Goal: Communication & Community: Answer question/provide support

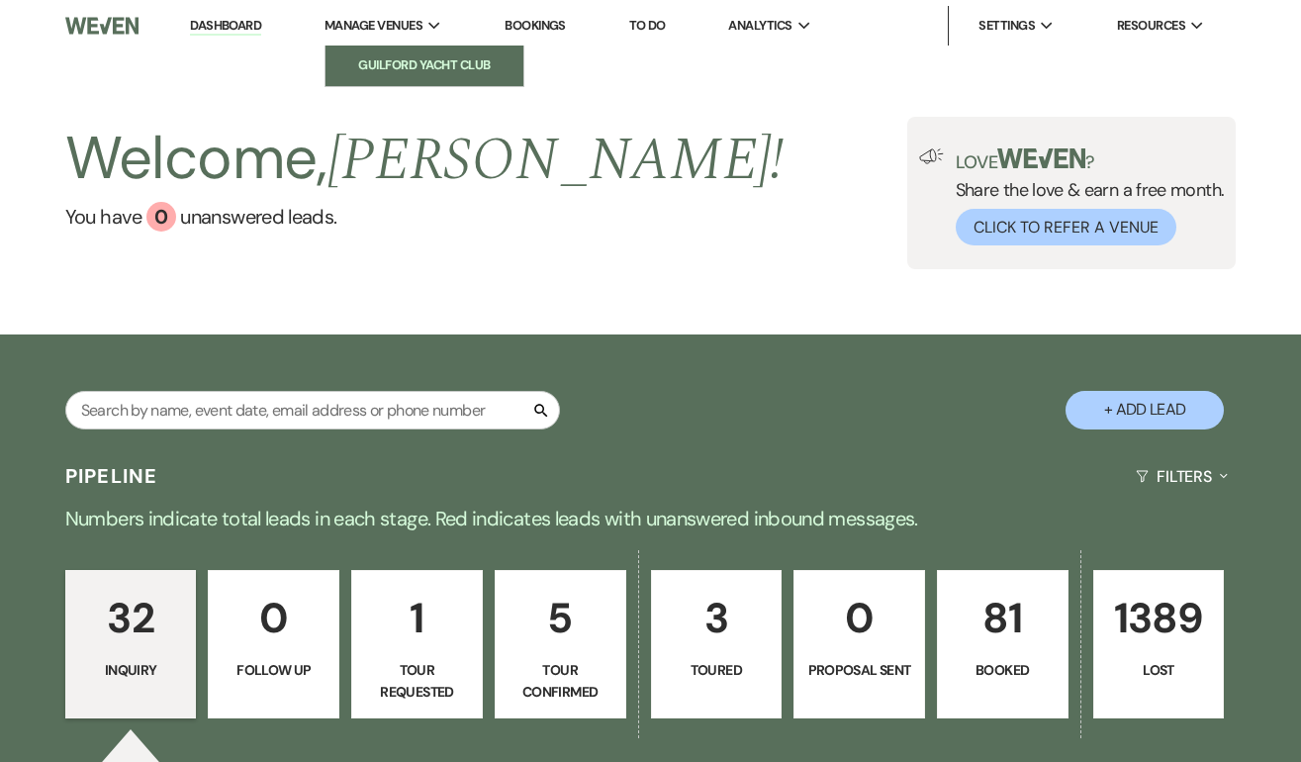
click at [399, 50] on link "Guilford Yacht Club" at bounding box center [425, 66] width 198 height 40
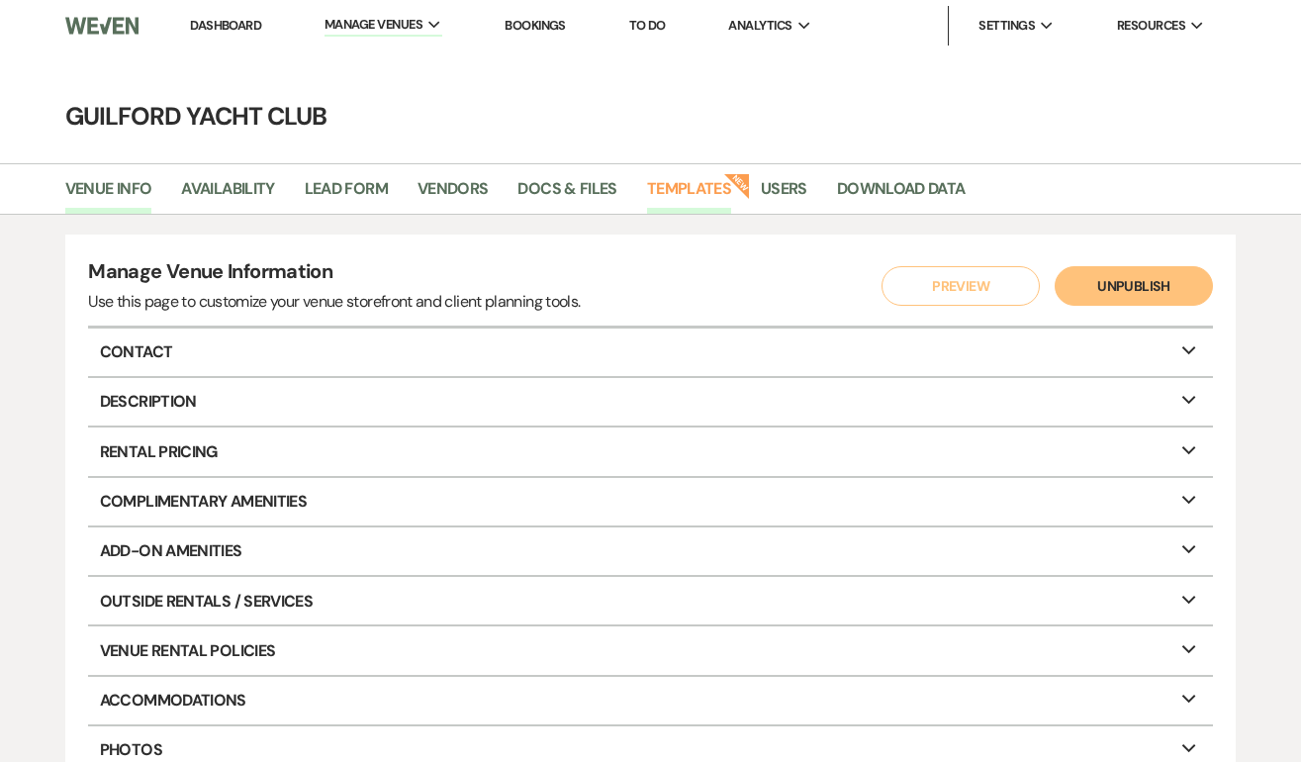
click at [705, 186] on link "Templates" at bounding box center [689, 195] width 84 height 38
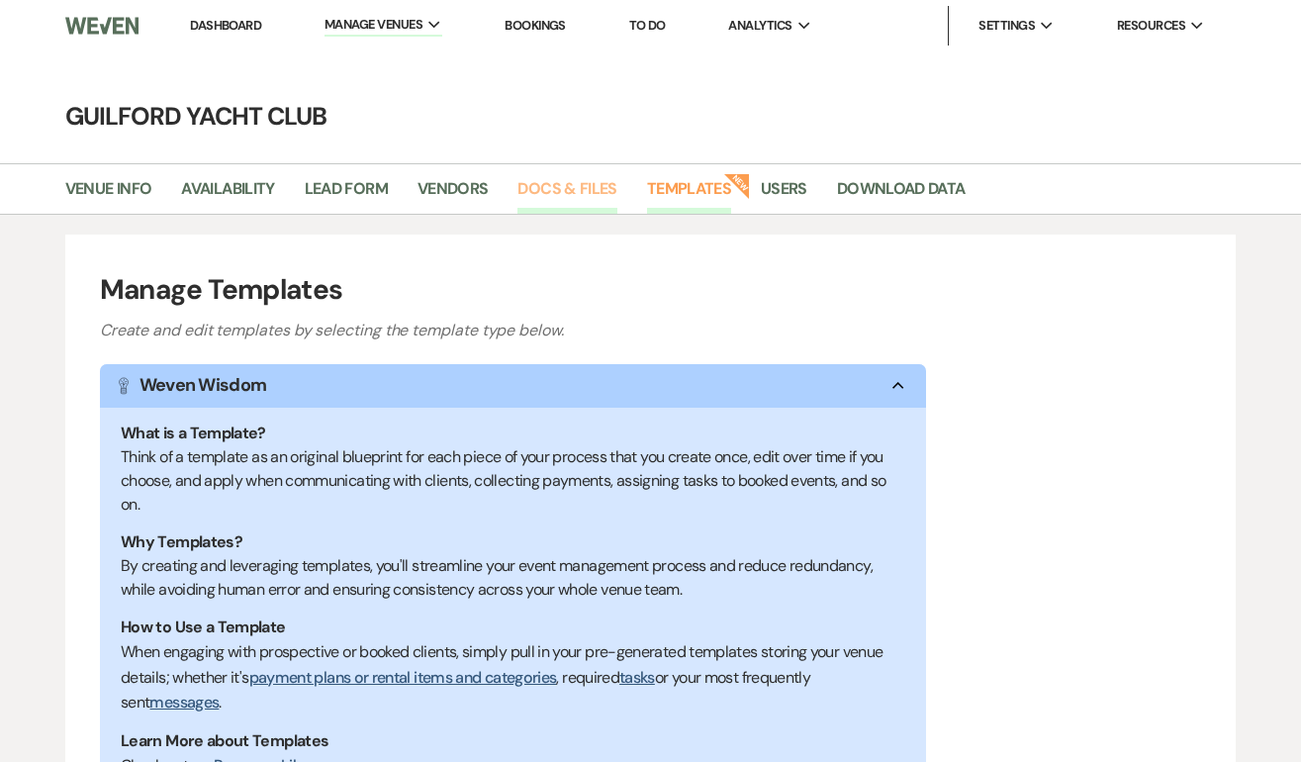
click at [557, 186] on link "Docs & Files" at bounding box center [567, 195] width 99 height 38
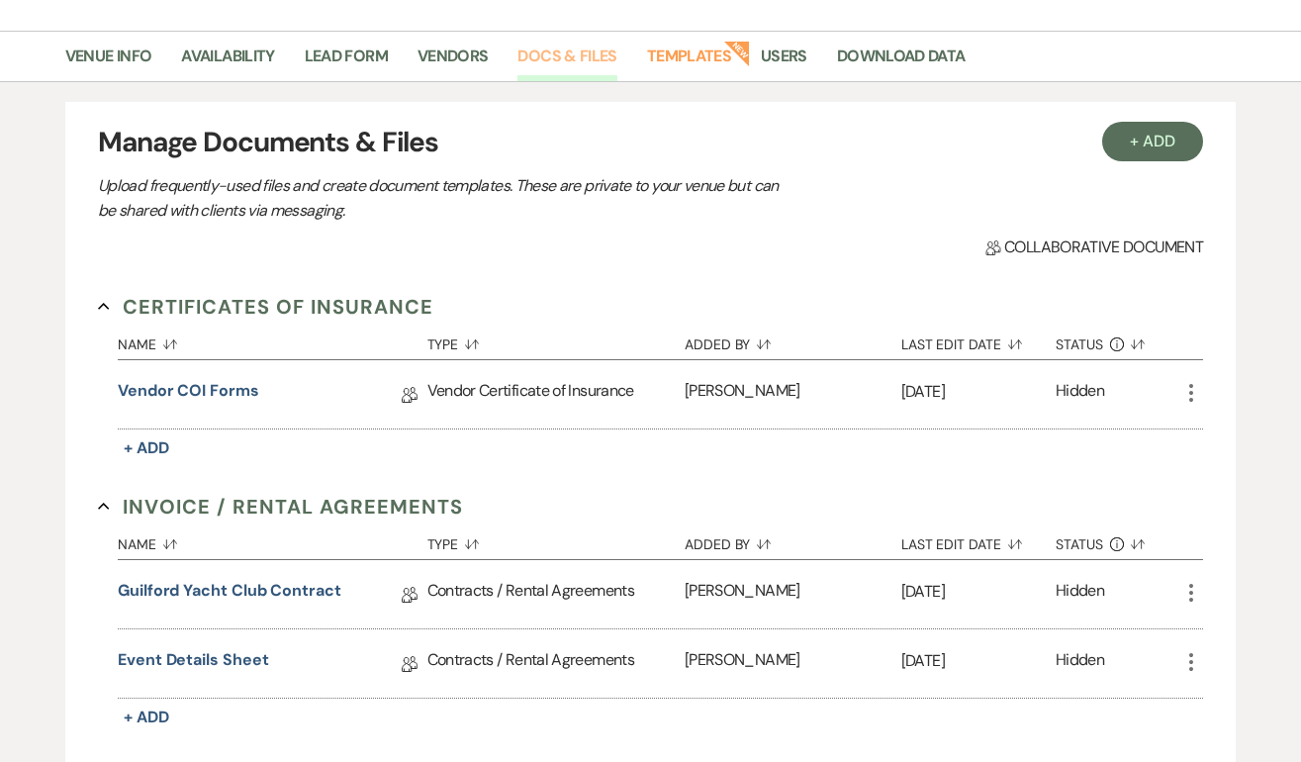
scroll to position [131, 0]
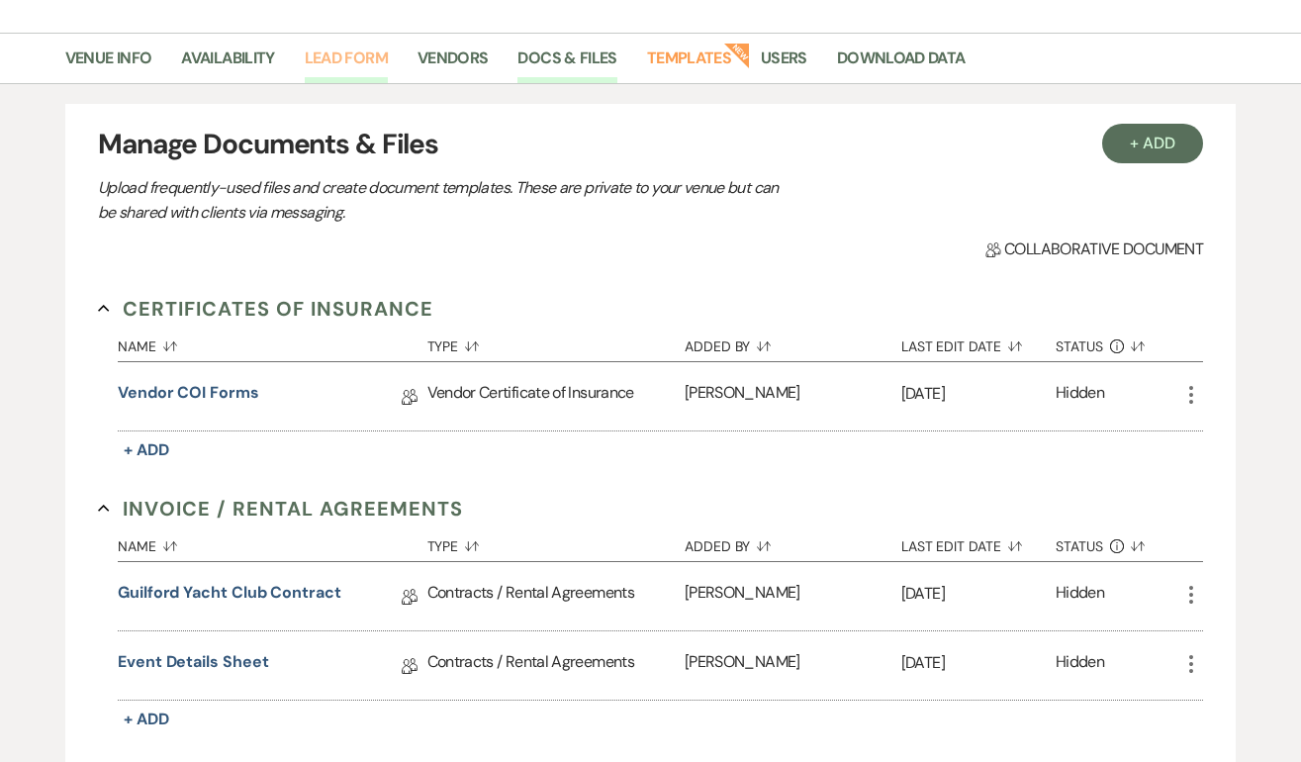
click at [331, 59] on link "Lead Form" at bounding box center [346, 65] width 83 height 38
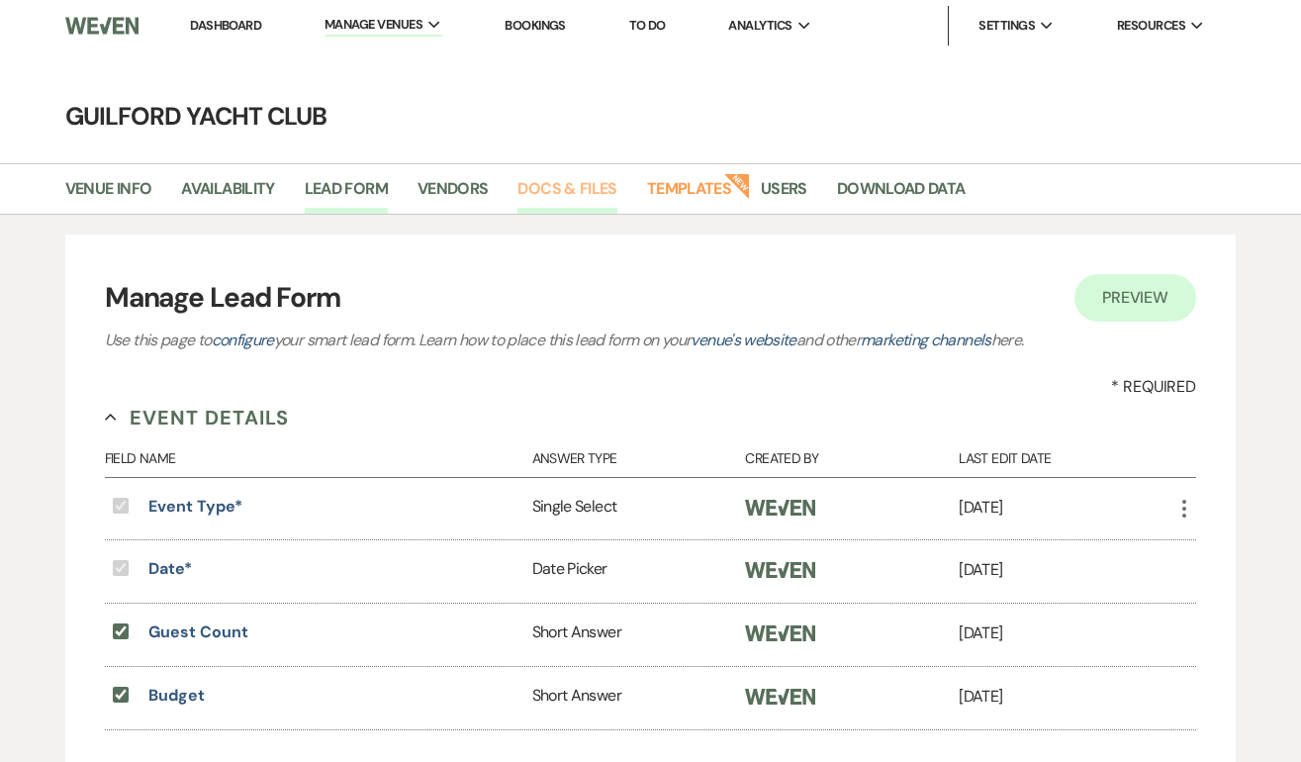
click at [566, 183] on link "Docs & Files" at bounding box center [567, 195] width 99 height 38
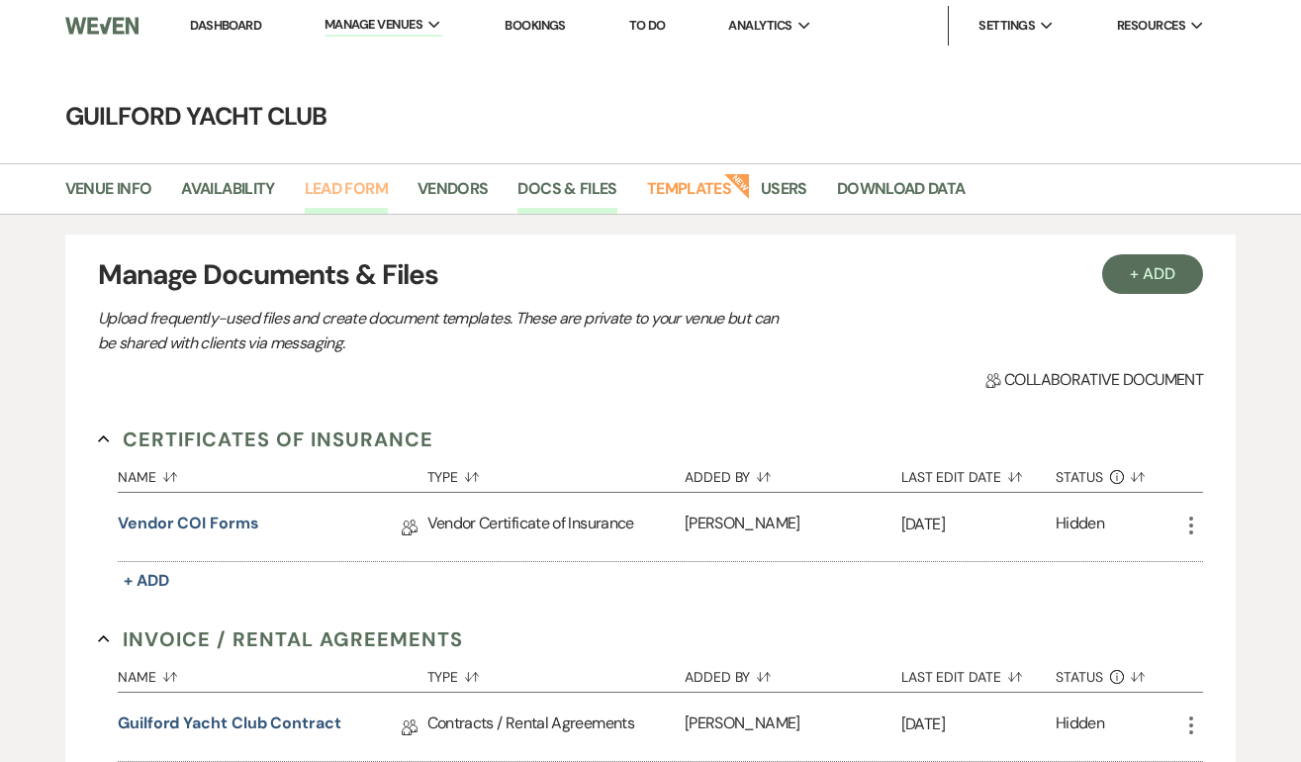
click at [374, 183] on link "Lead Form" at bounding box center [346, 195] width 83 height 38
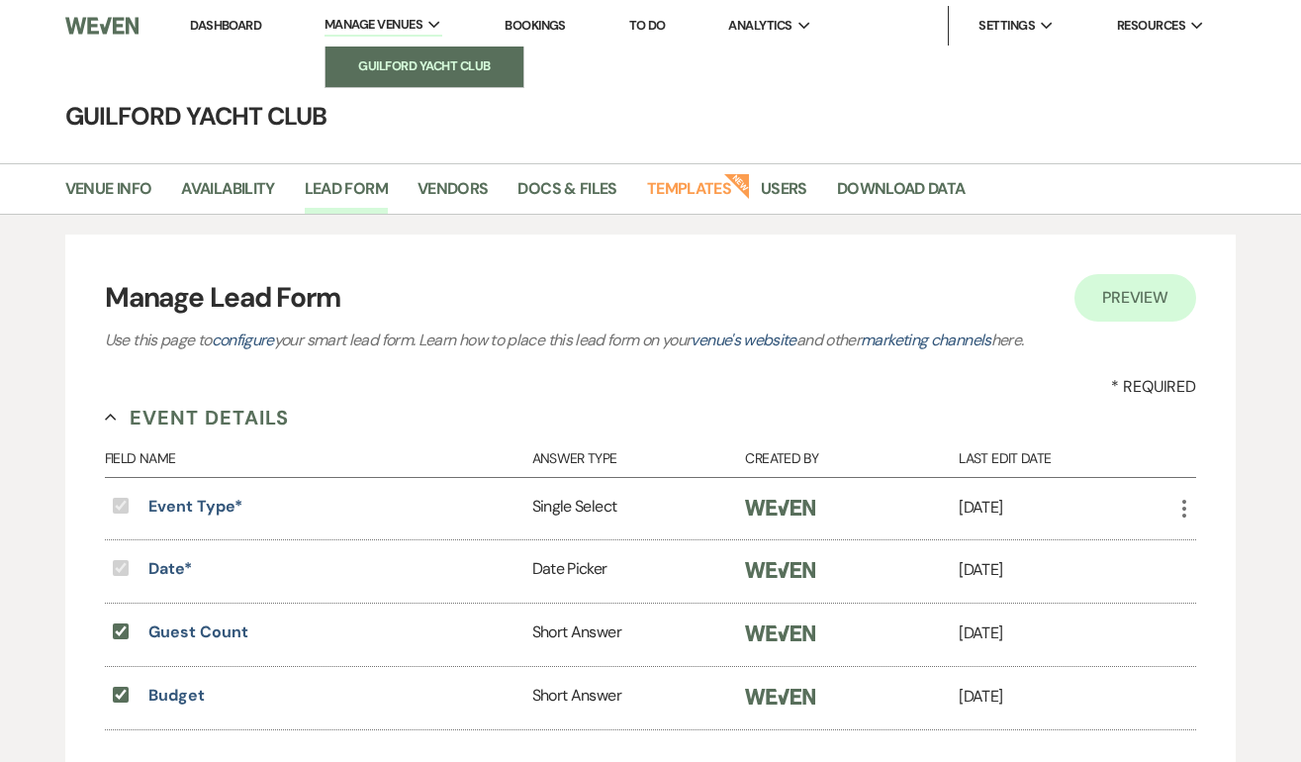
click at [404, 63] on li "Guilford Yacht Club" at bounding box center [424, 66] width 178 height 20
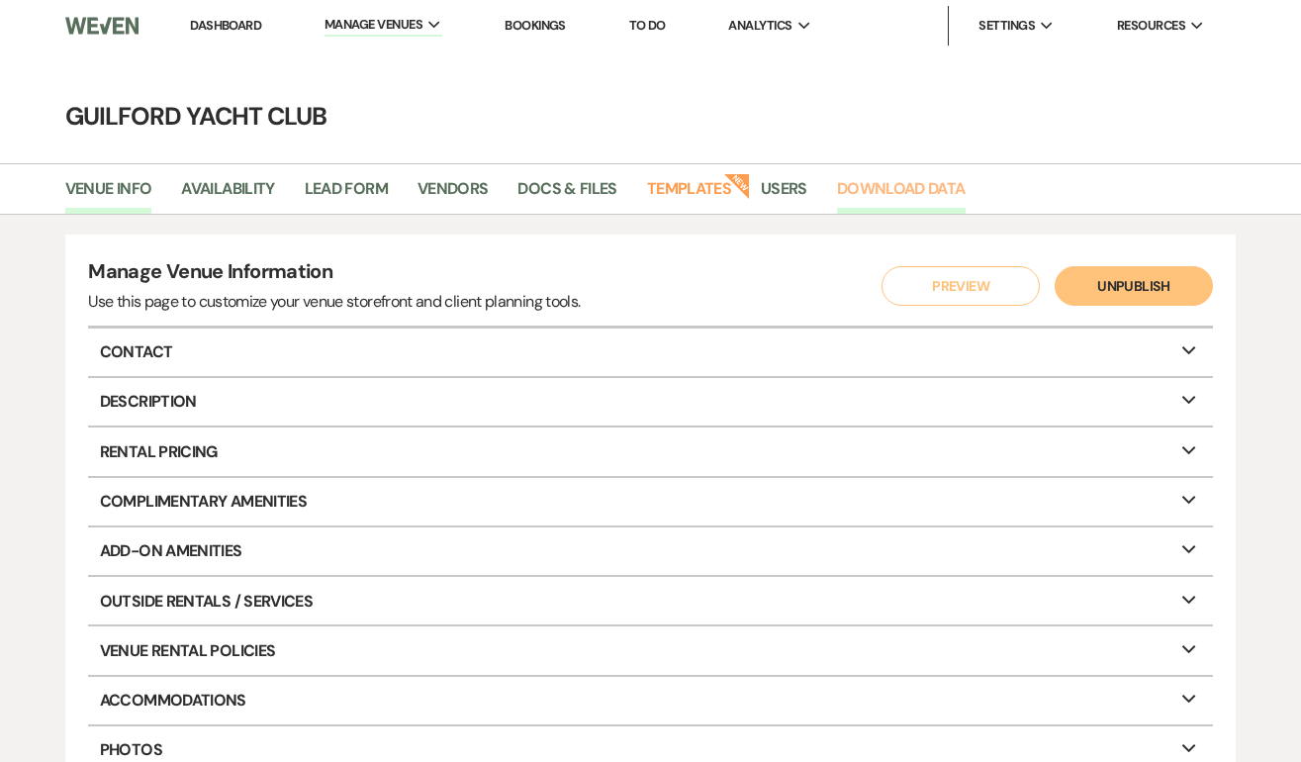
click at [906, 193] on link "Download Data" at bounding box center [901, 195] width 129 height 38
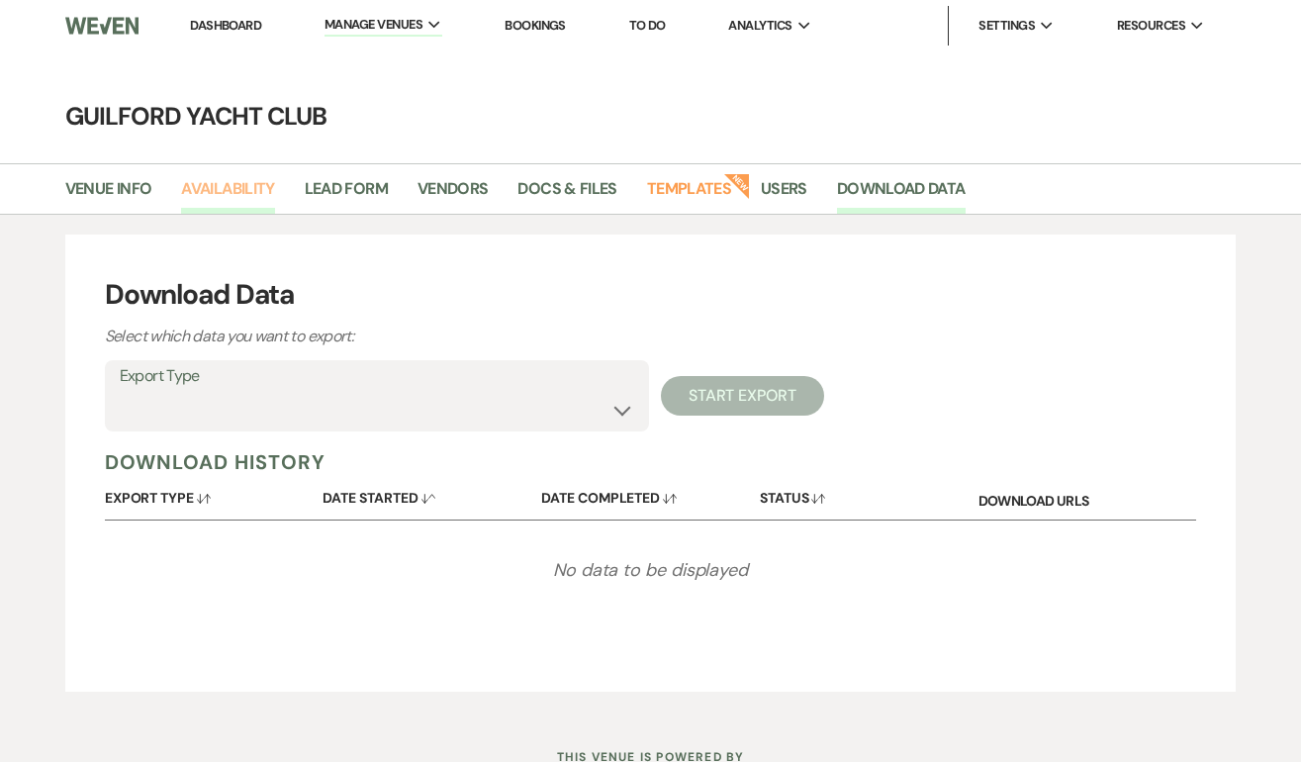
click at [241, 192] on link "Availability" at bounding box center [227, 195] width 93 height 38
select select "2"
select select "2026"
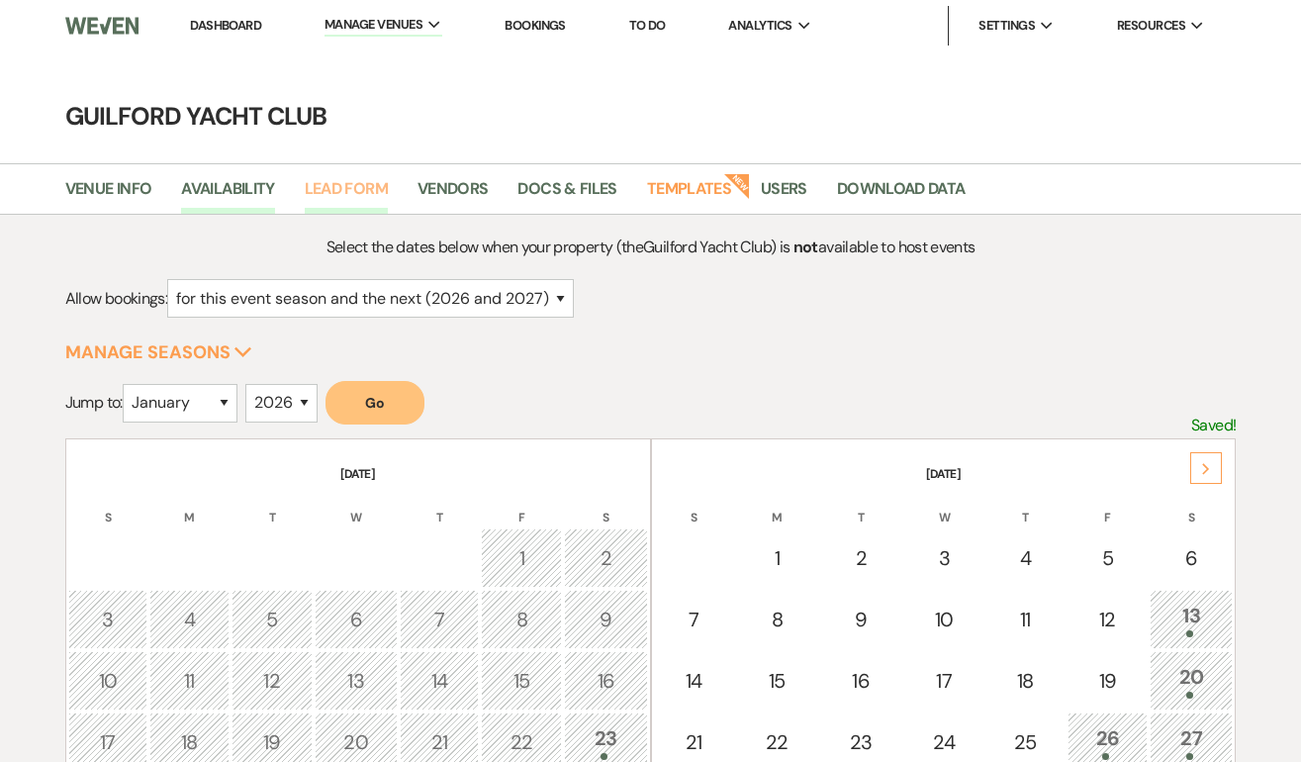
click at [351, 190] on link "Lead Form" at bounding box center [346, 195] width 83 height 38
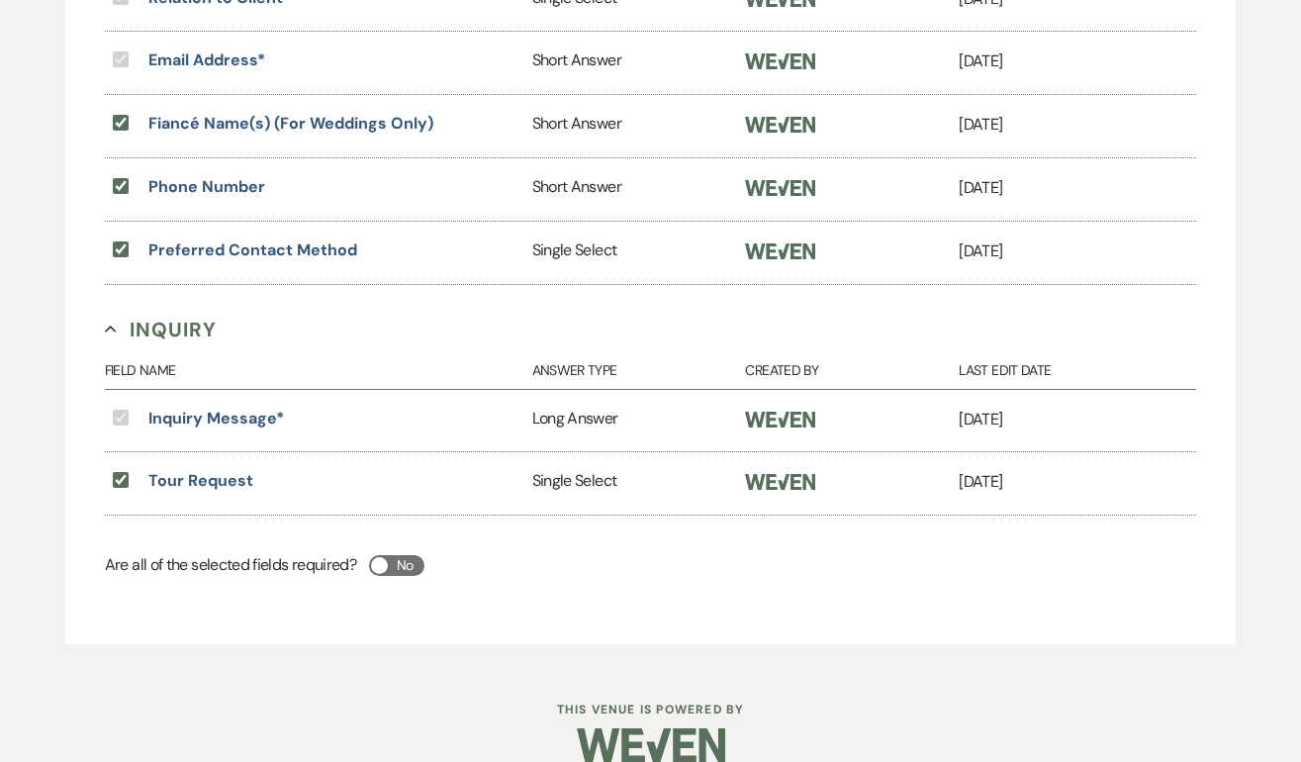
scroll to position [959, 0]
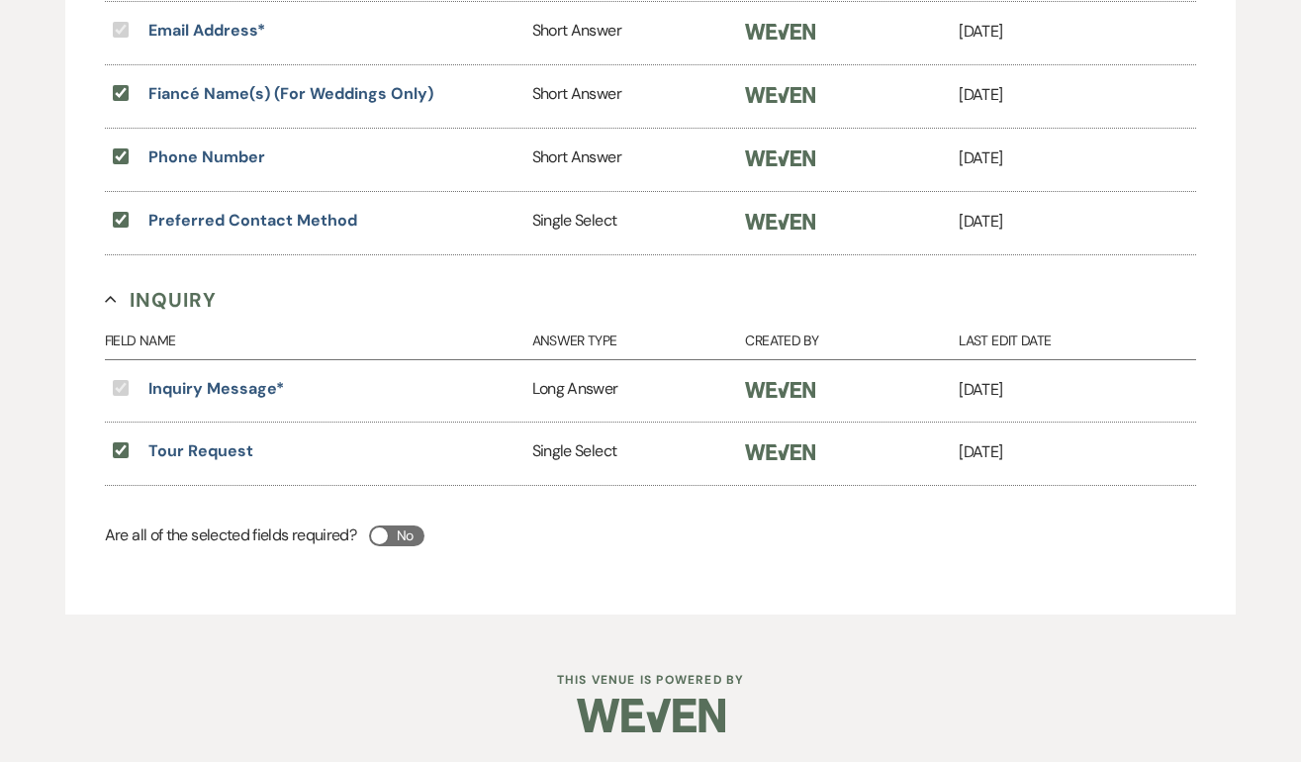
click at [250, 390] on div "Inquiry Message *" at bounding box center [194, 391] width 179 height 29
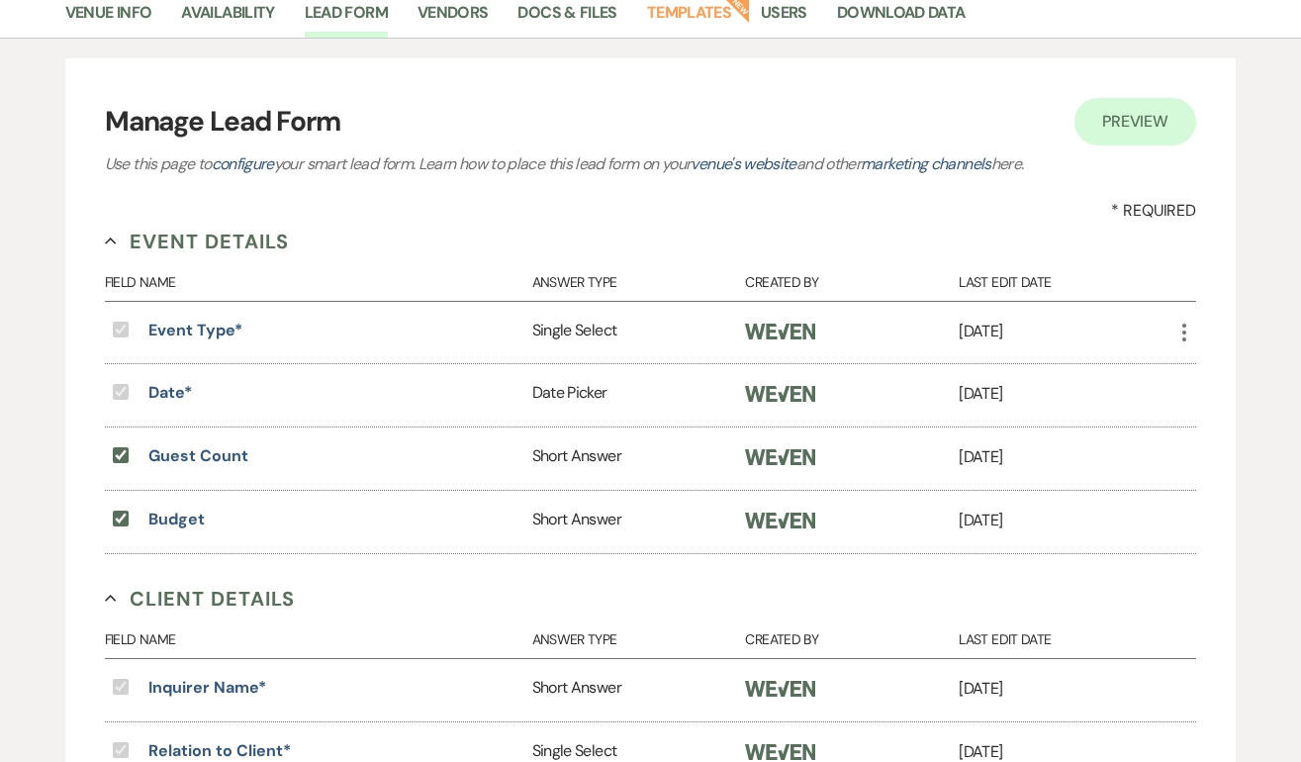
scroll to position [0, 0]
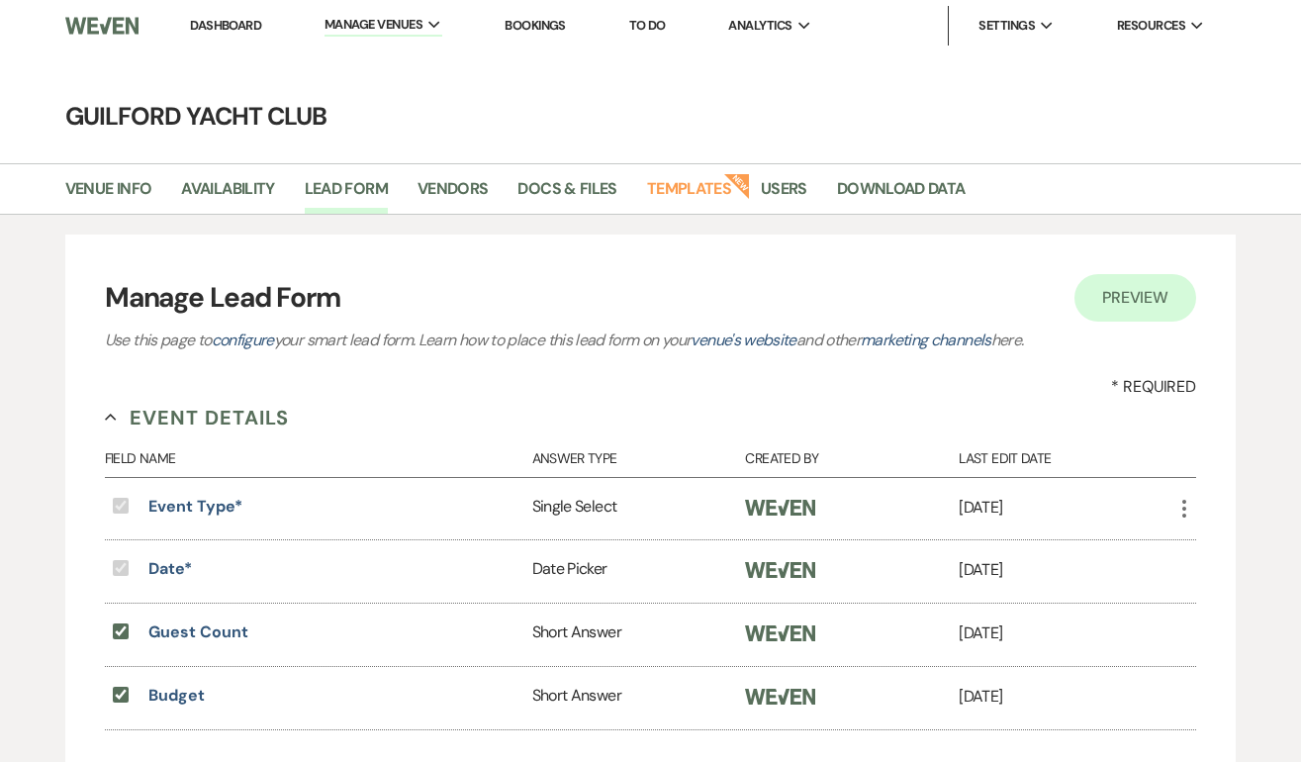
click at [230, 31] on link "Dashboard" at bounding box center [225, 25] width 71 height 17
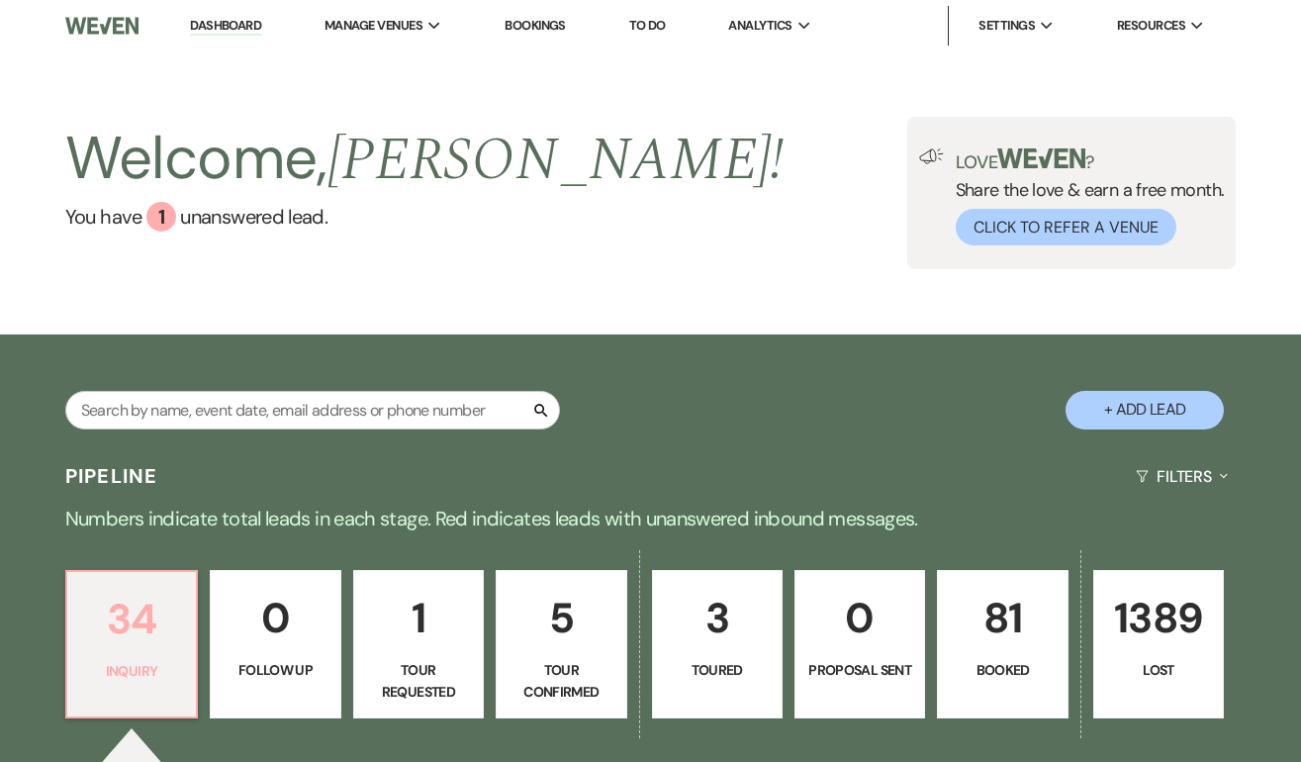
click at [159, 623] on p "34" at bounding box center [131, 619] width 105 height 66
click at [398, 58] on li "Guilford Yacht Club" at bounding box center [424, 65] width 178 height 20
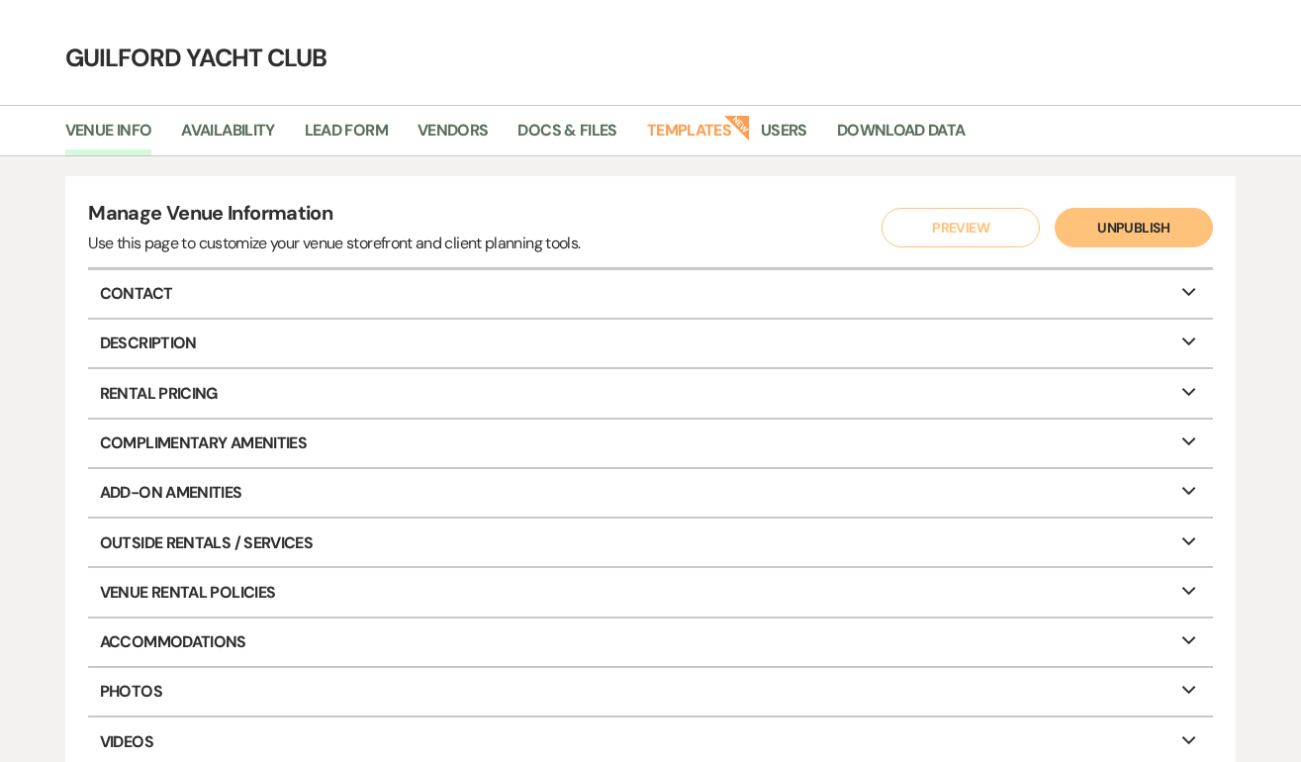
scroll to position [75, 0]
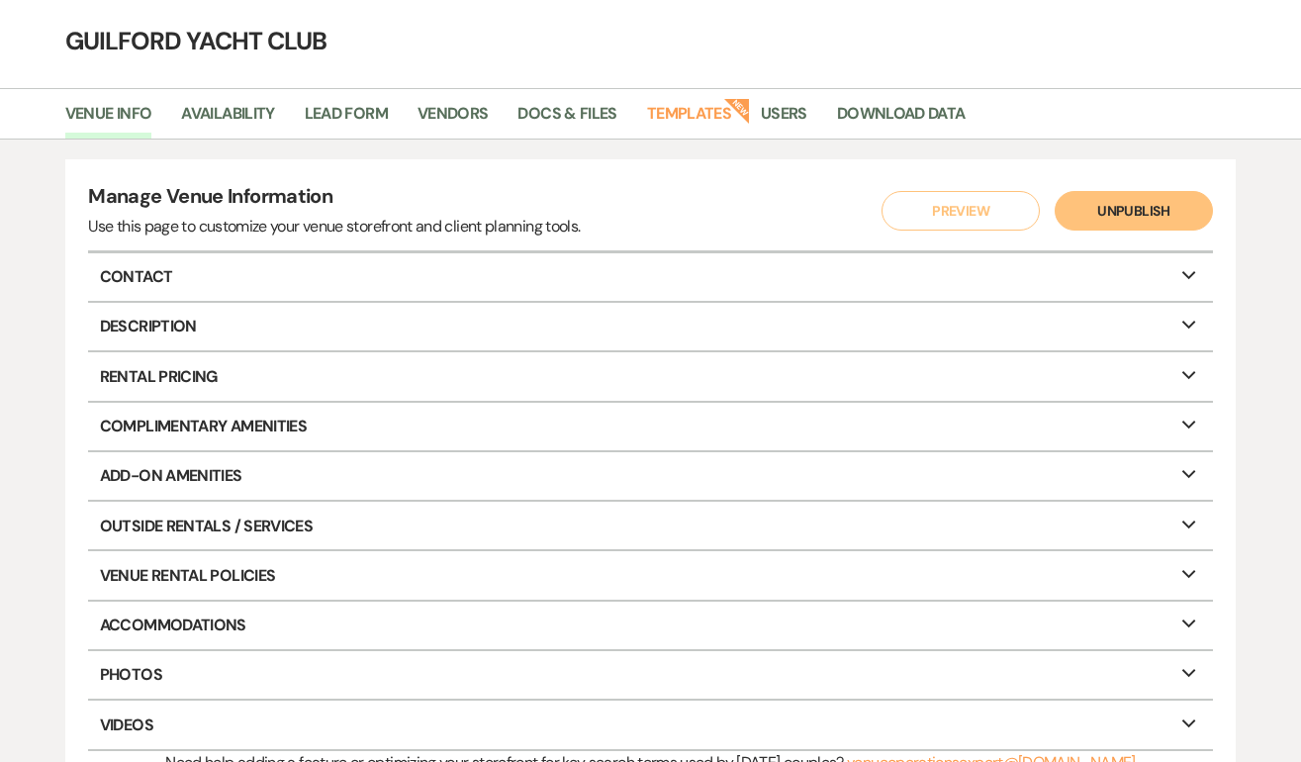
click at [354, 373] on p "Rental Pricing Expand" at bounding box center [650, 376] width 1124 height 48
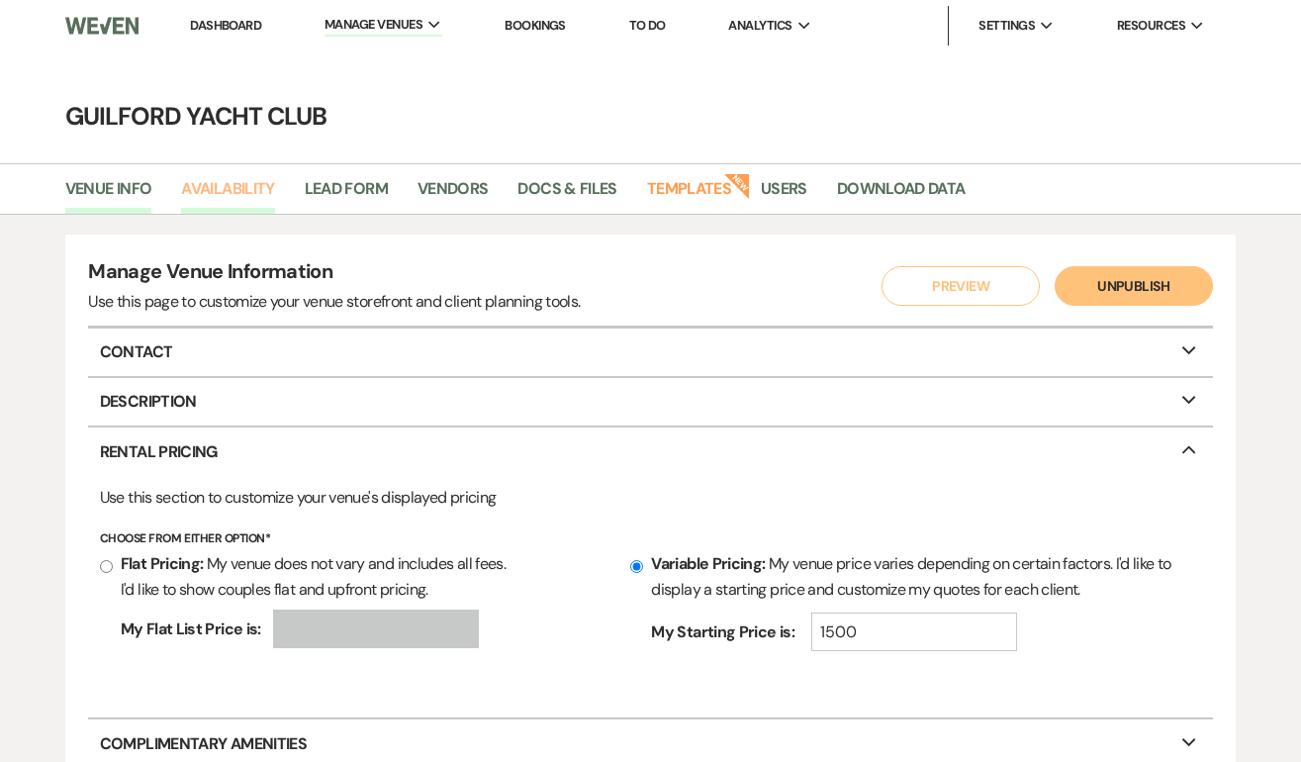
click at [242, 187] on link "Availability" at bounding box center [227, 195] width 93 height 38
select select "2"
select select "2026"
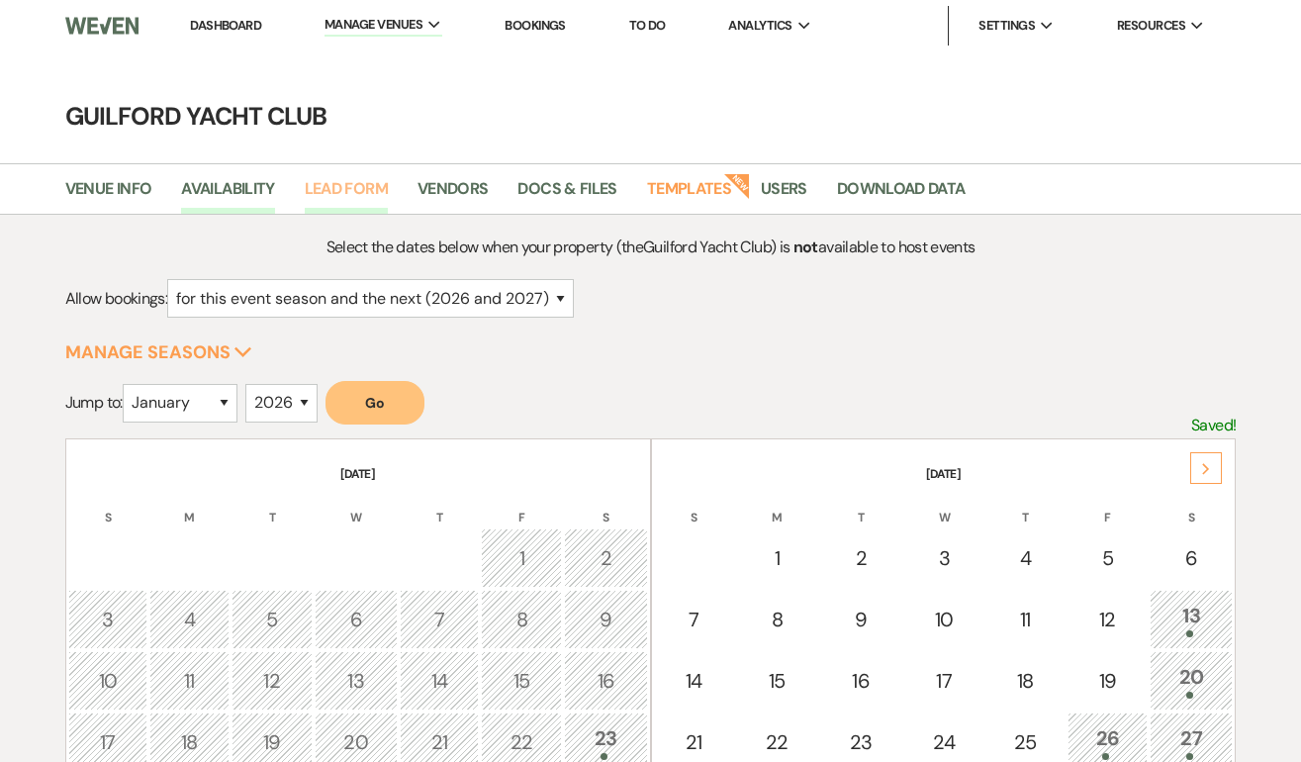
click at [344, 194] on link "Lead Form" at bounding box center [346, 195] width 83 height 38
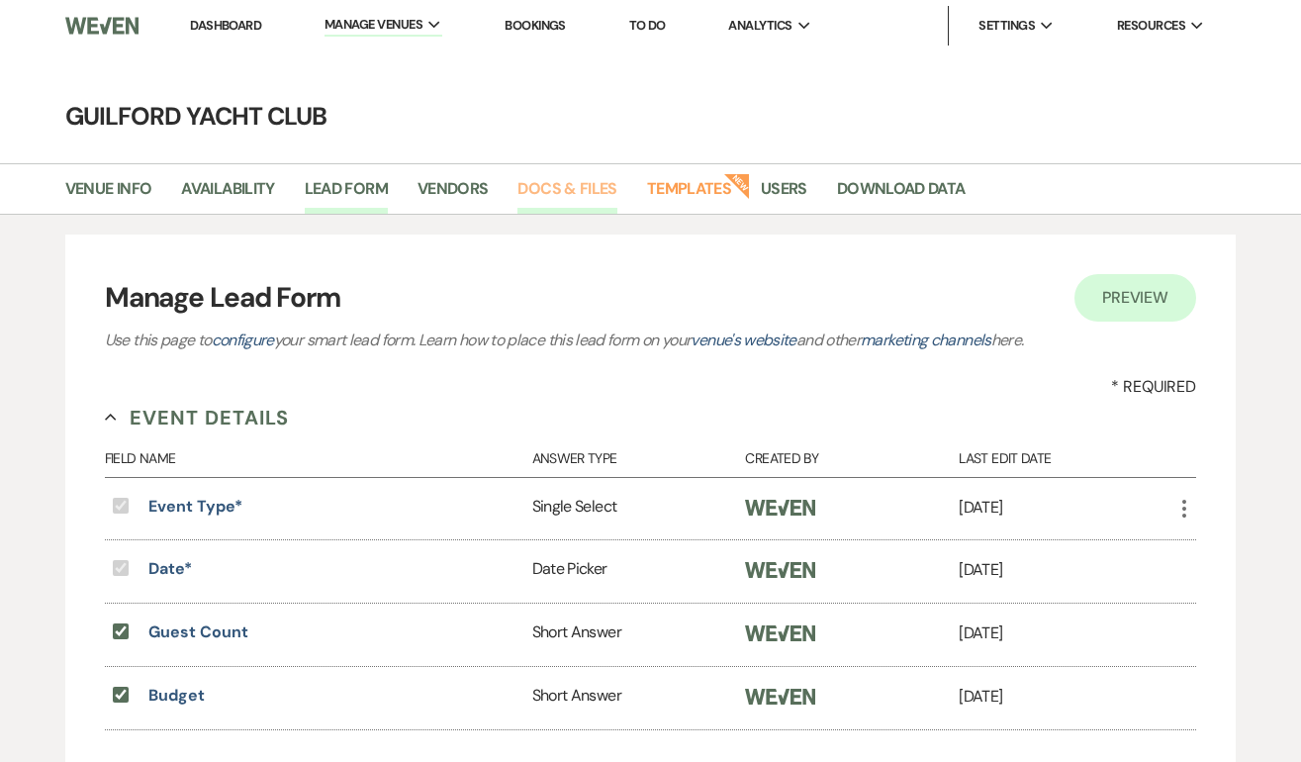
click at [555, 190] on link "Docs & Files" at bounding box center [567, 195] width 99 height 38
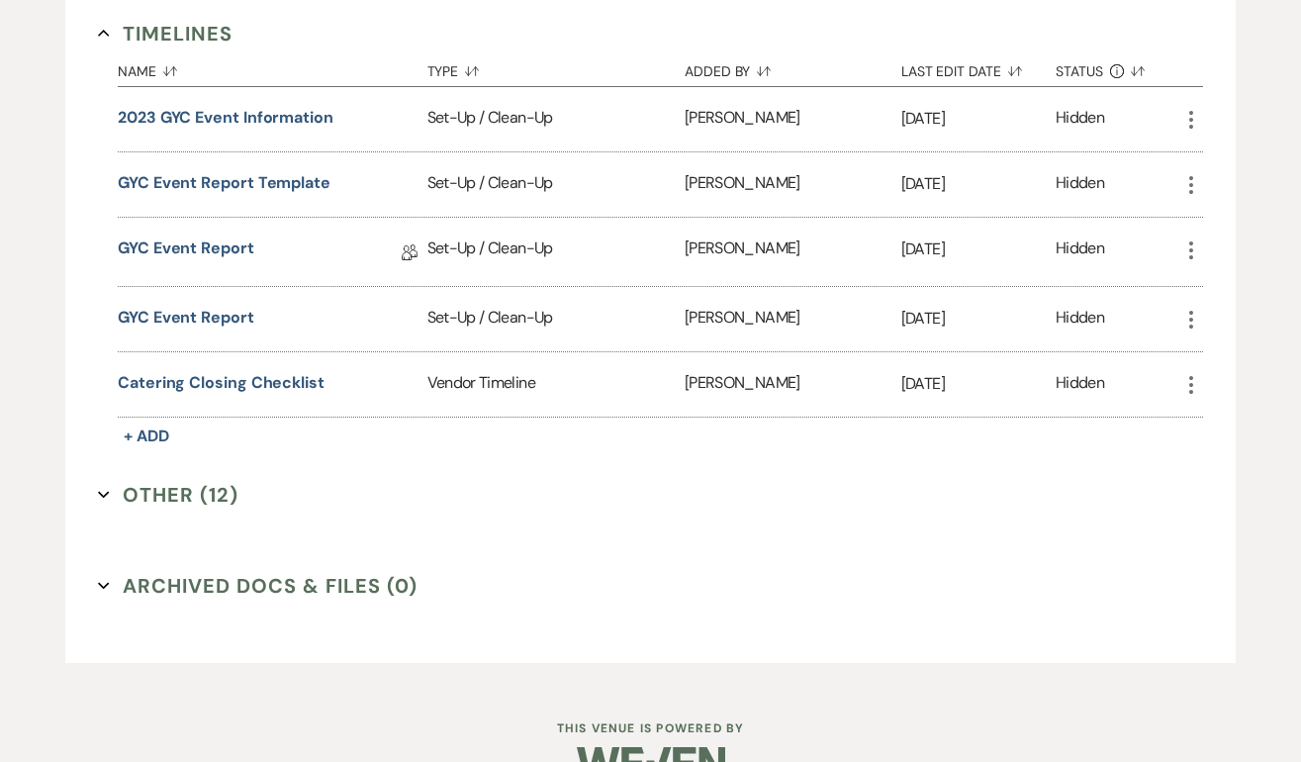
scroll to position [2155, 0]
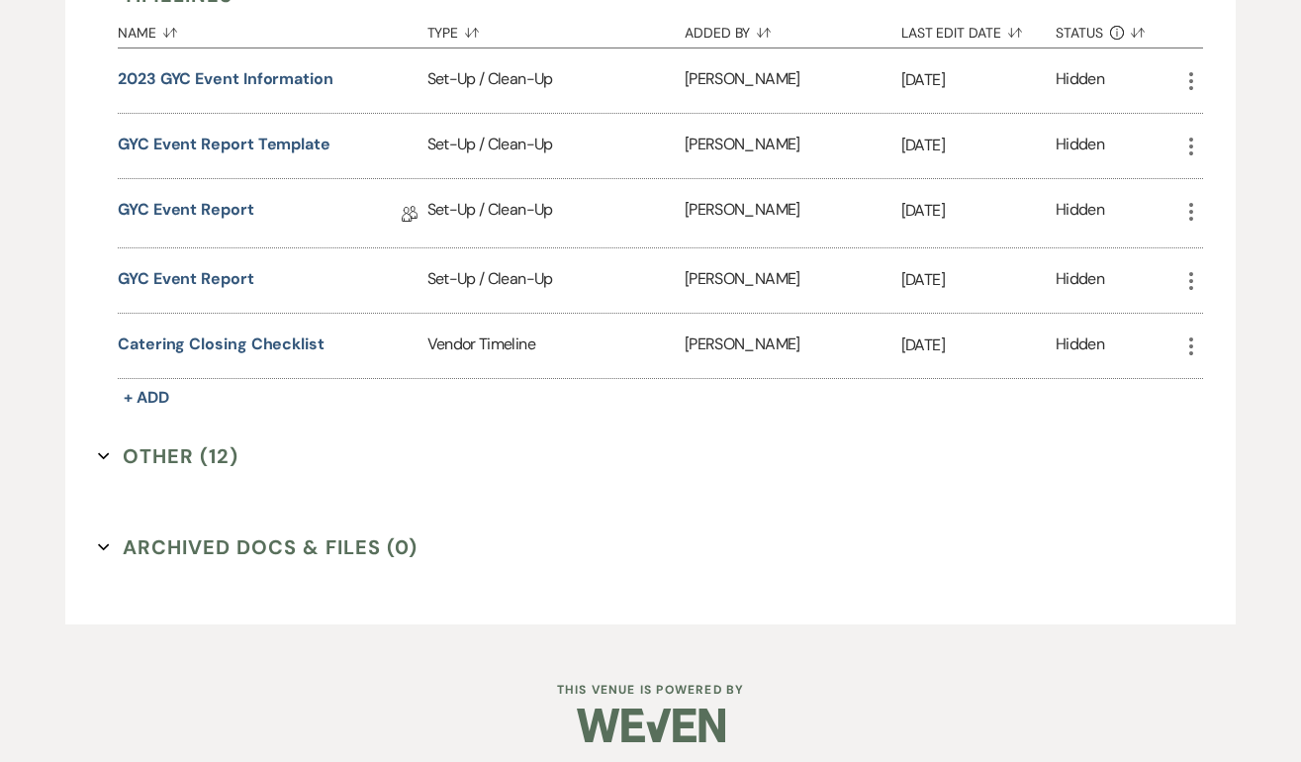
click at [106, 450] on icon "Expand" at bounding box center [104, 456] width 12 height 12
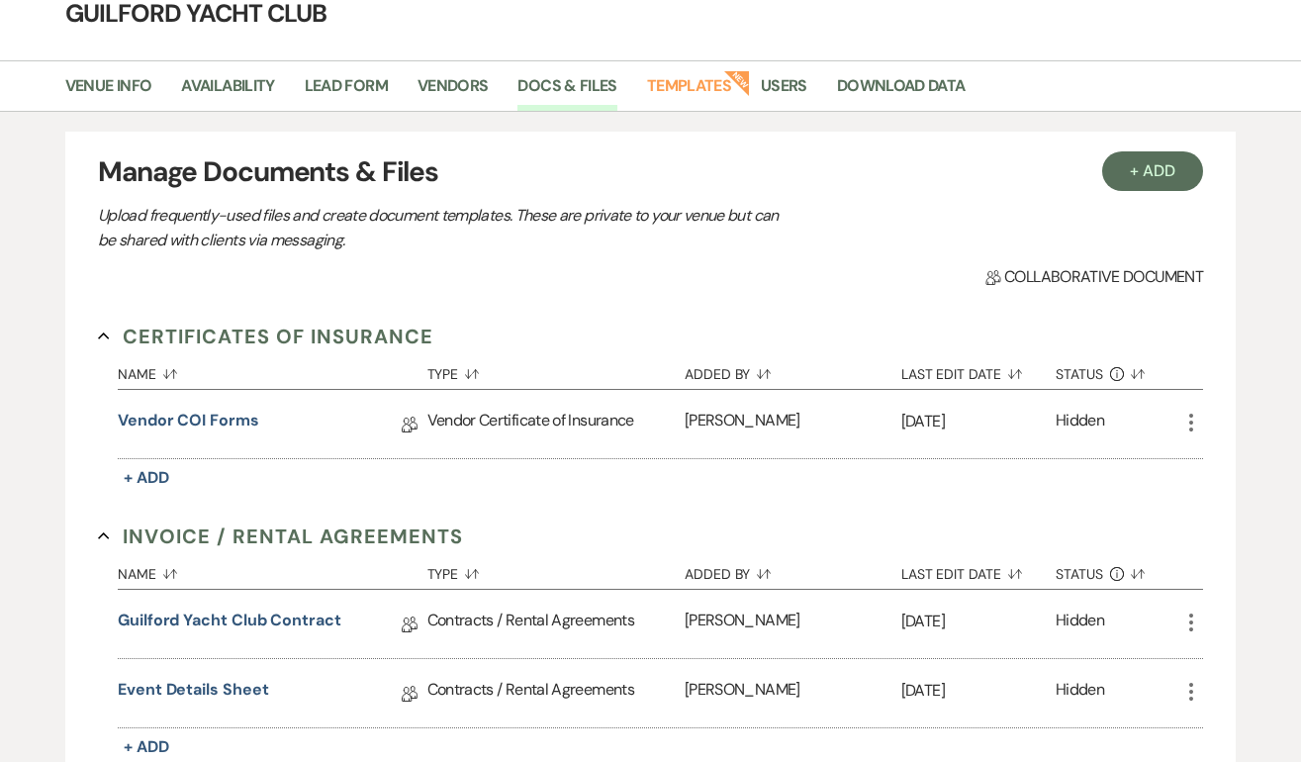
scroll to position [0, 0]
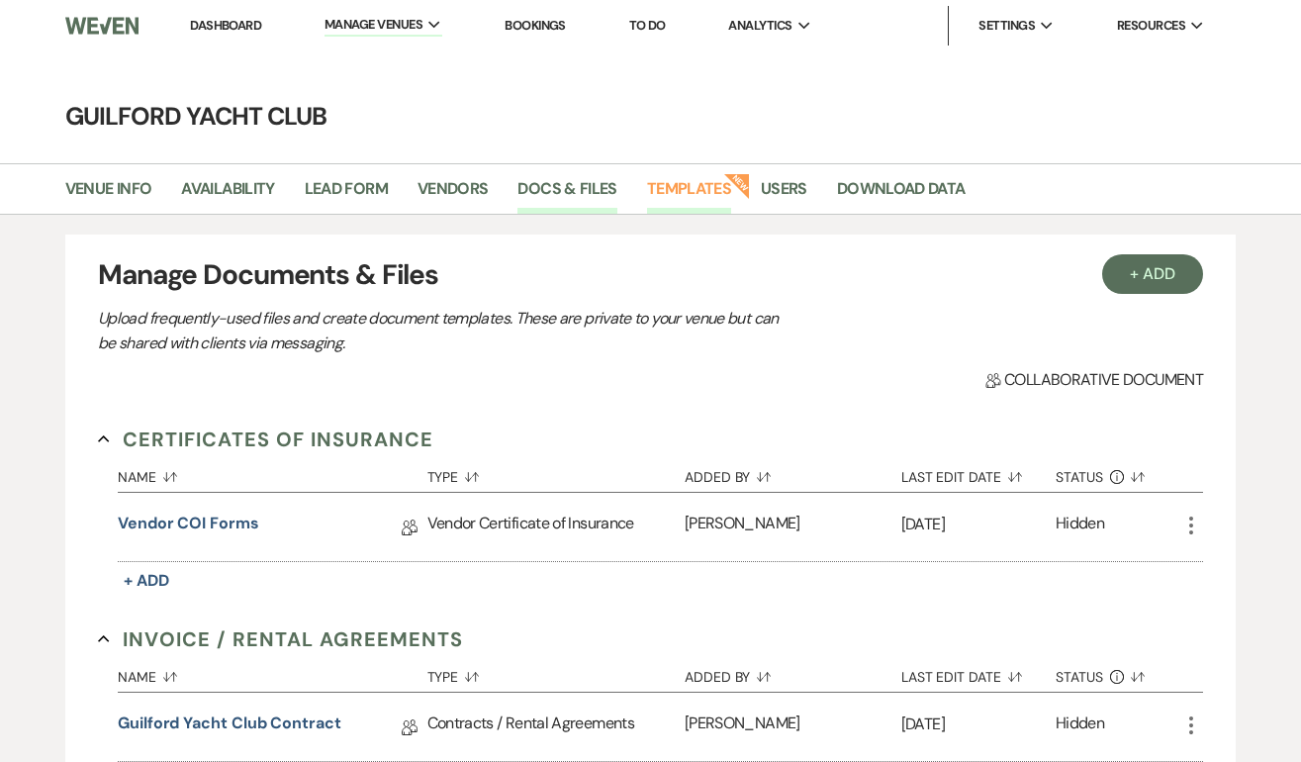
click at [685, 186] on link "Templates" at bounding box center [689, 195] width 84 height 38
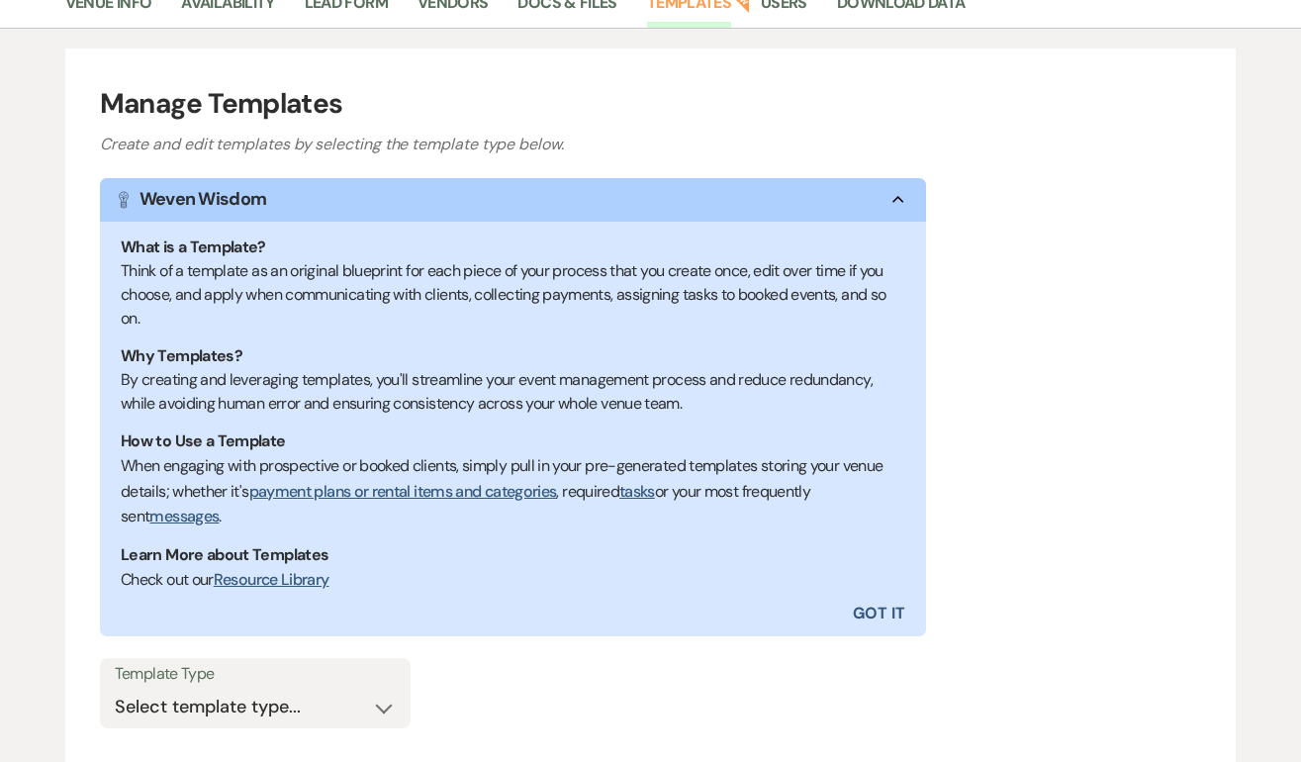
scroll to position [352, 0]
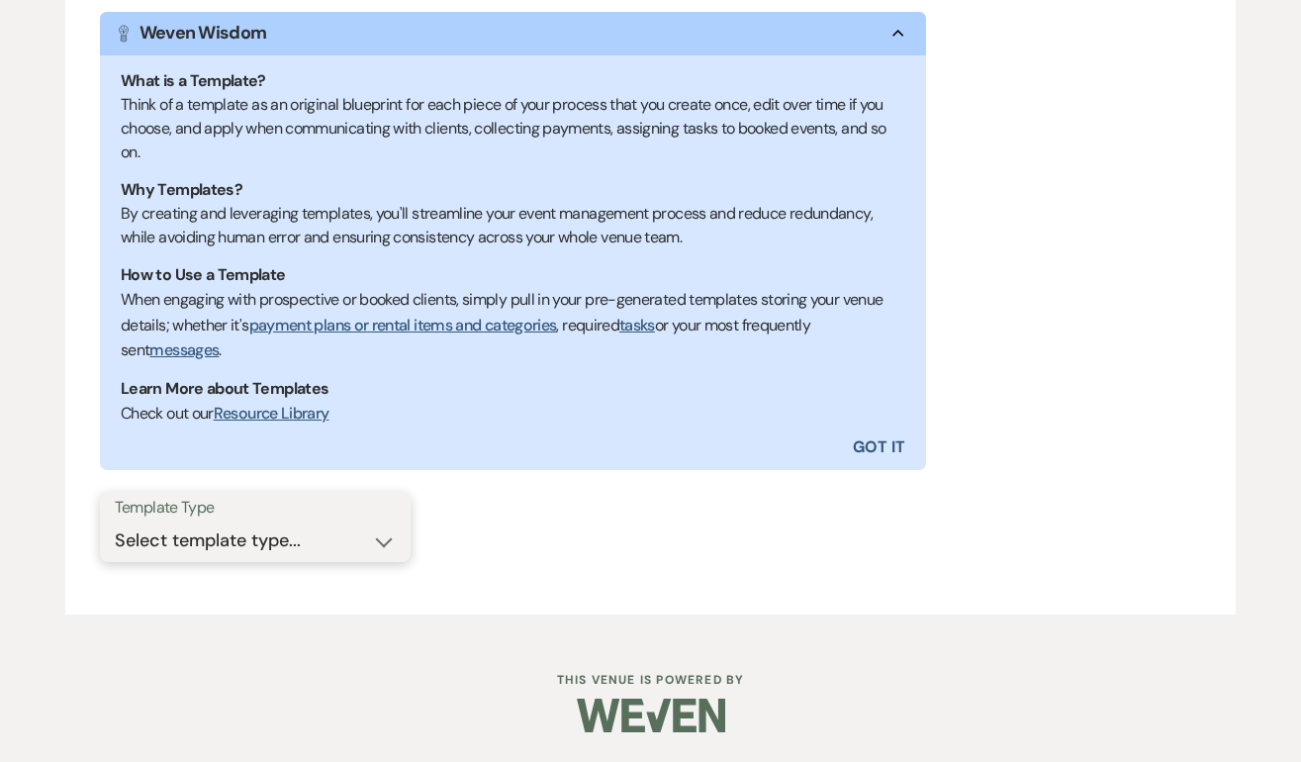
click at [368, 531] on select "Select template type... Task List Message Templates Payment Plan Inventory Item…" at bounding box center [255, 541] width 281 height 39
select select "Message Templates"
click at [115, 522] on select "Select template type... Task List Message Templates Payment Plan Inventory Item…" at bounding box center [255, 541] width 281 height 39
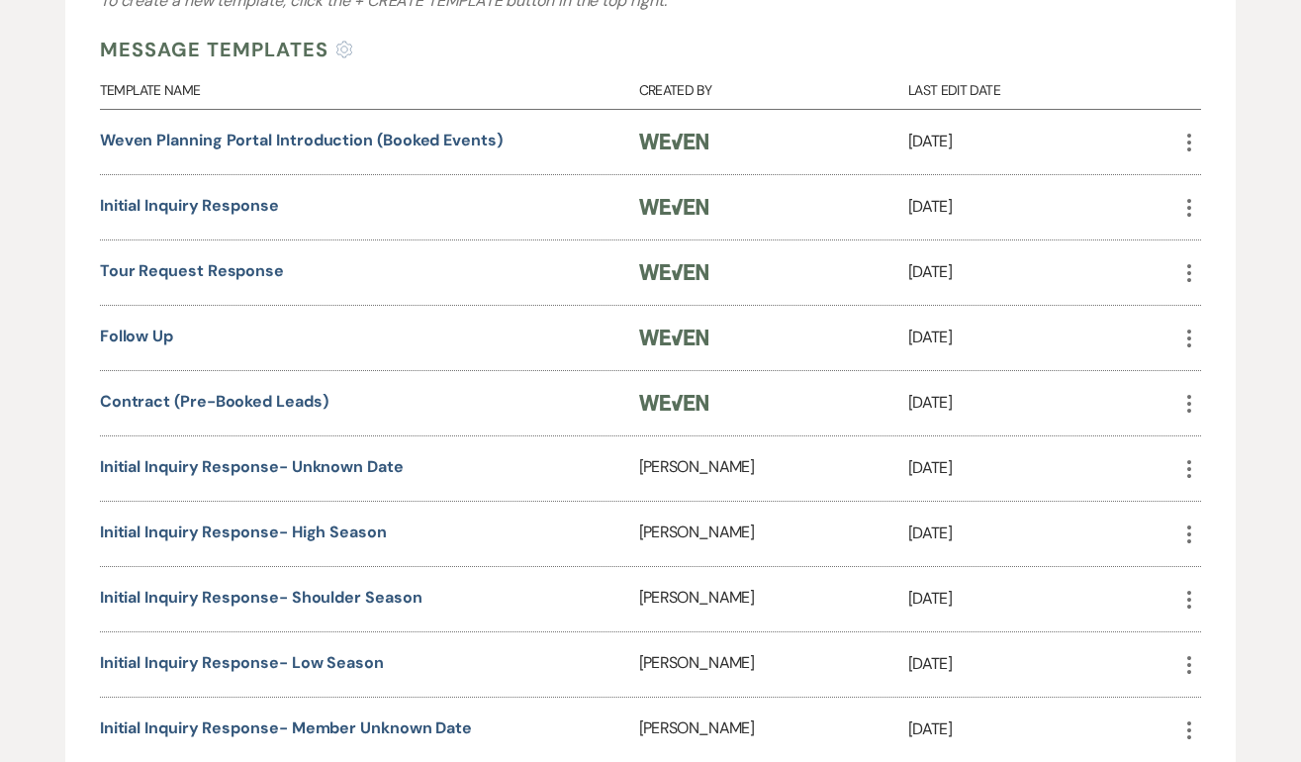
scroll to position [959, 0]
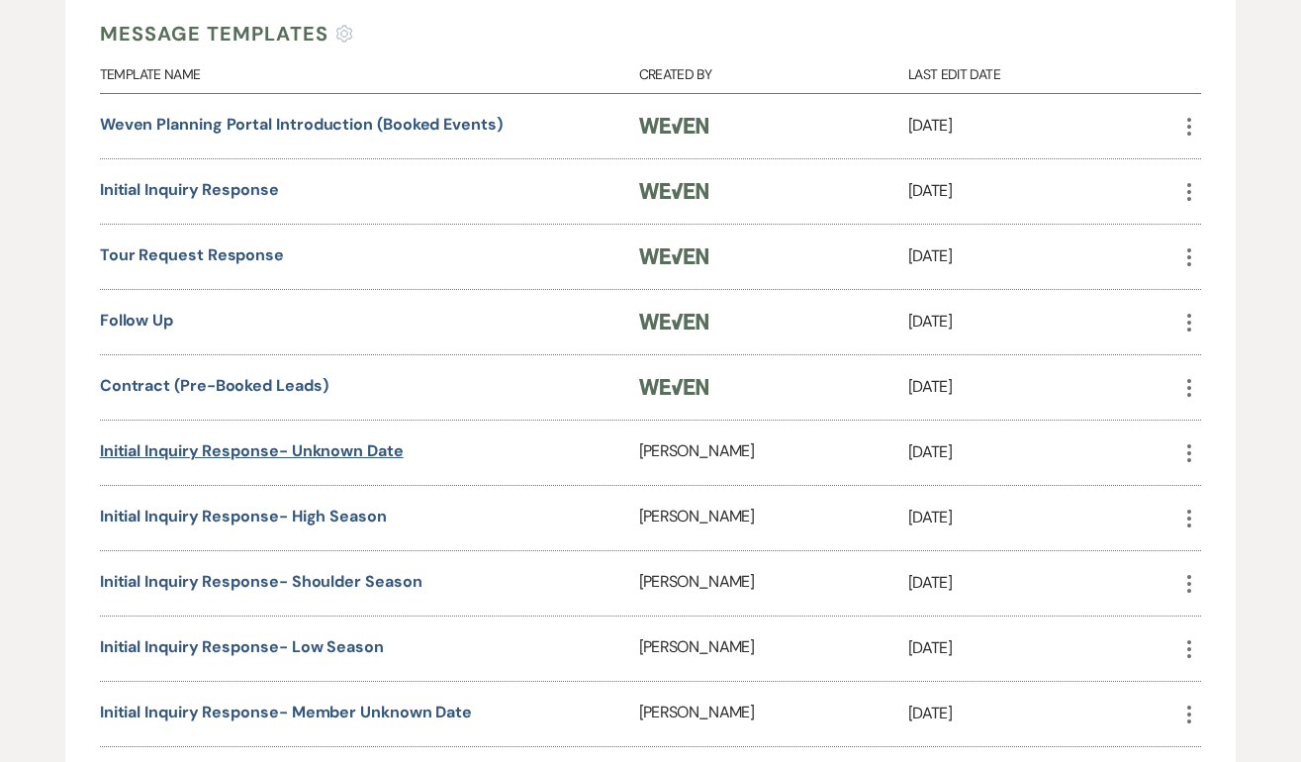
click at [294, 449] on link "Initial Inquiry Response- unknown date" at bounding box center [252, 450] width 304 height 21
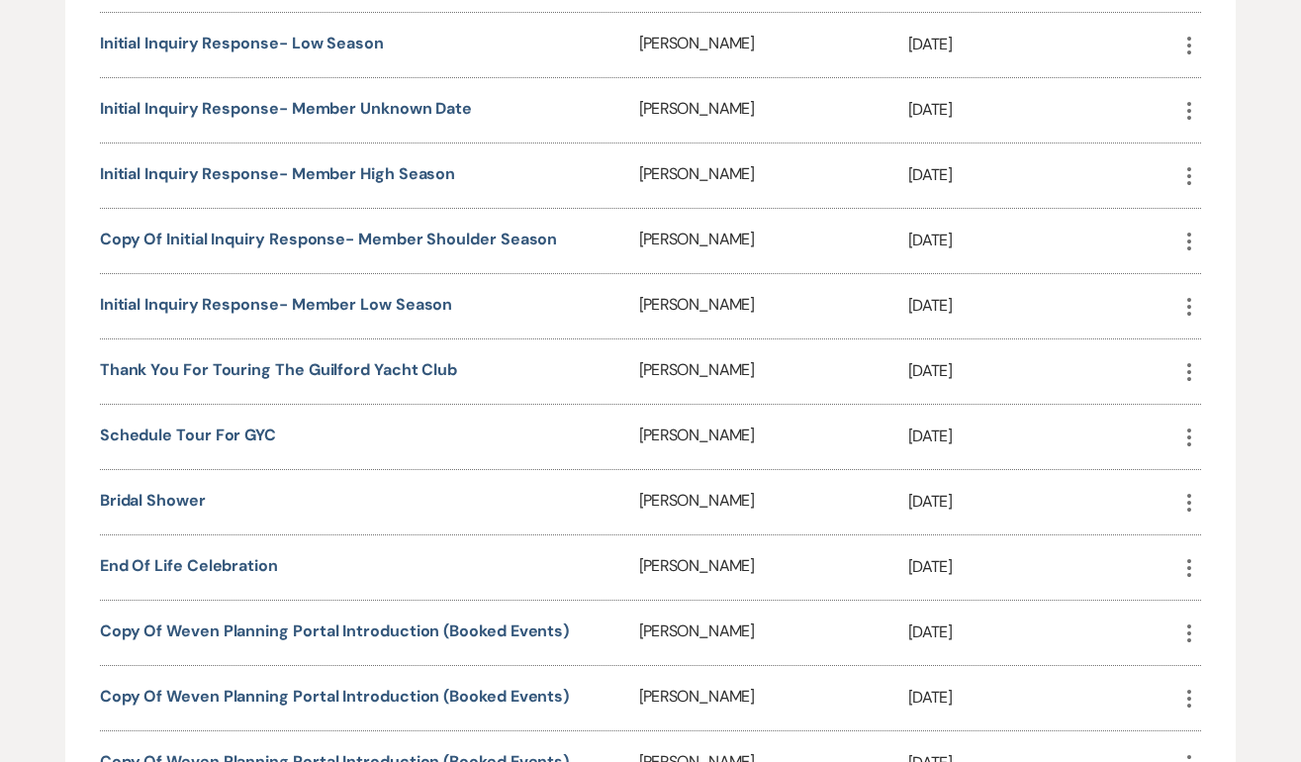
scroll to position [1586, 0]
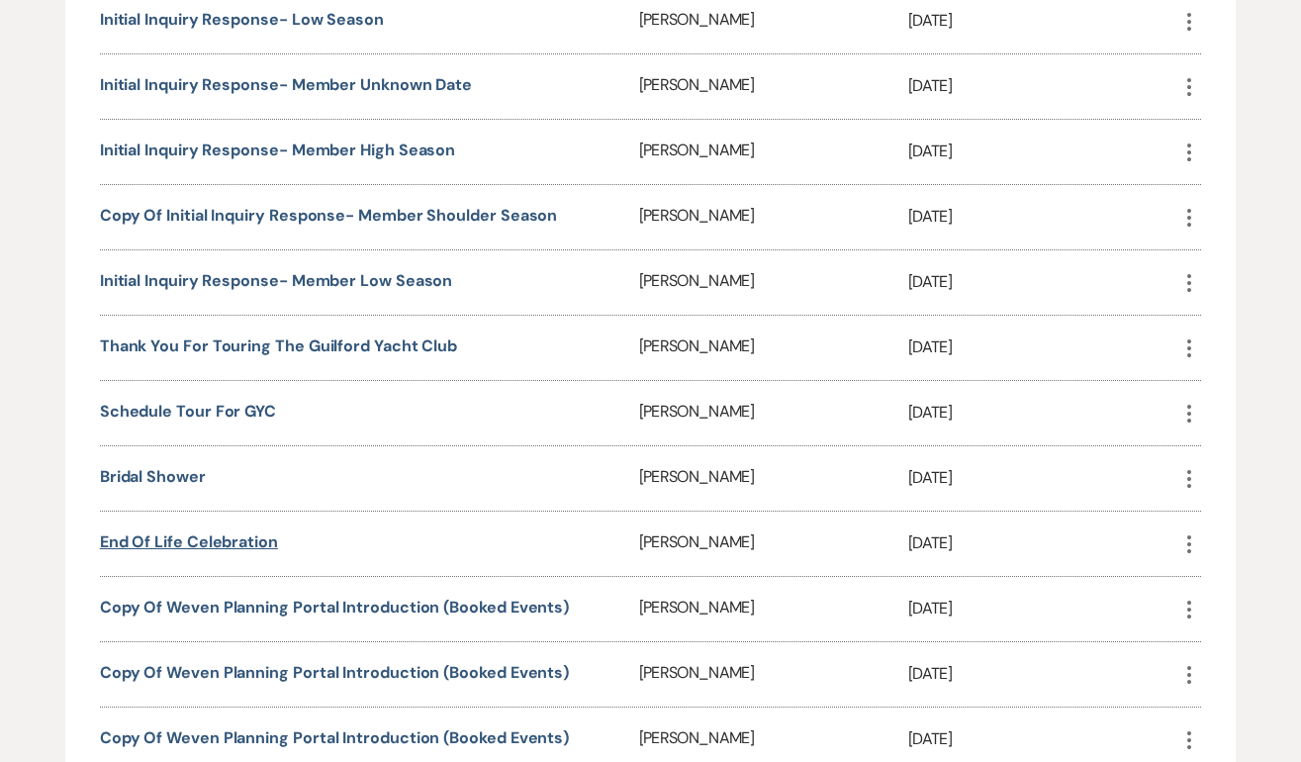
click at [203, 531] on link "End of Life Celebration" at bounding box center [189, 541] width 178 height 21
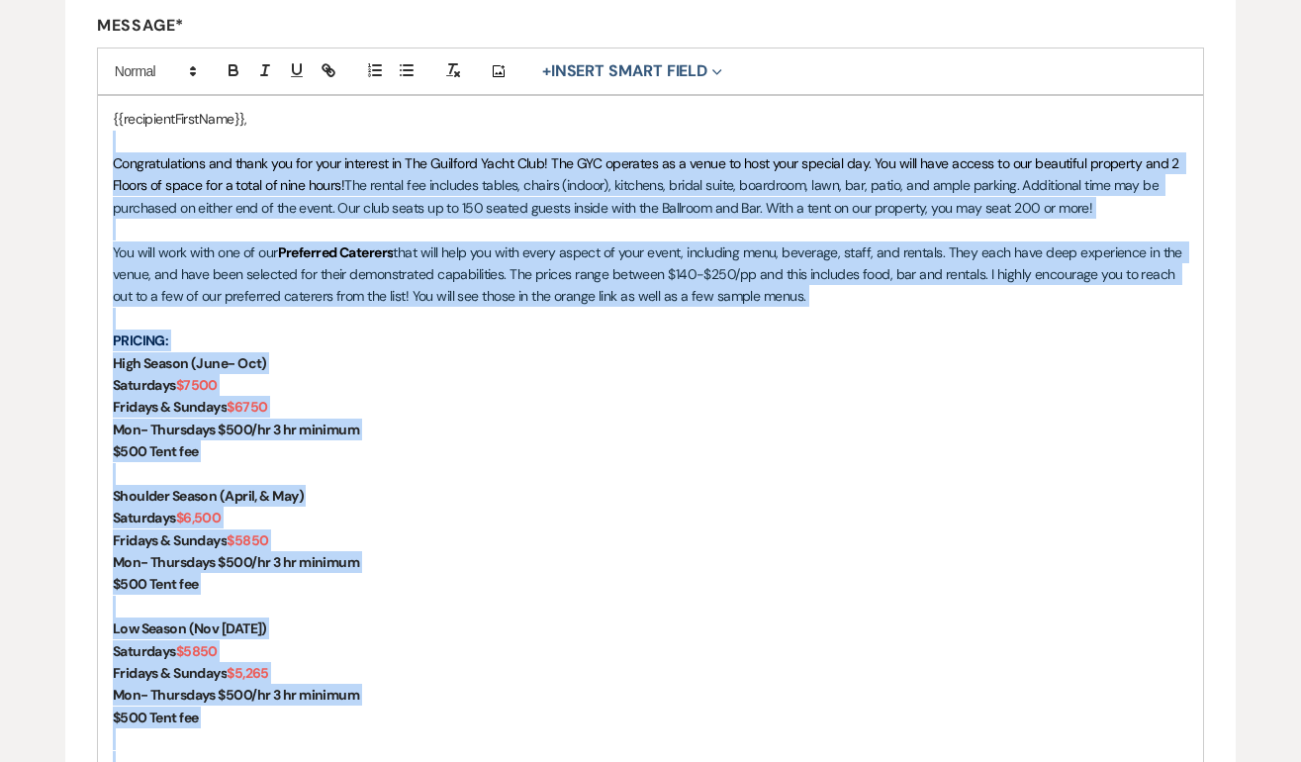
scroll to position [511, 0]
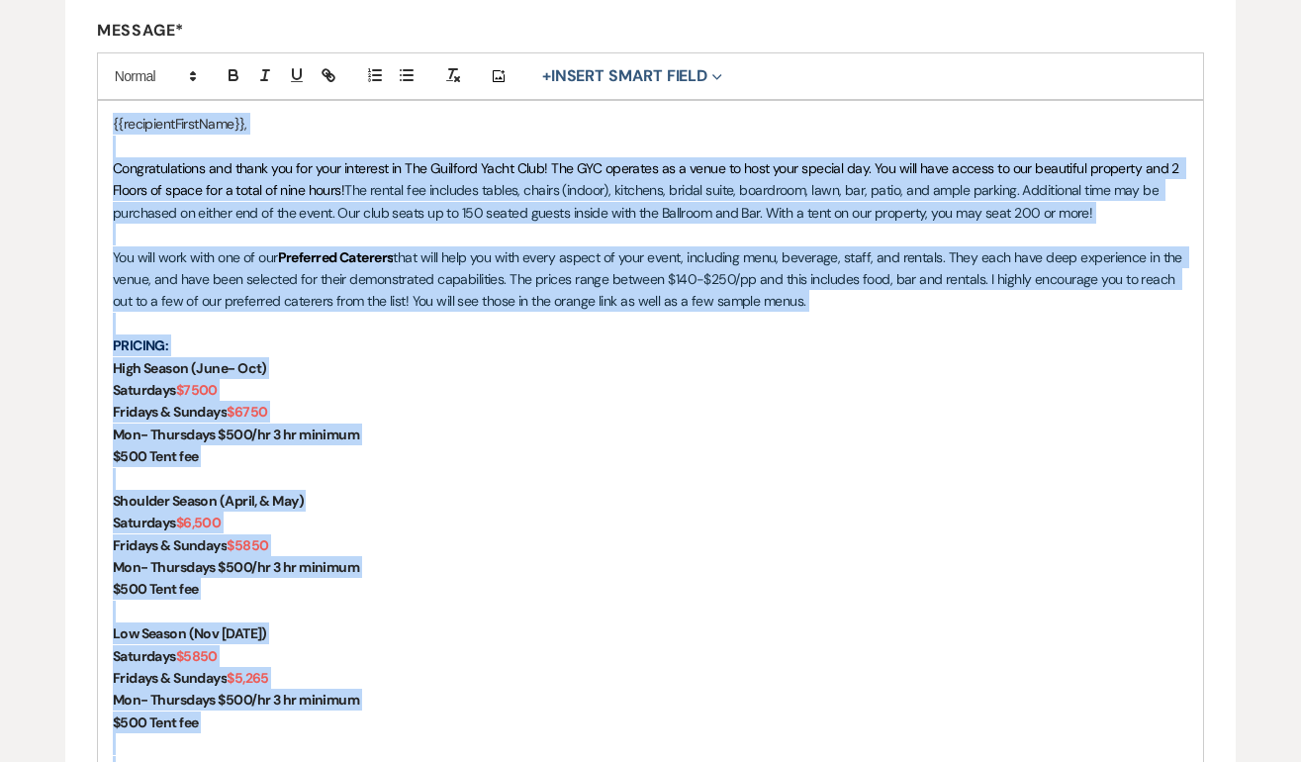
drag, startPoint x: 226, startPoint y: 575, endPoint x: 16, endPoint y: 105, distance: 514.8
click at [16, 105] on div "Edit Message Template This template was created on Jun 5, 2023 * Required Templ…" at bounding box center [650, 489] width 1301 height 1659
copy div "{{recipientFirstName}}, Congratulations and thank you for your interest in The …"
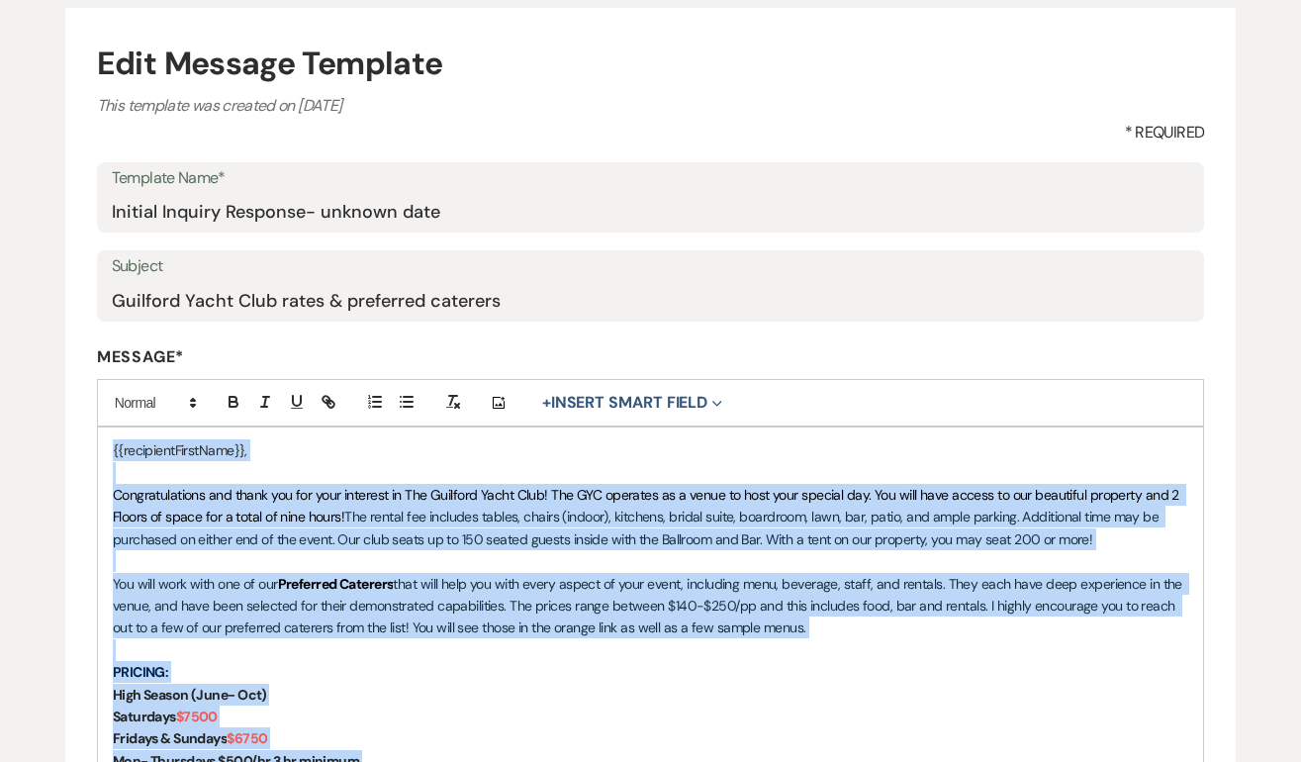
scroll to position [0, 0]
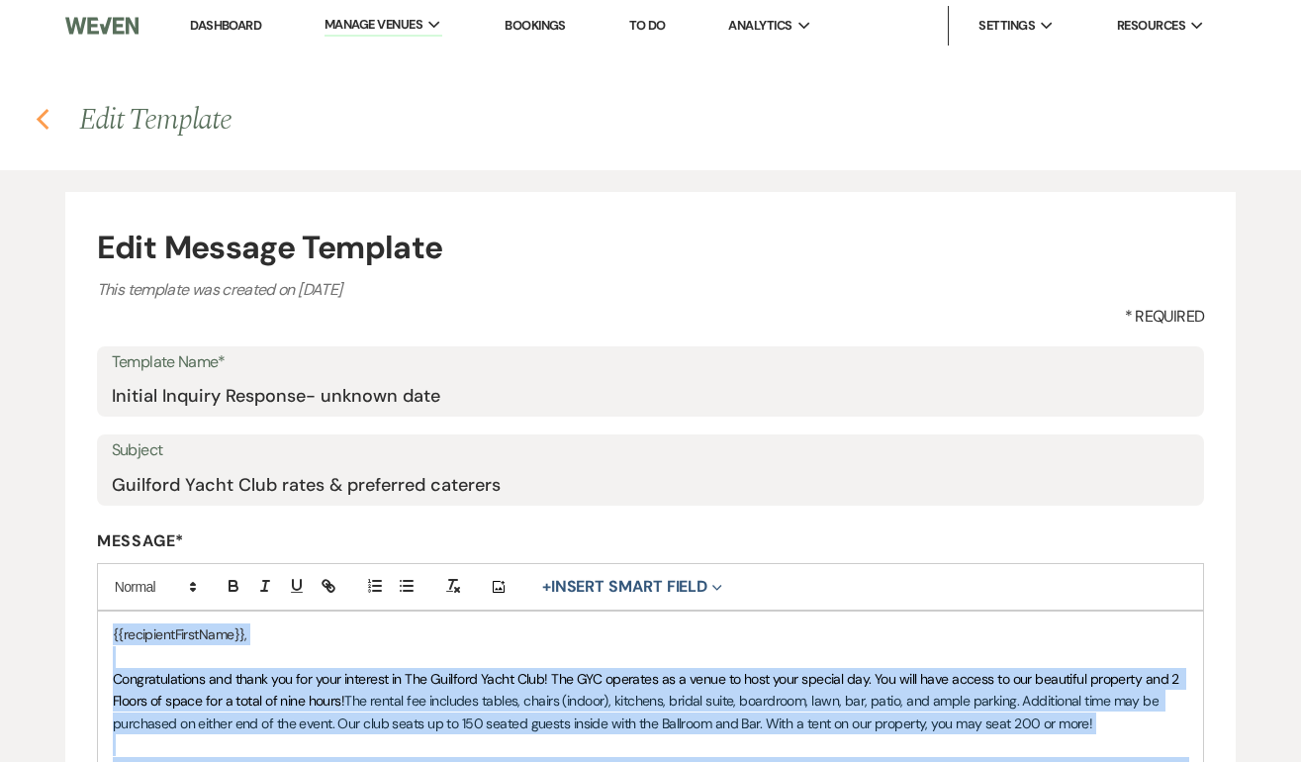
click at [38, 123] on icon "Previous" at bounding box center [43, 120] width 15 height 24
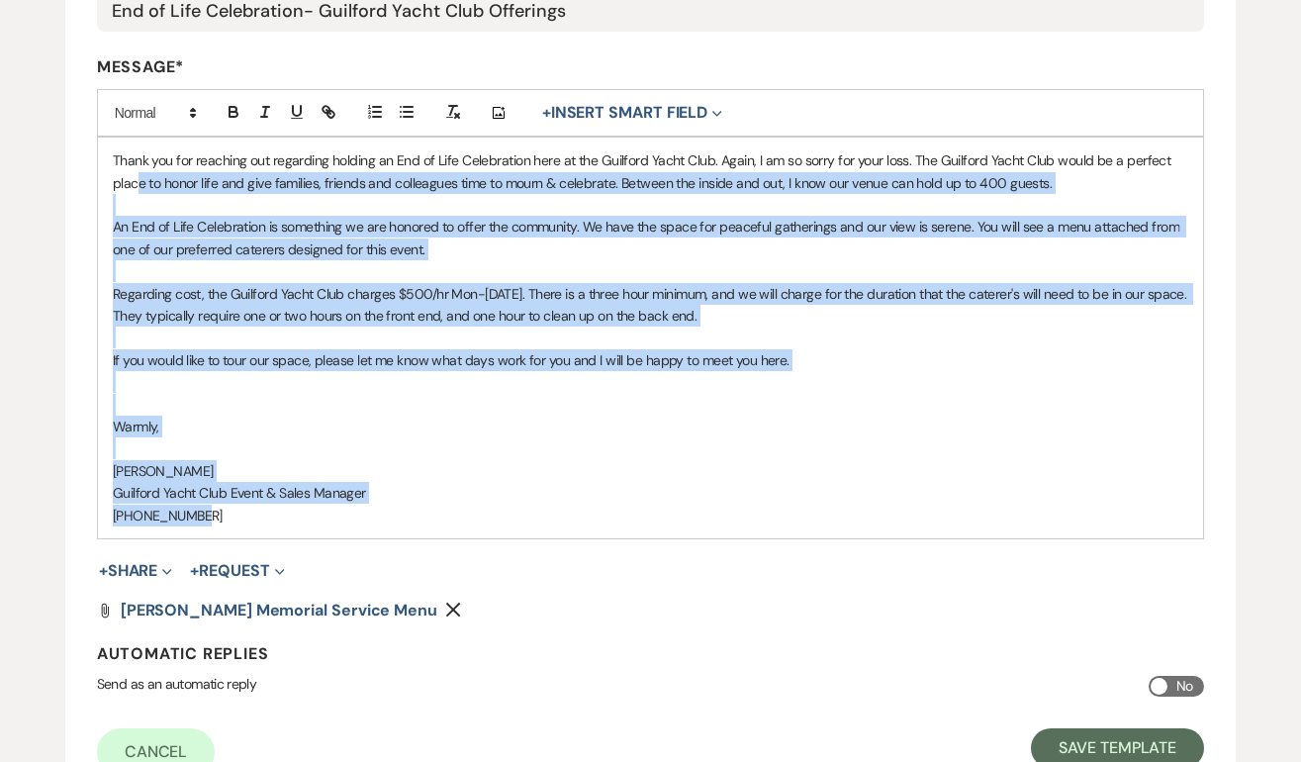
scroll to position [468, 0]
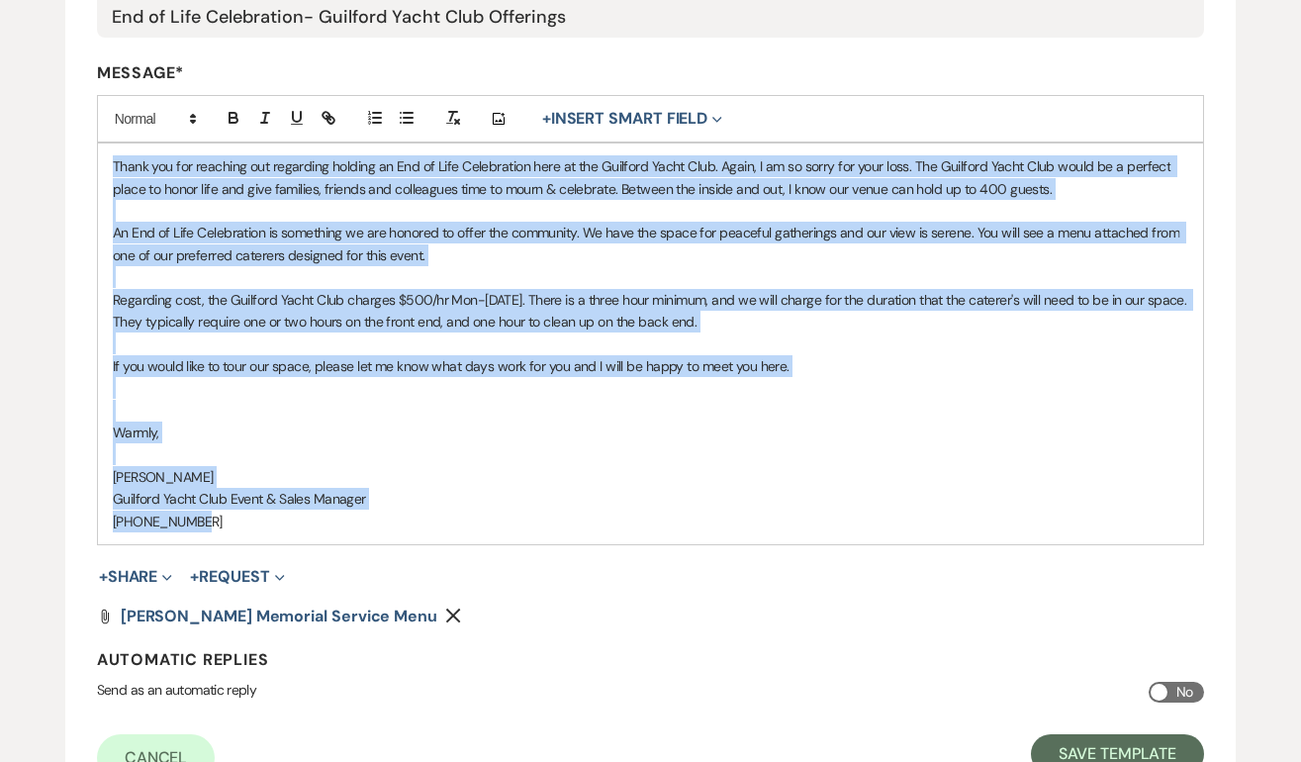
drag, startPoint x: 230, startPoint y: 338, endPoint x: 86, endPoint y: 159, distance: 229.5
click at [86, 159] on form "Edit Message Template This template was created on Jul 6, 2023 * Required Templ…" at bounding box center [651, 269] width 1172 height 1090
copy div "Thank you for reaching out regarding holding an End of Life Celebration here at…"
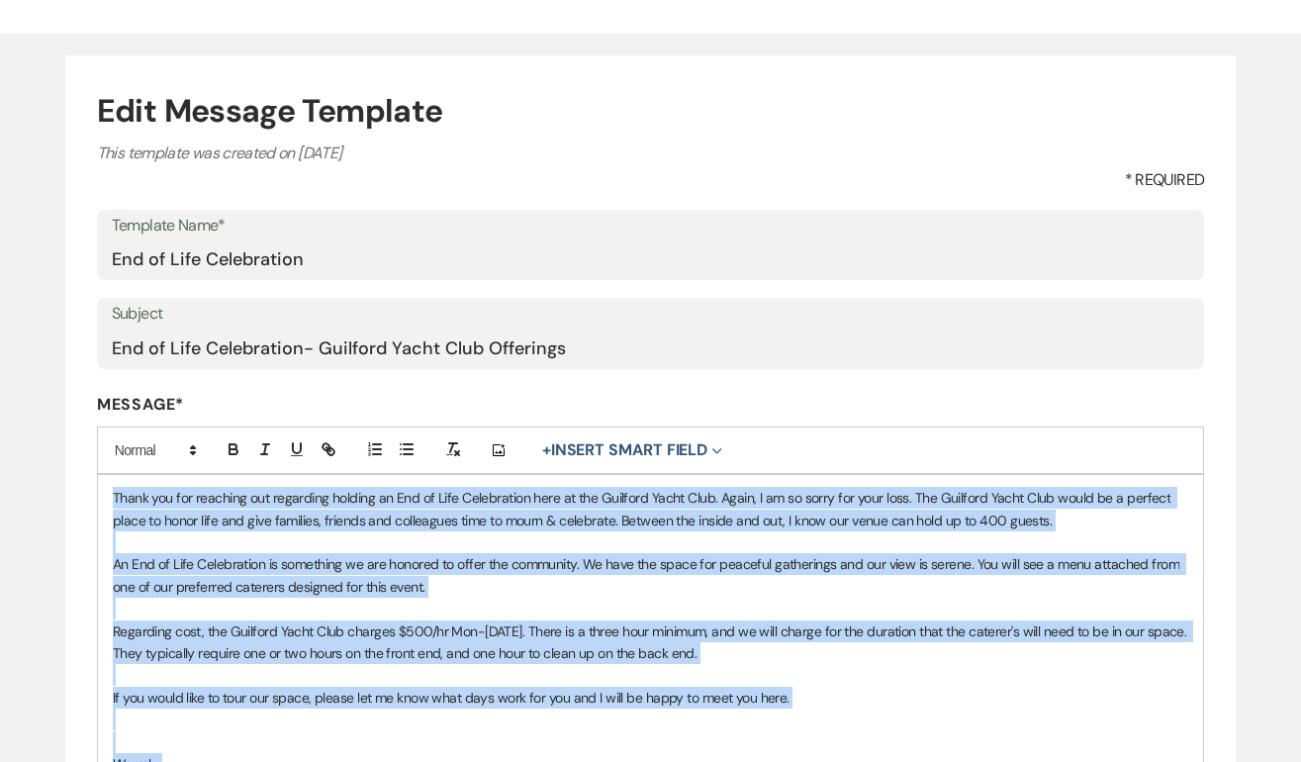
scroll to position [0, 0]
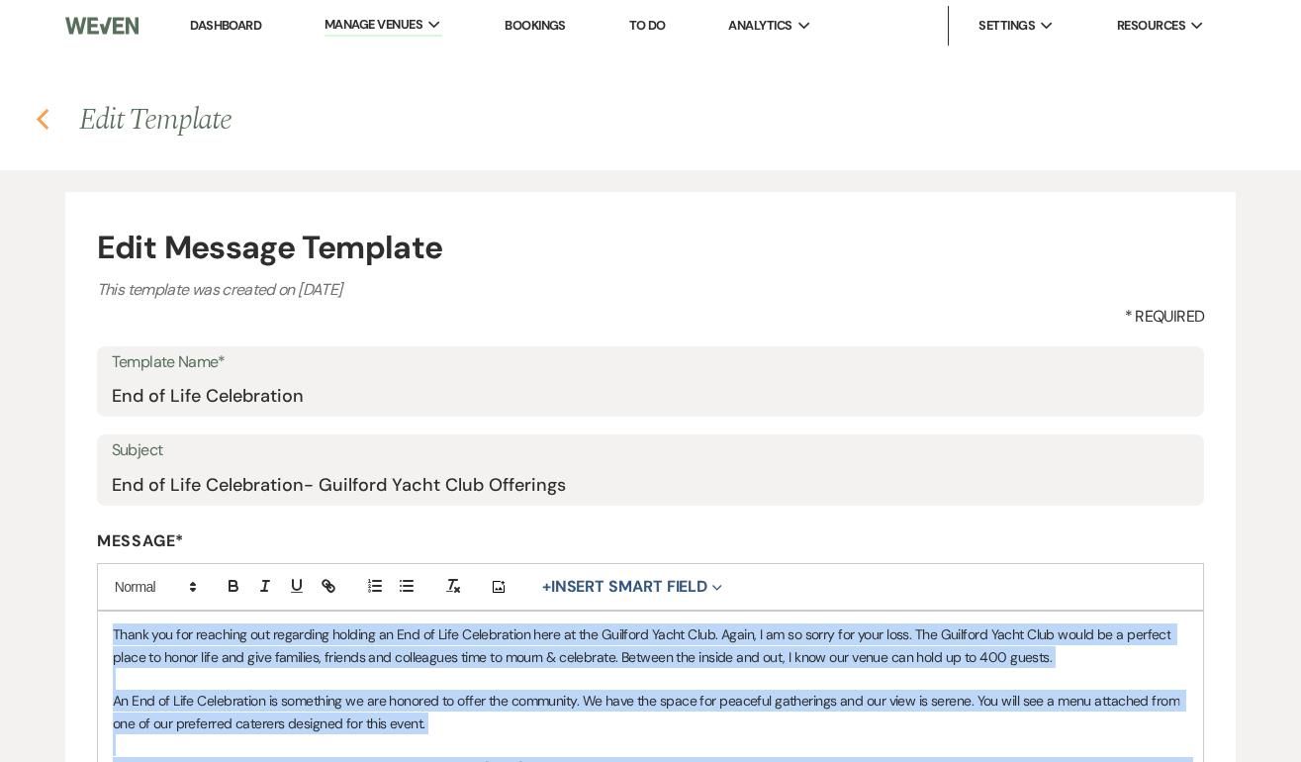
click at [41, 115] on use "button" at bounding box center [43, 120] width 13 height 22
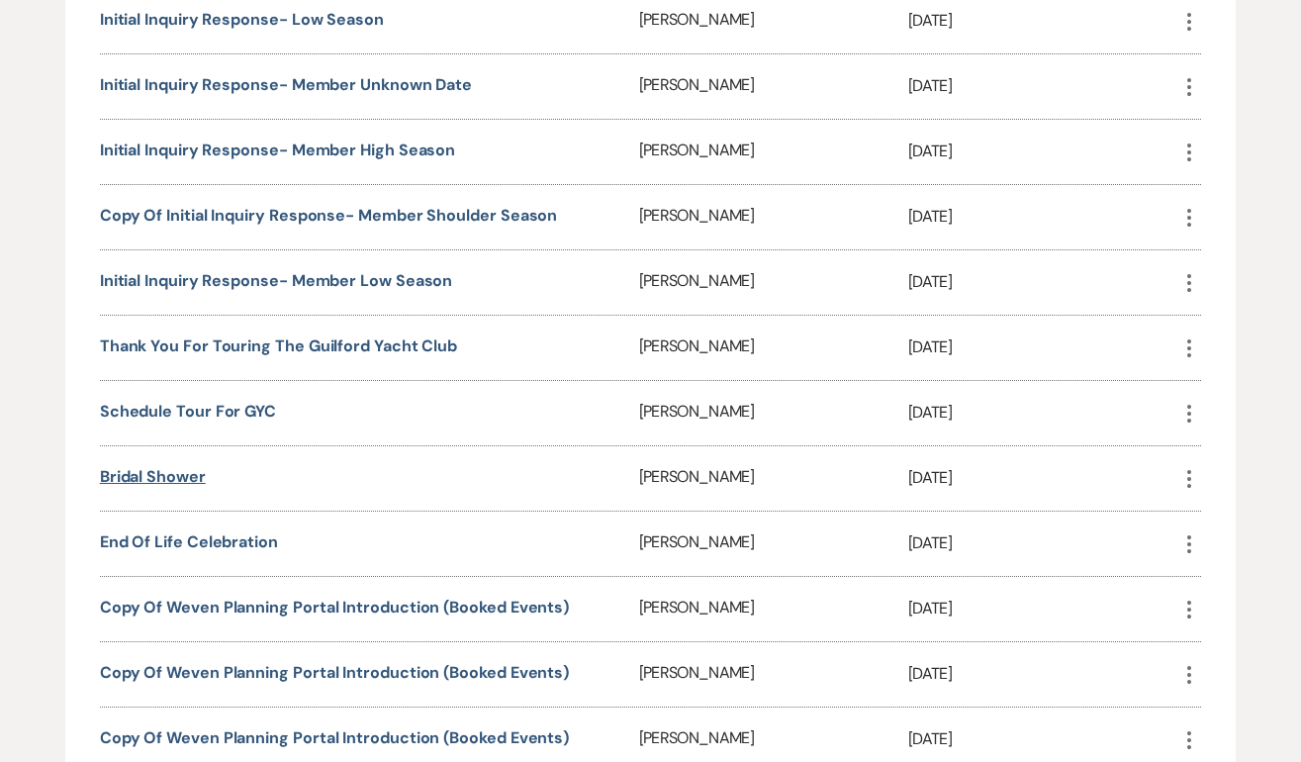
click at [182, 466] on link "Bridal Shower" at bounding box center [153, 476] width 106 height 21
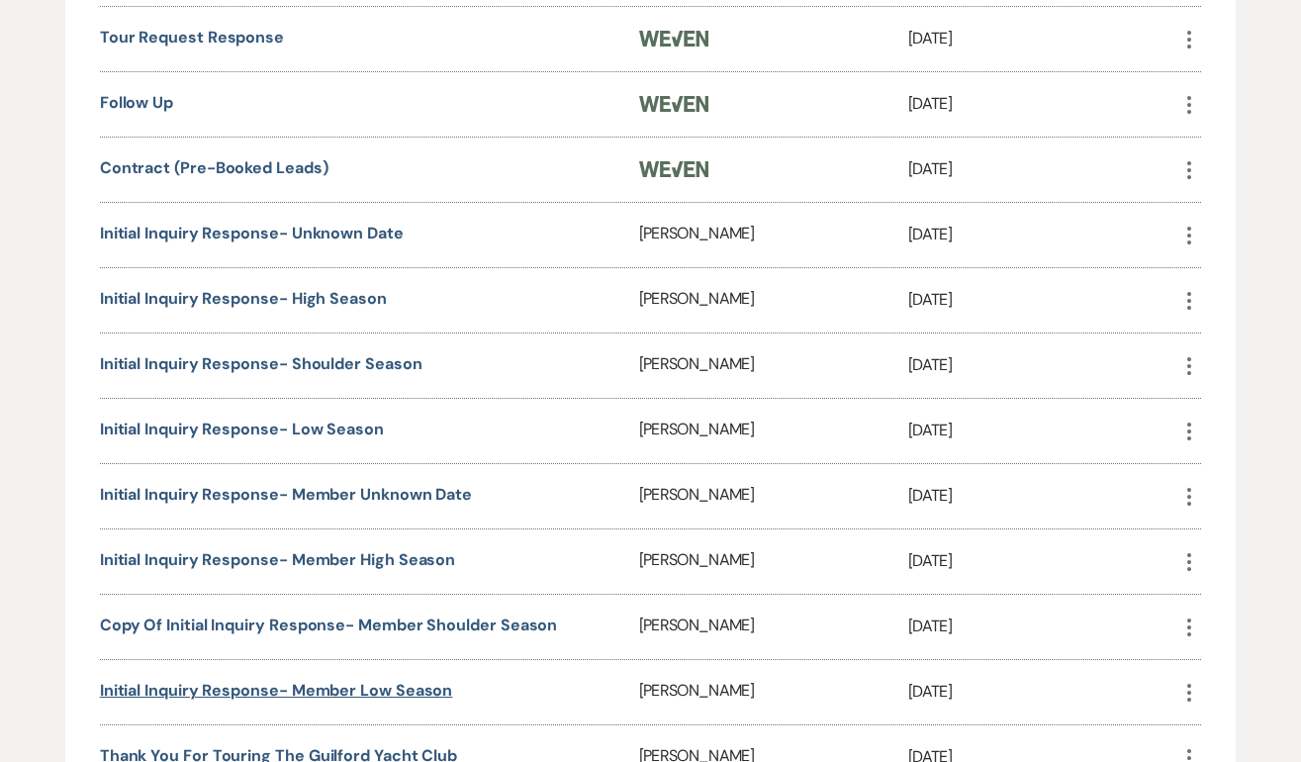
scroll to position [1169, 0]
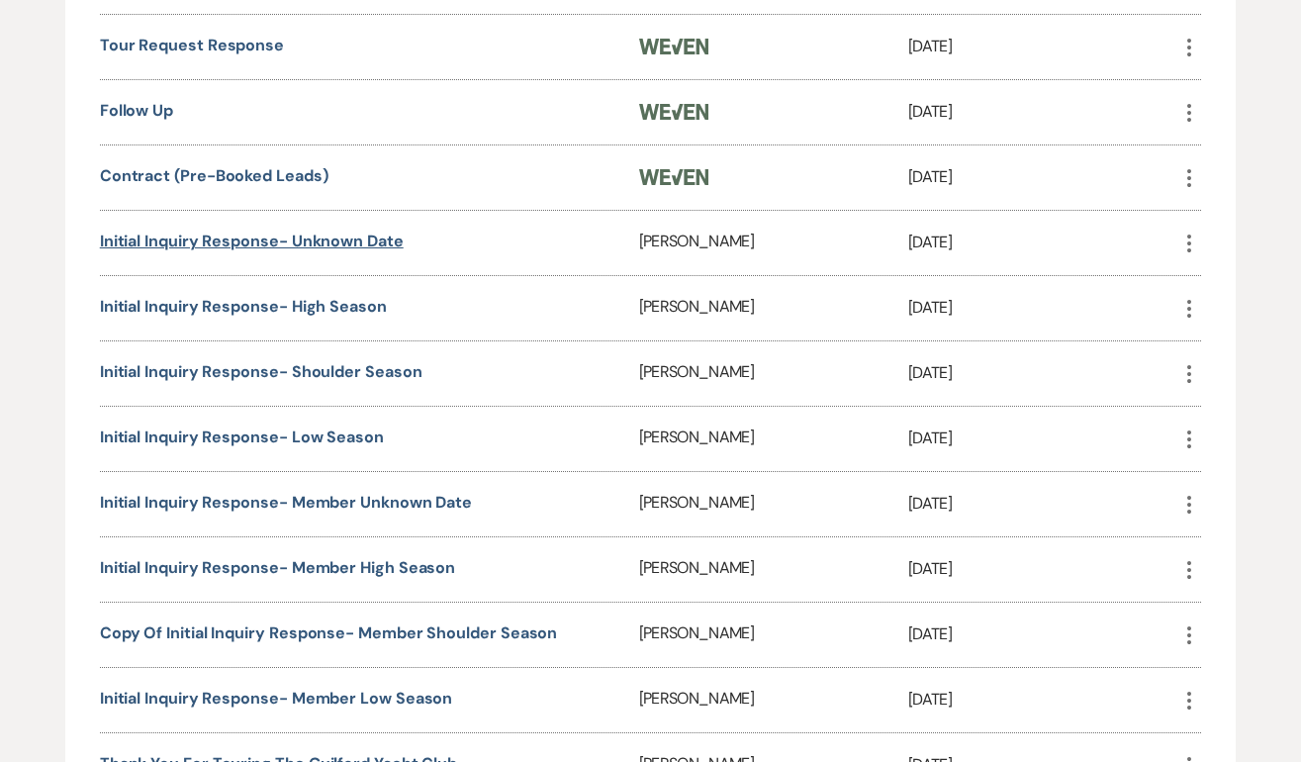
click at [257, 241] on link "Initial Inquiry Response- unknown date" at bounding box center [252, 241] width 304 height 21
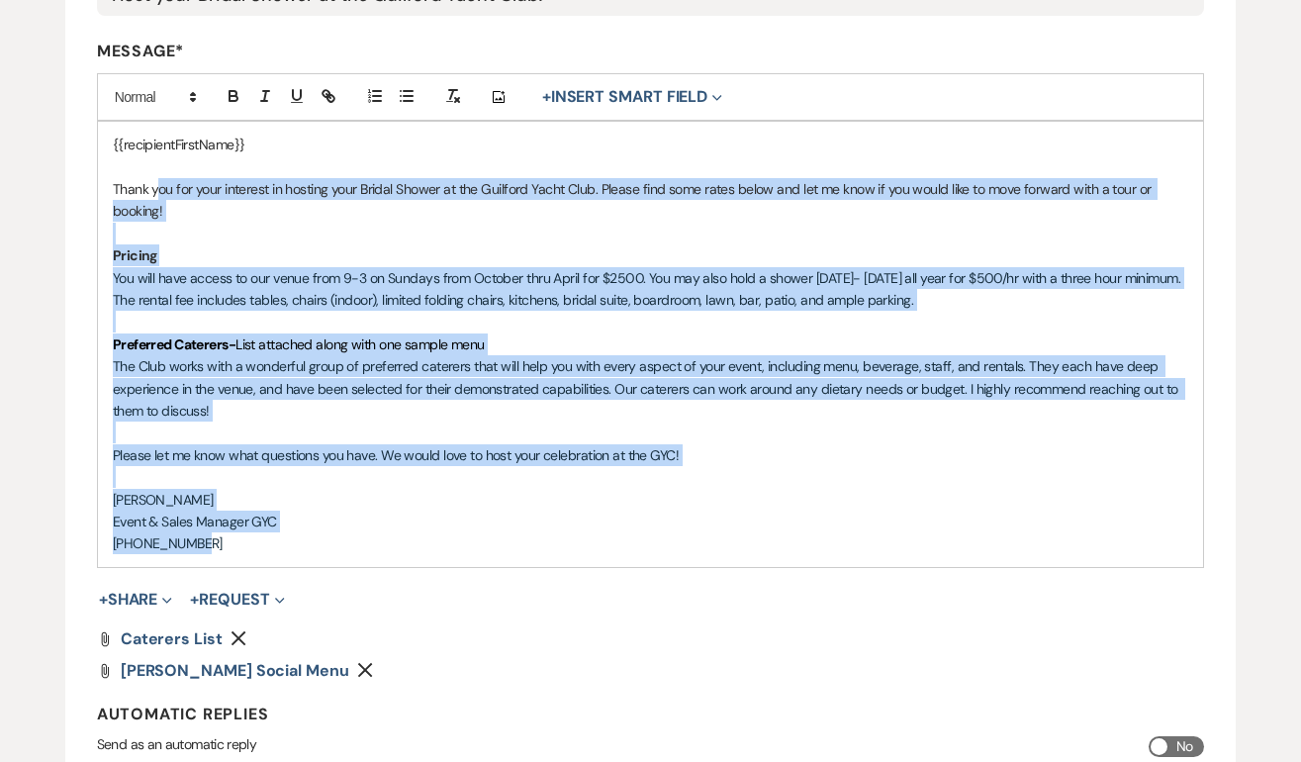
scroll to position [471, 0]
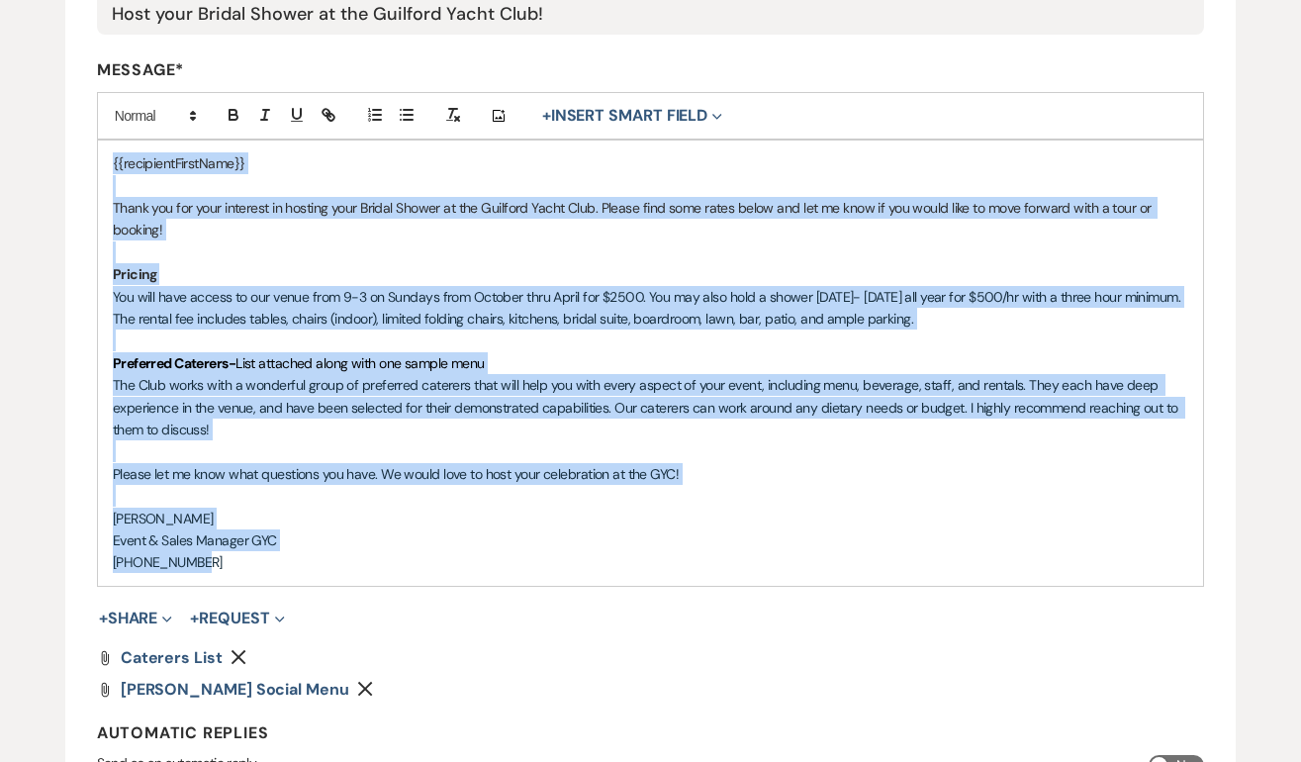
drag, startPoint x: 221, startPoint y: 314, endPoint x: 69, endPoint y: 106, distance: 257.1
click at [69, 106] on form "Edit Message Template This template was created on Jun 28, 2023 * Required Temp…" at bounding box center [651, 304] width 1172 height 1166
copy div "{{recipientFirstName}} Thank you for your interest in hosting your Bridal Showe…"
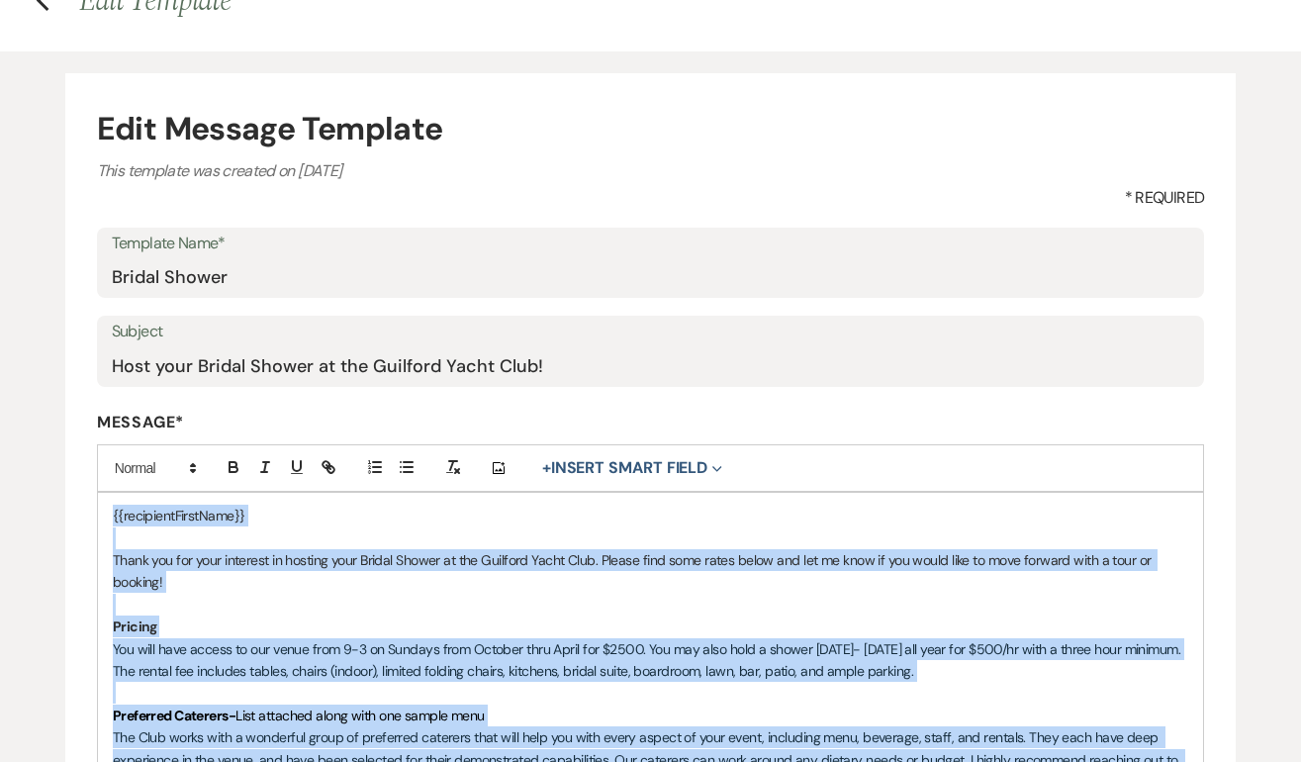
scroll to position [0, 0]
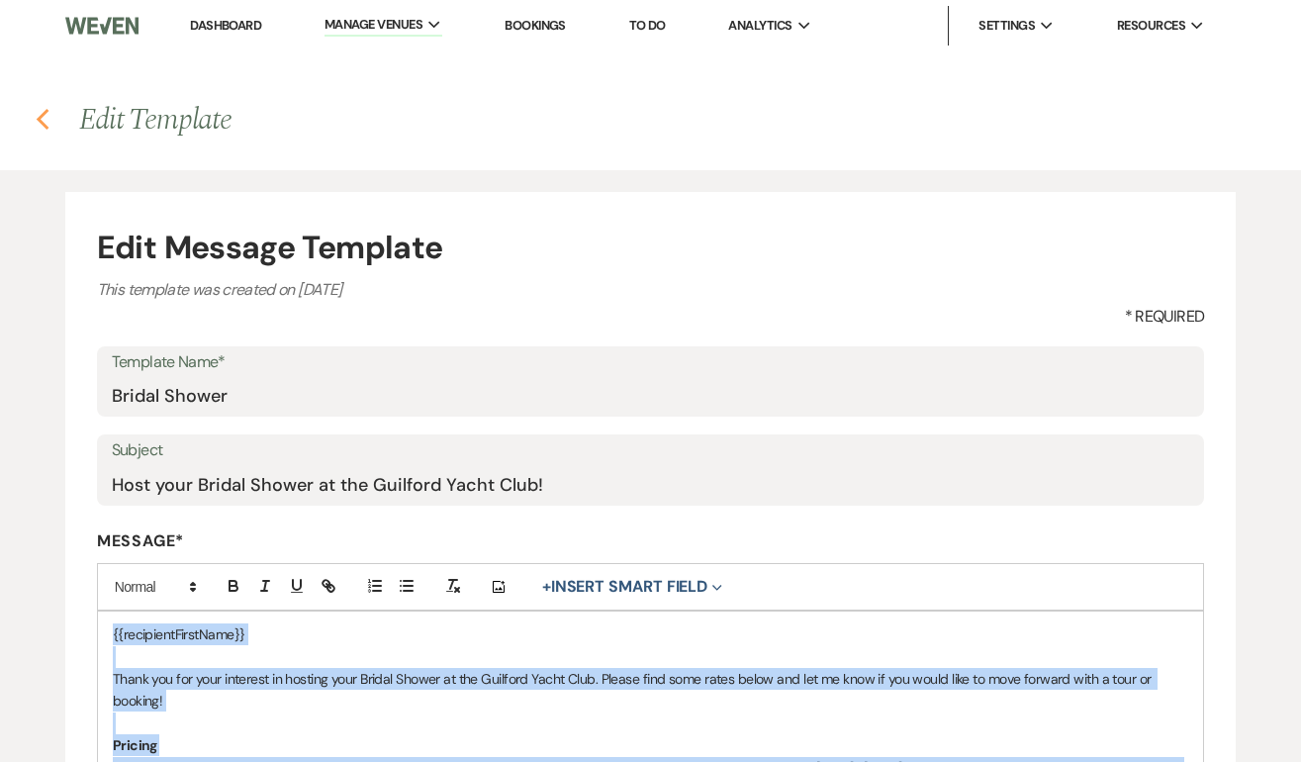
click at [40, 112] on icon "Previous" at bounding box center [43, 120] width 15 height 24
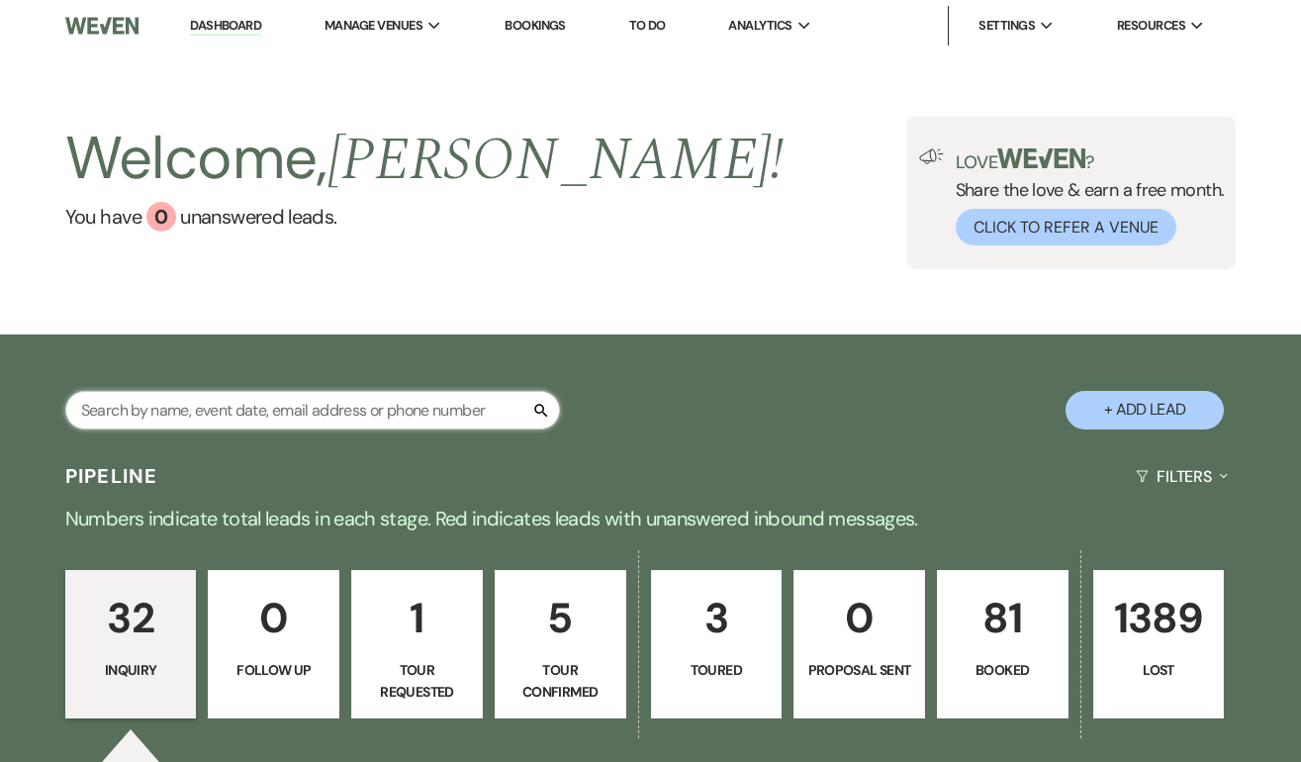
click at [186, 412] on input "text" at bounding box center [312, 410] width 495 height 39
type input "ben"
select select "8"
select select "5"
select select "8"
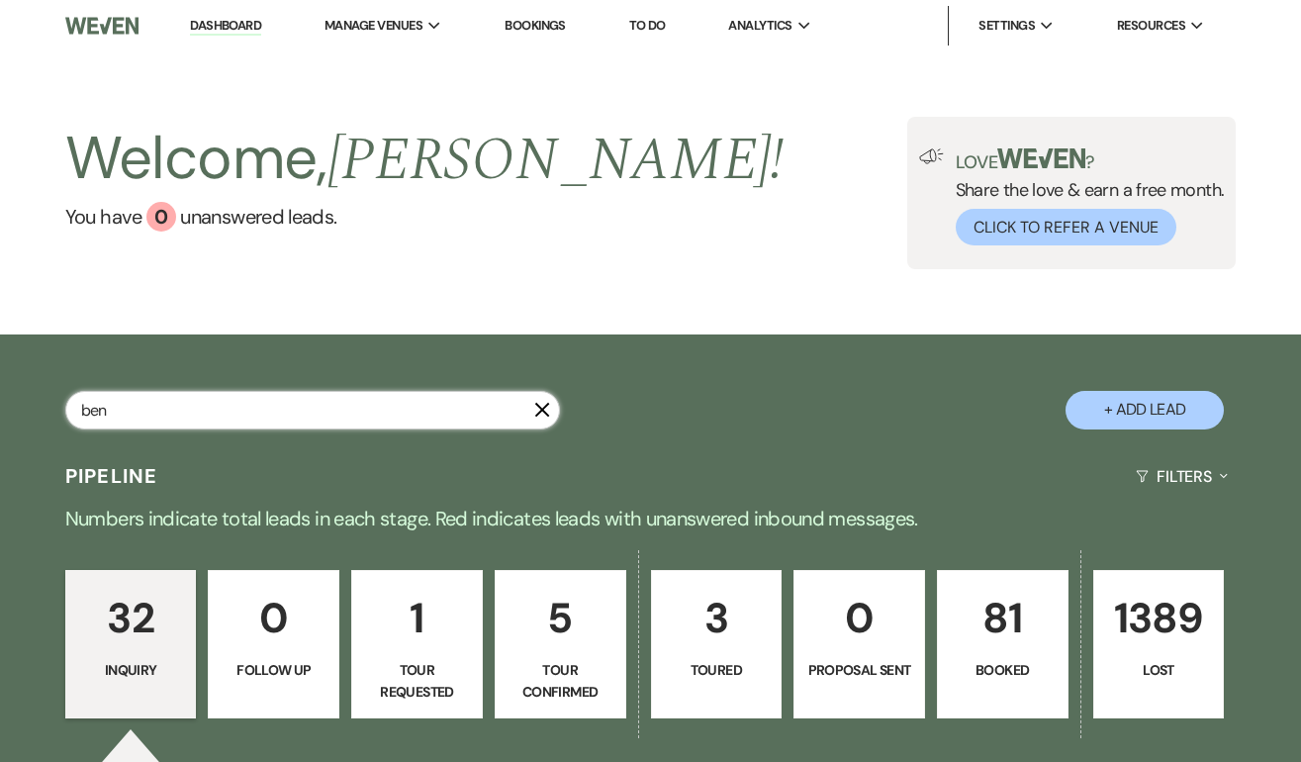
select select "10"
select select "8"
select select "5"
select select "8"
select select "5"
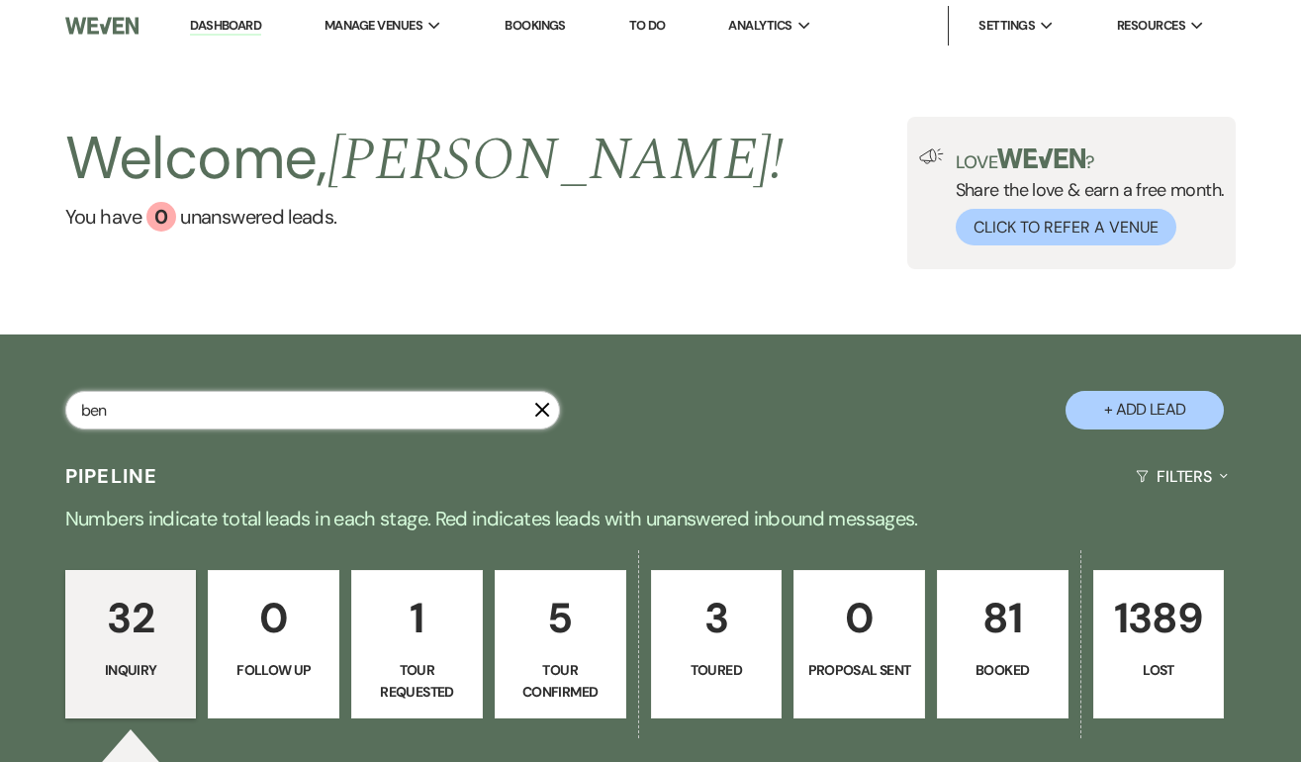
select select "8"
select select "5"
select select "8"
select select "10"
select select "8"
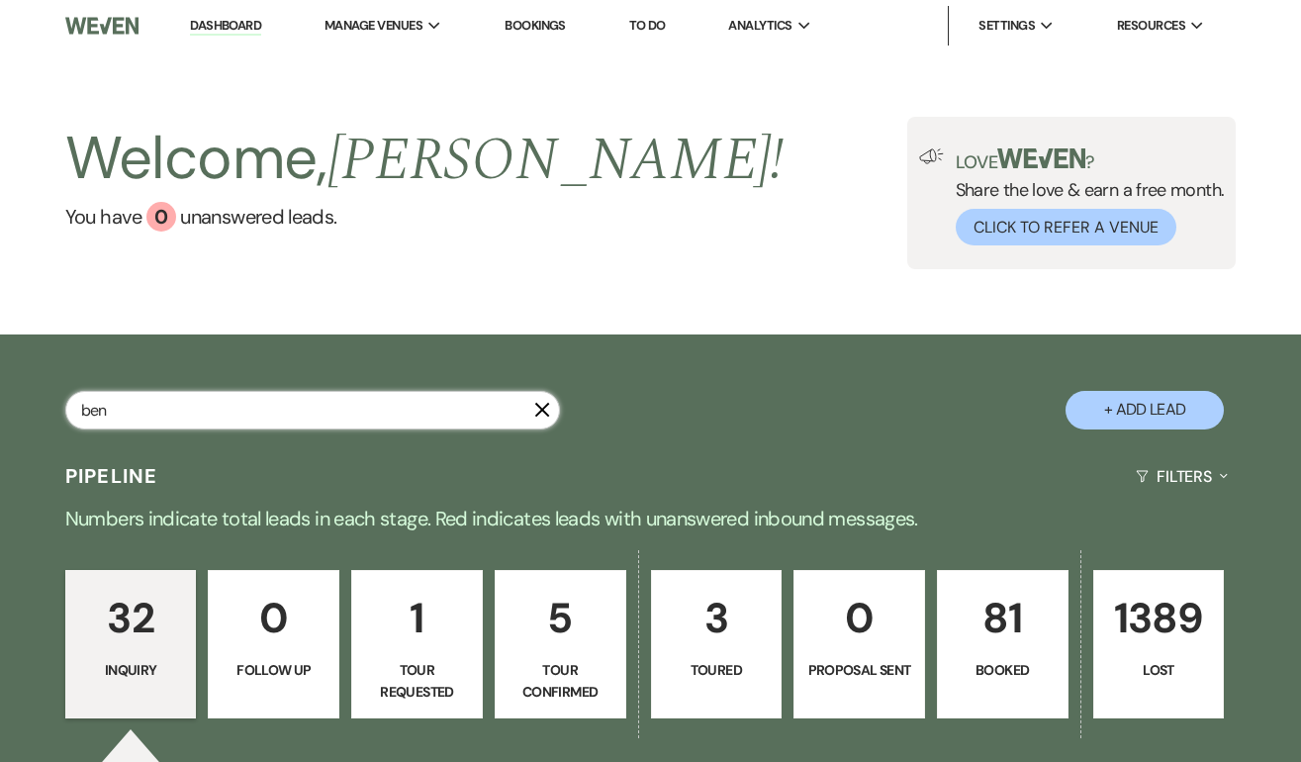
select select "5"
select select "8"
select select "5"
select select "8"
select select "5"
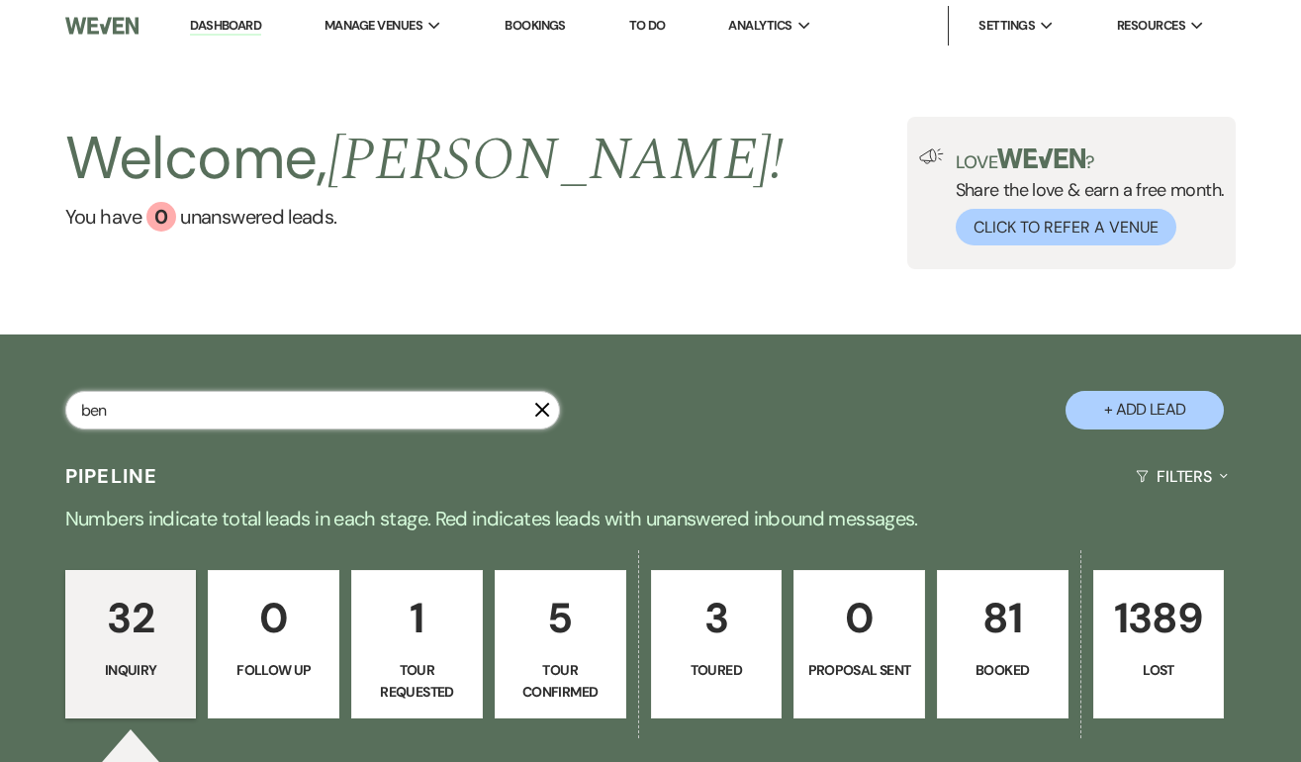
select select "8"
select select "5"
select select "8"
select select "7"
select select "8"
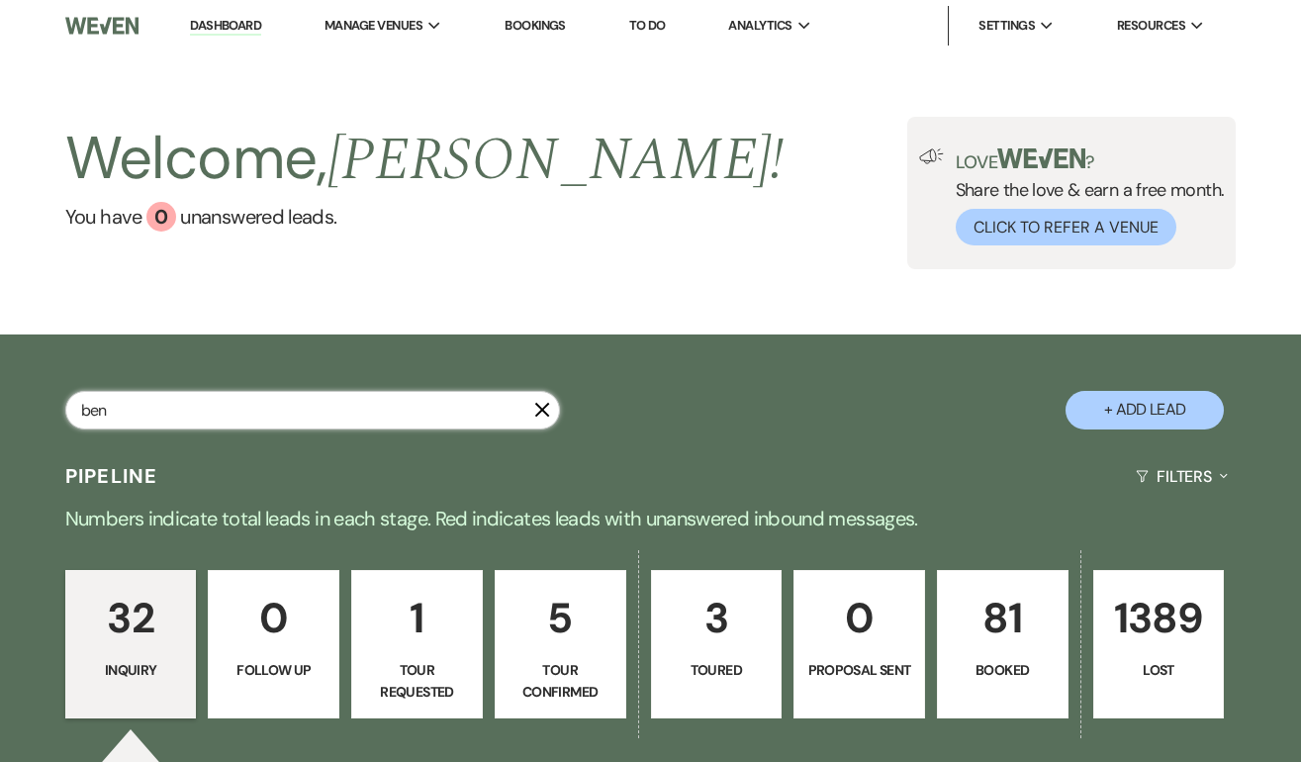
select select "5"
select select "8"
select select "6"
select select "8"
select select "5"
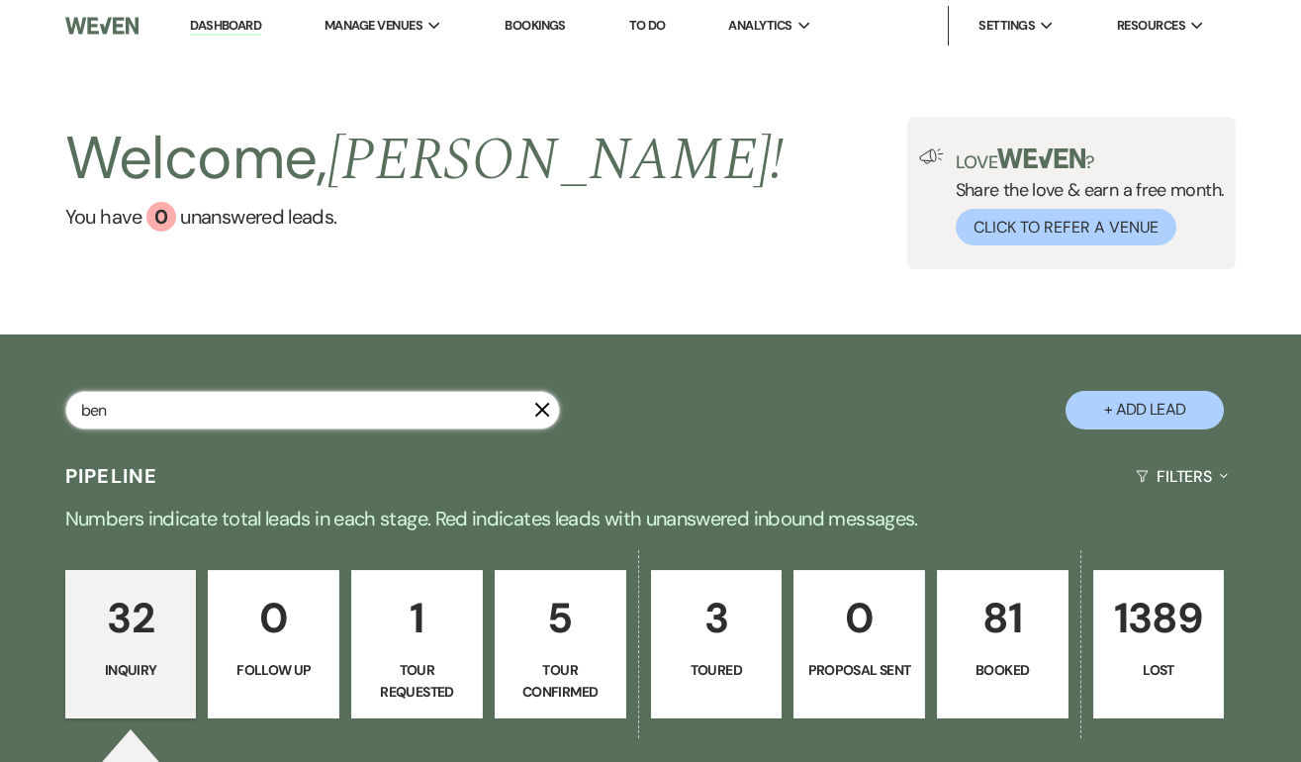
select select "8"
select select "5"
select select "8"
select select "5"
select select "8"
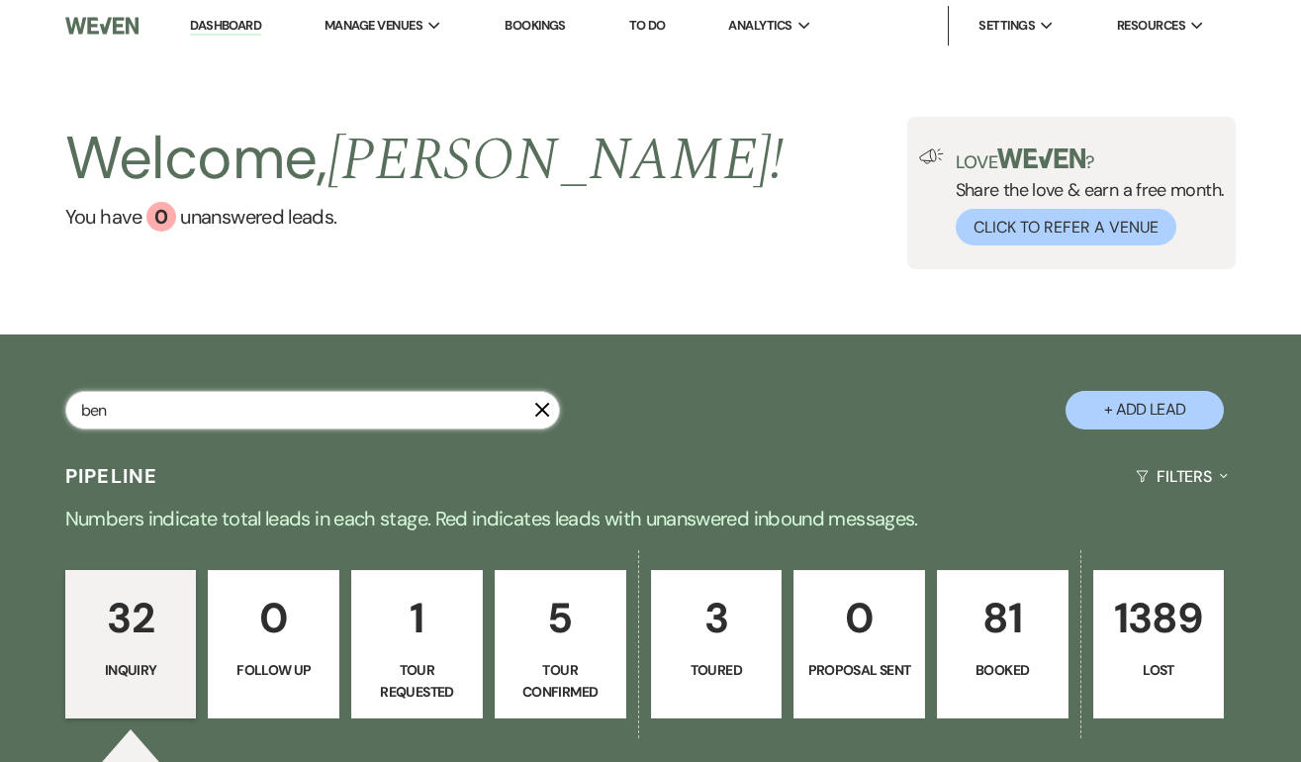
select select "5"
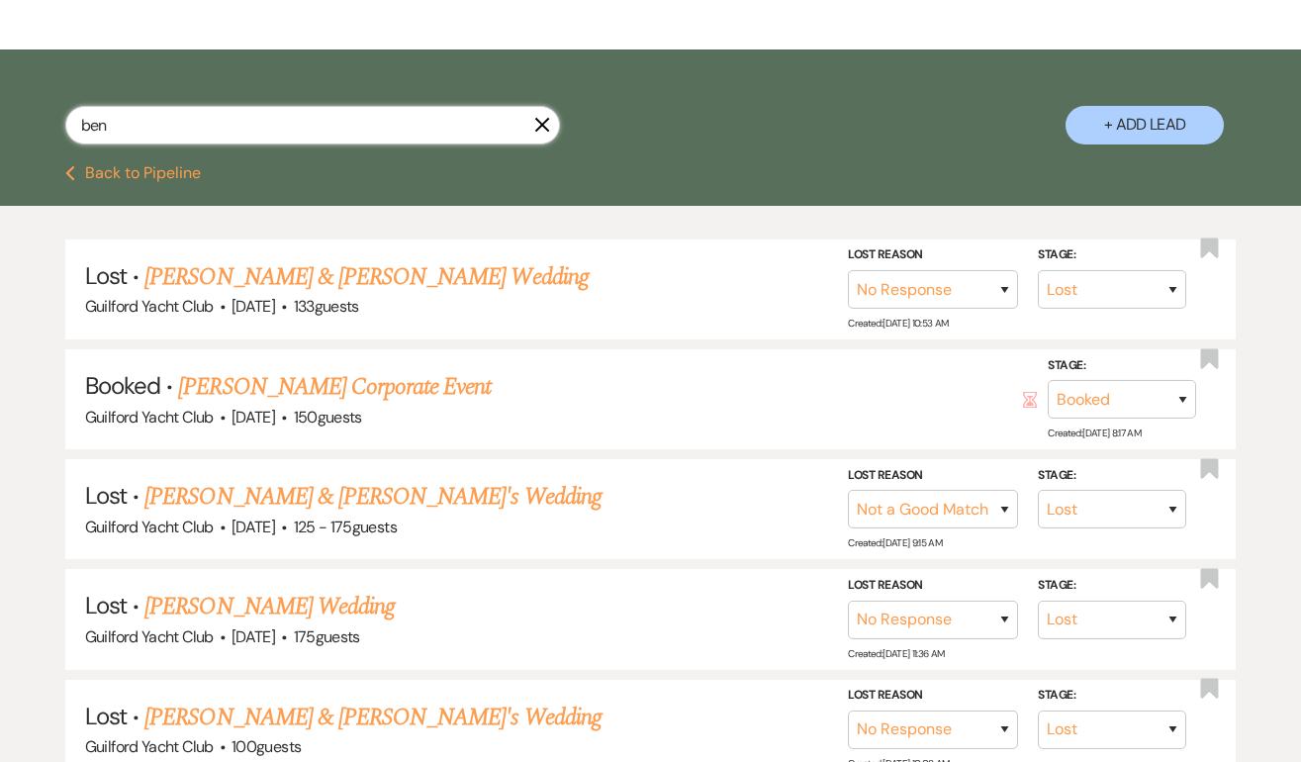
scroll to position [284, 0]
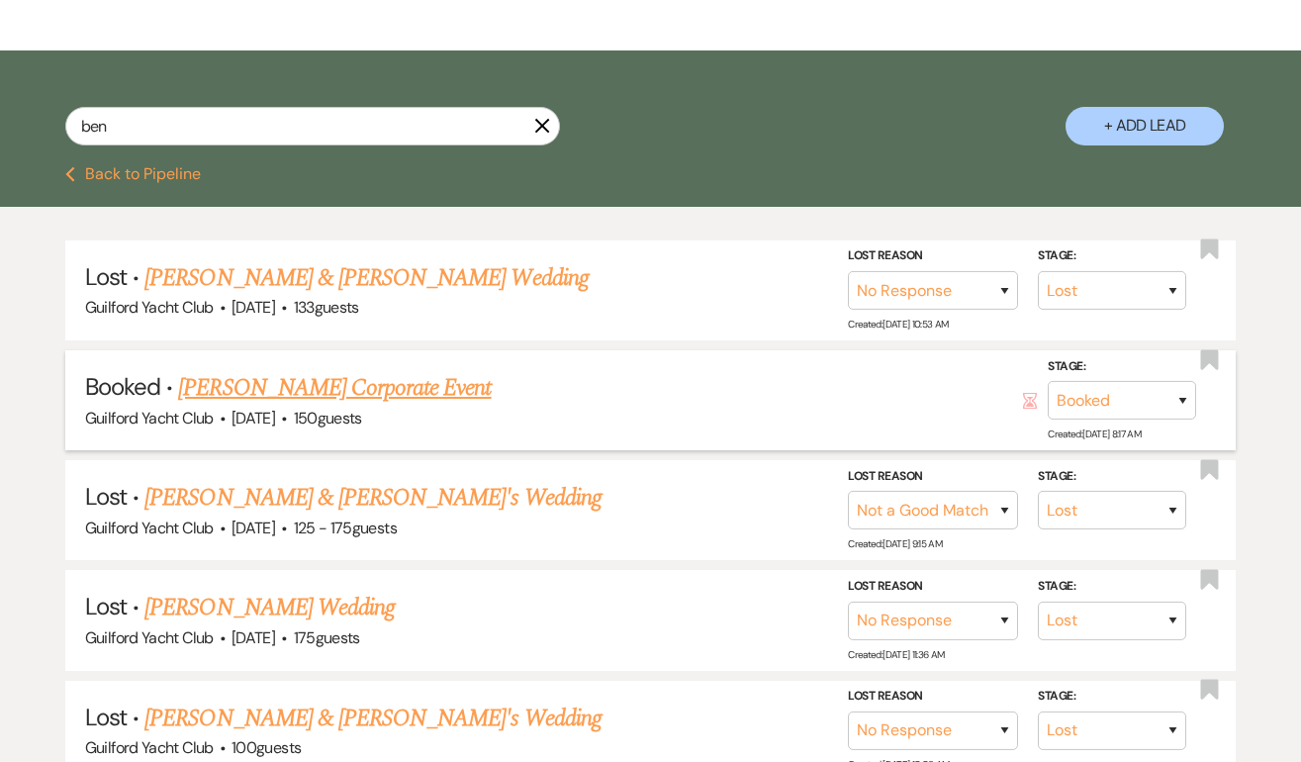
click at [218, 390] on link "[PERSON_NAME] Corporate Event" at bounding box center [334, 388] width 313 height 36
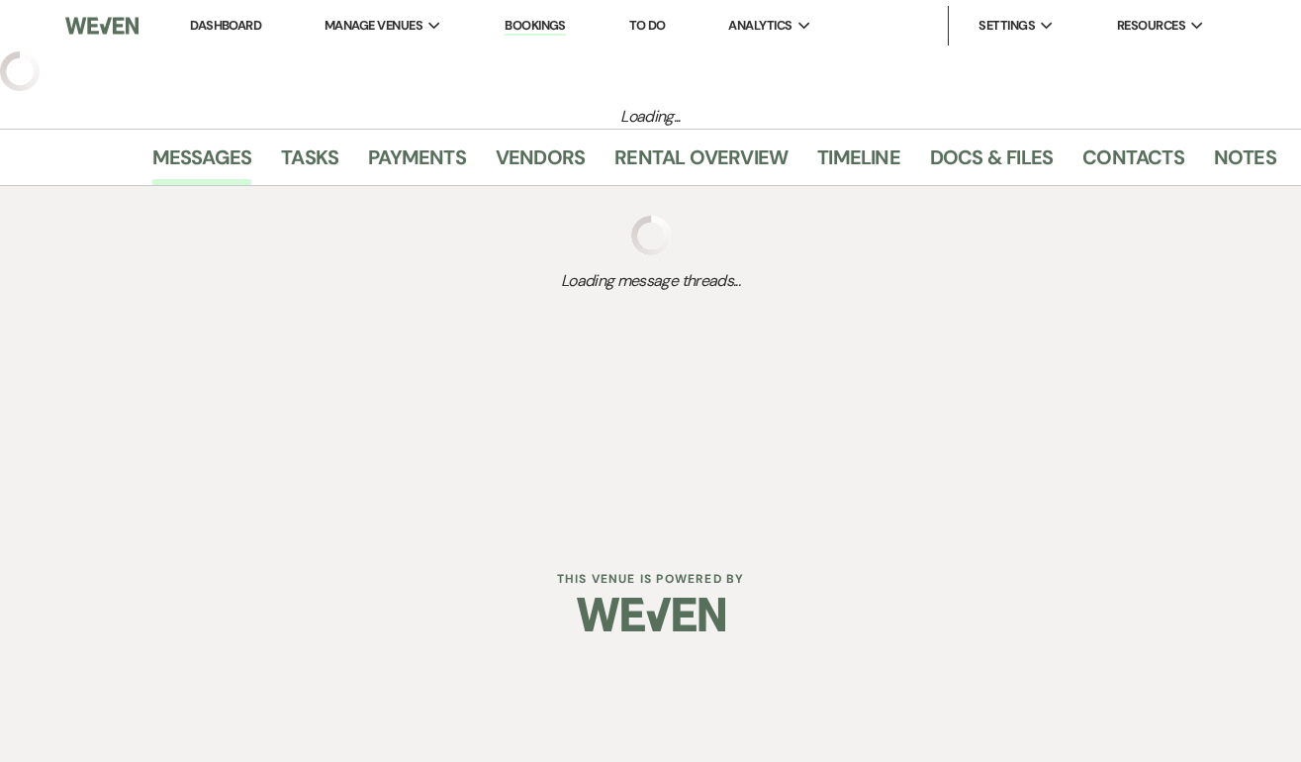
select select "20"
select select "9"
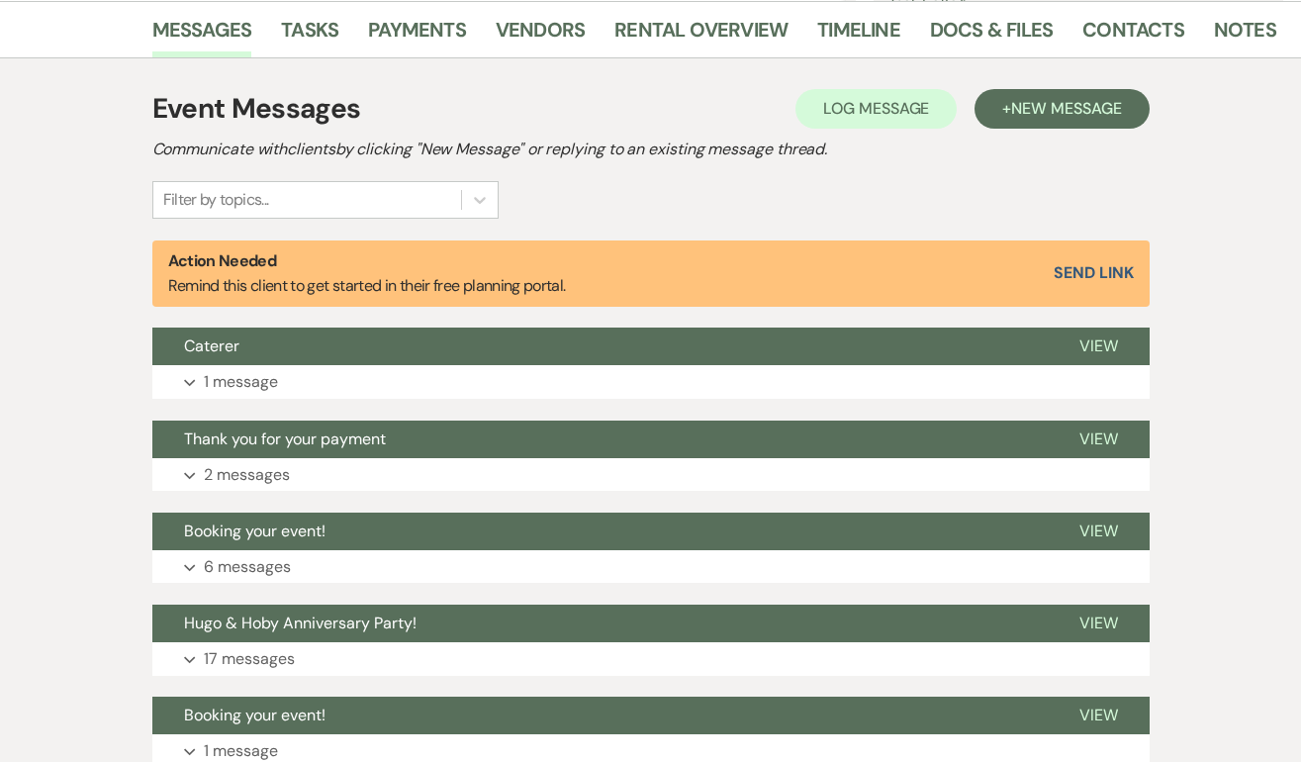
scroll to position [653, 0]
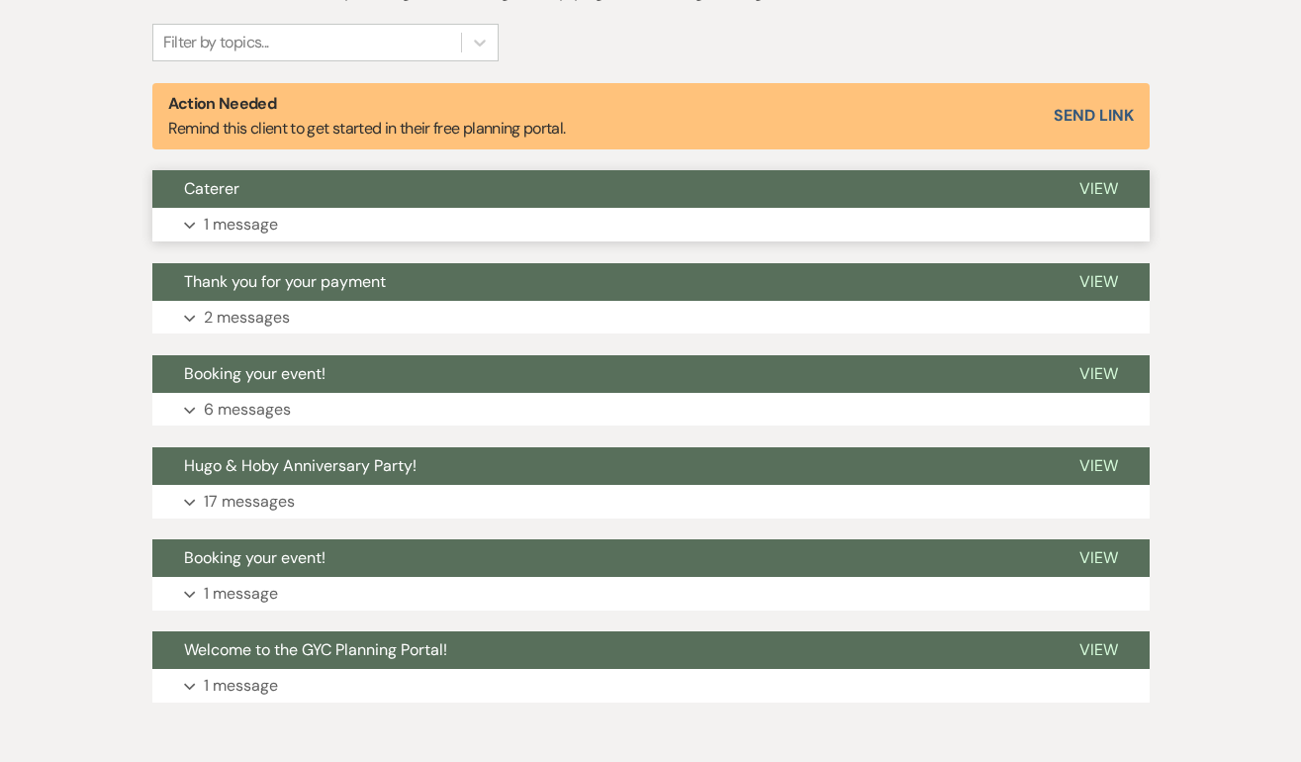
click at [1091, 181] on span "View" at bounding box center [1099, 188] width 39 height 21
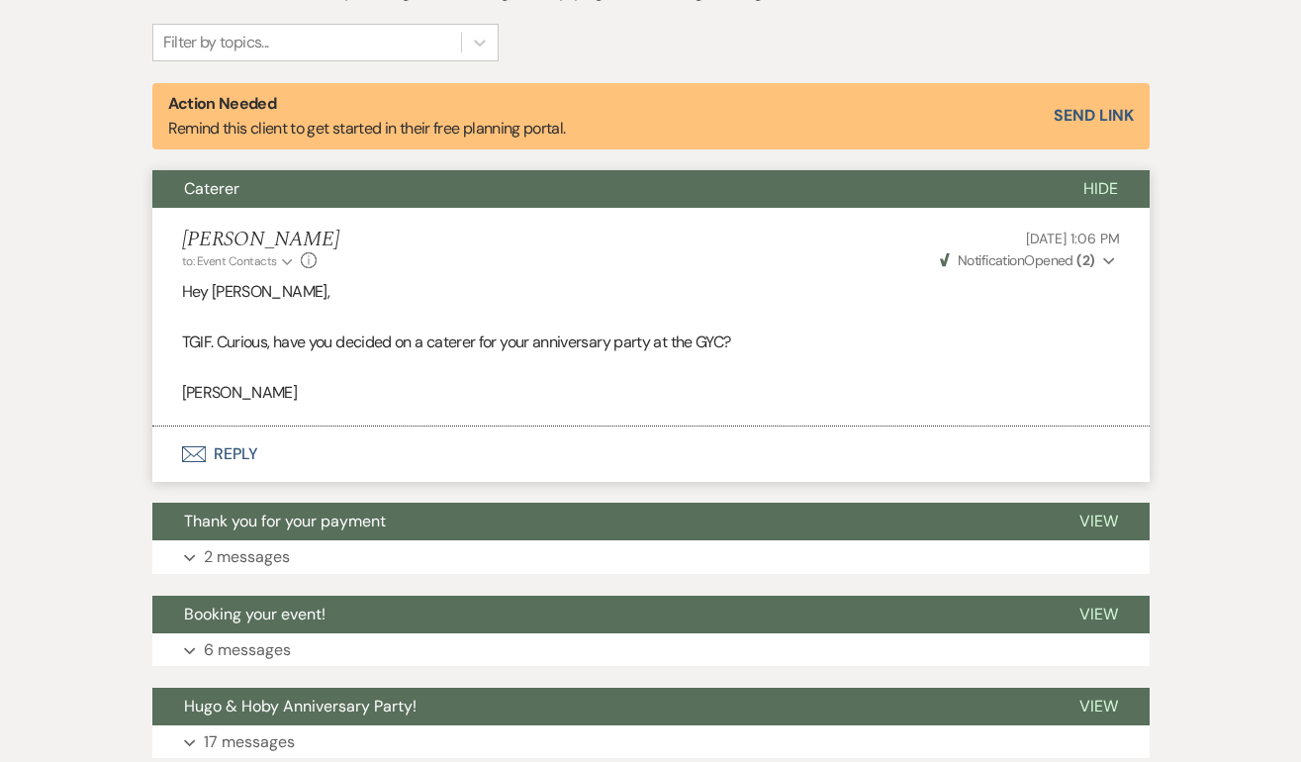
click at [242, 457] on button "Envelope Reply" at bounding box center [651, 454] width 998 height 55
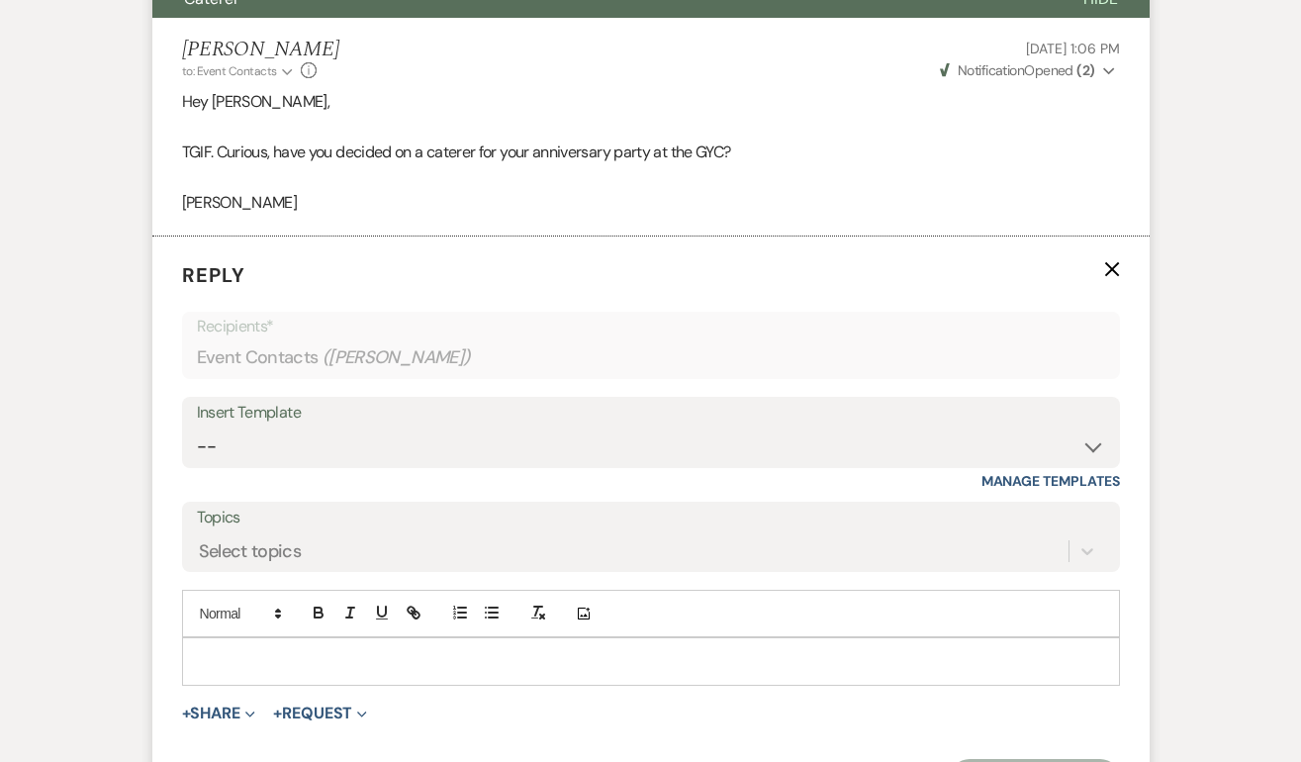
scroll to position [992, 0]
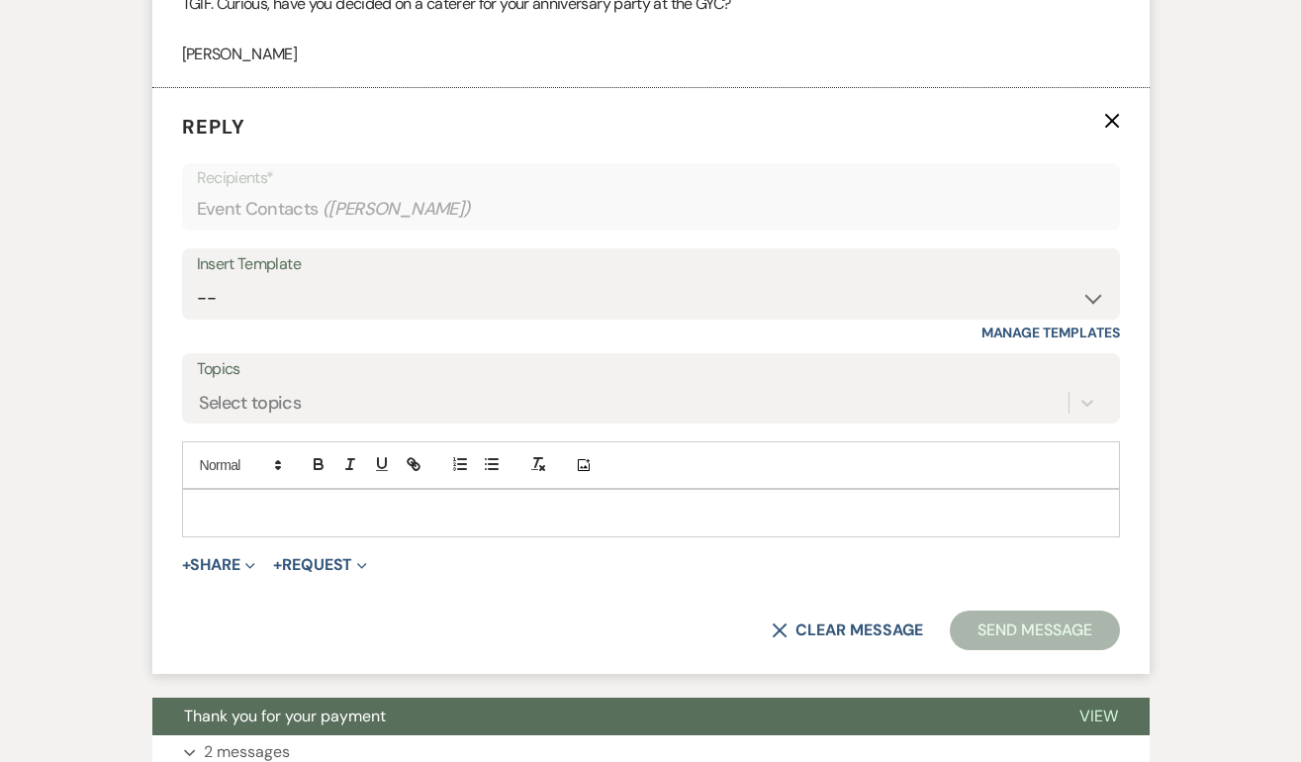
click at [230, 505] on p at bounding box center [651, 513] width 907 height 22
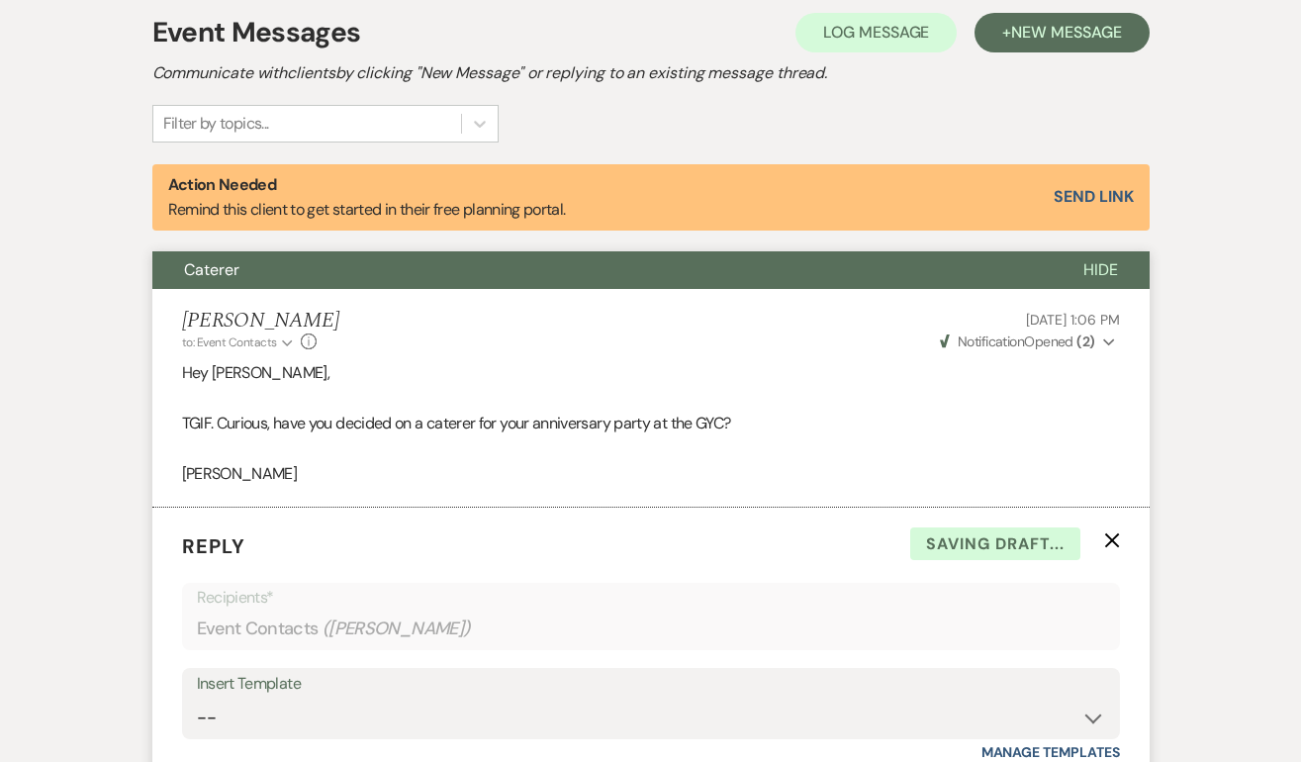
scroll to position [295, 0]
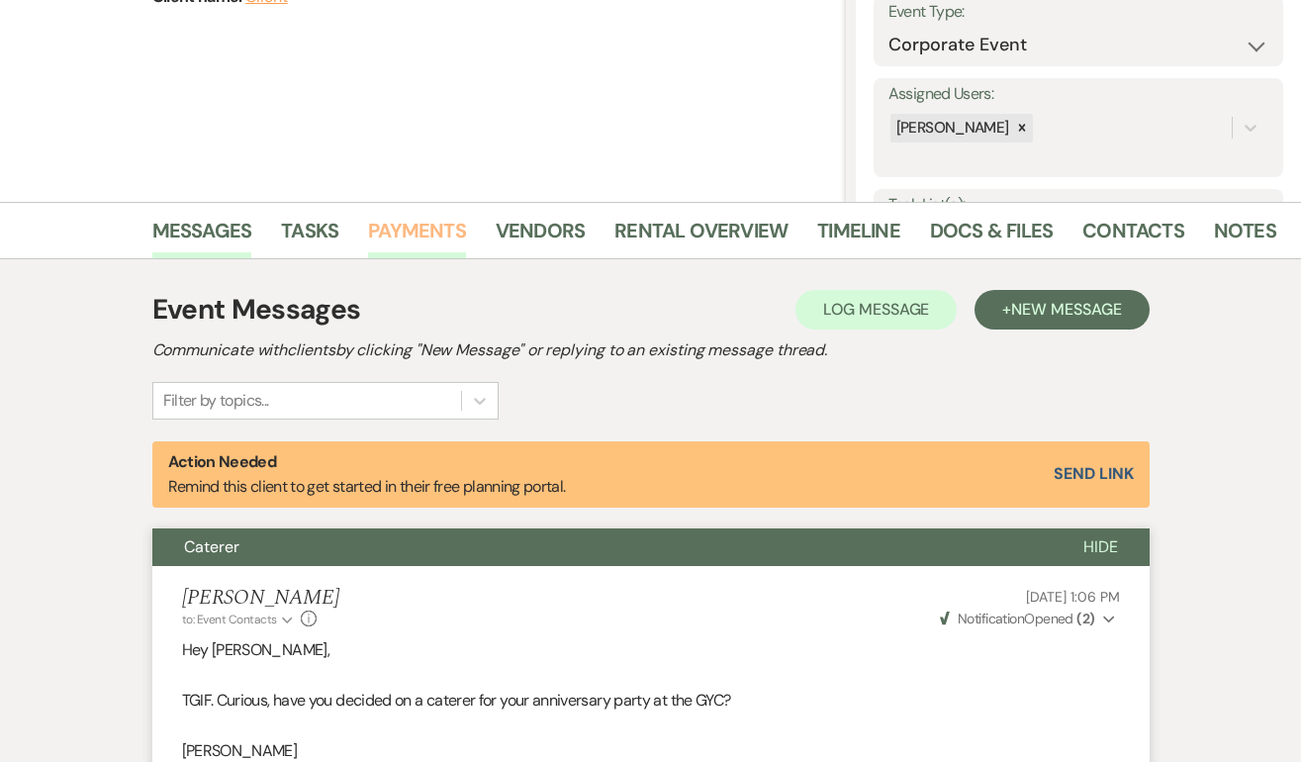
click at [426, 222] on link "Payments" at bounding box center [417, 237] width 98 height 44
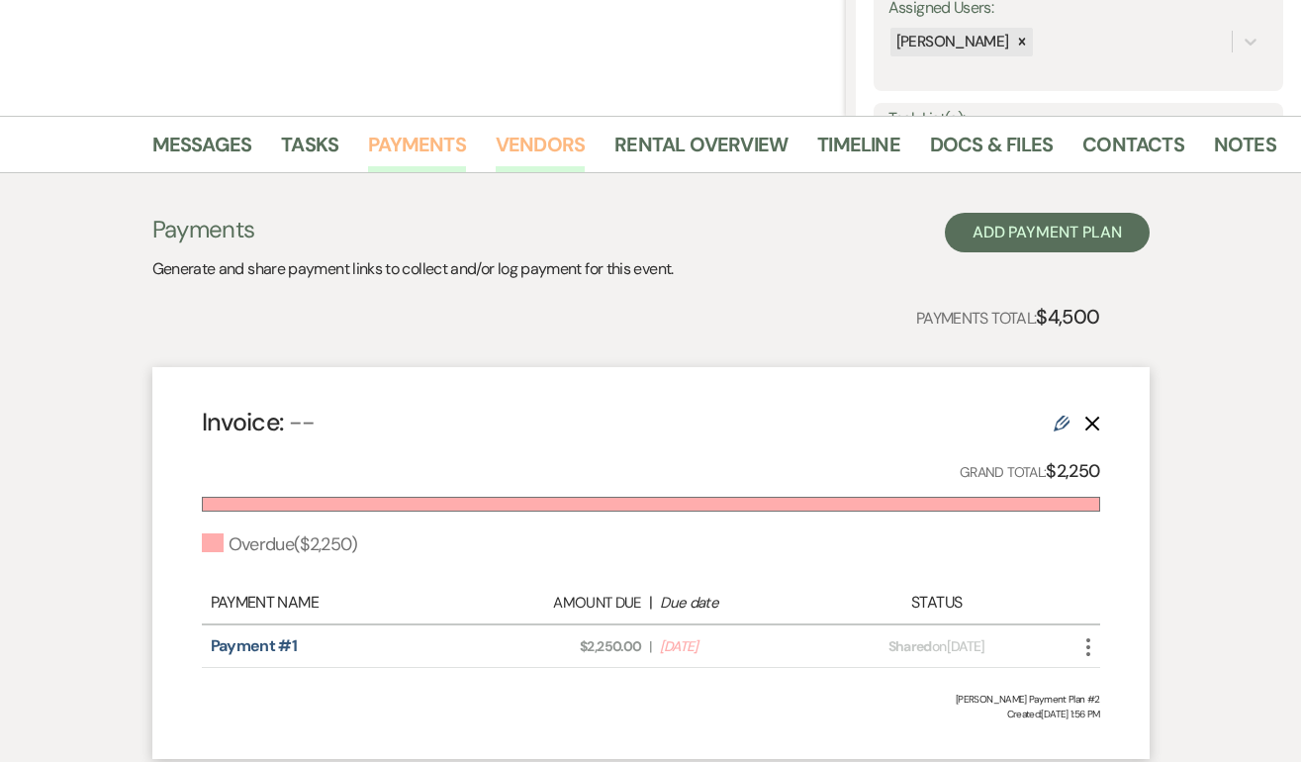
scroll to position [520, 0]
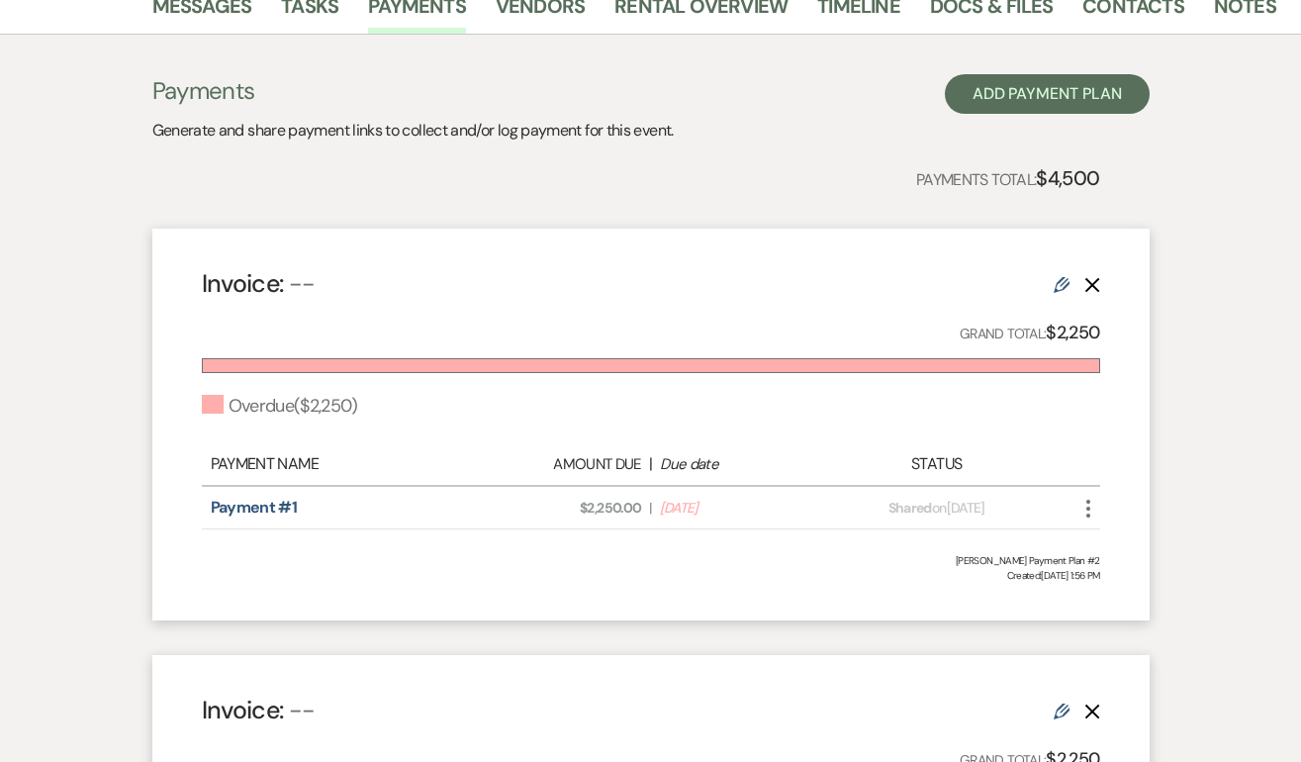
click at [1087, 509] on use "button" at bounding box center [1089, 509] width 4 height 18
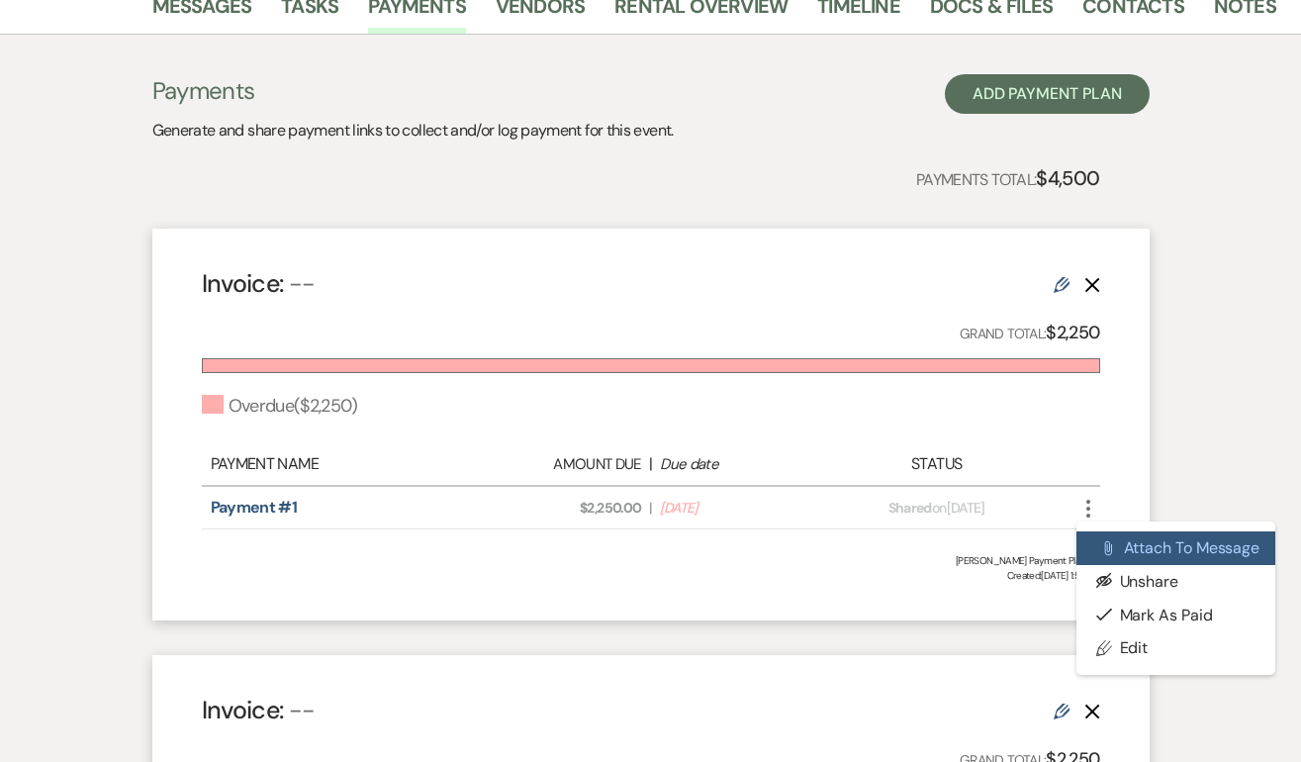
click at [1137, 540] on button "Attach File Attach to Message" at bounding box center [1177, 548] width 200 height 34
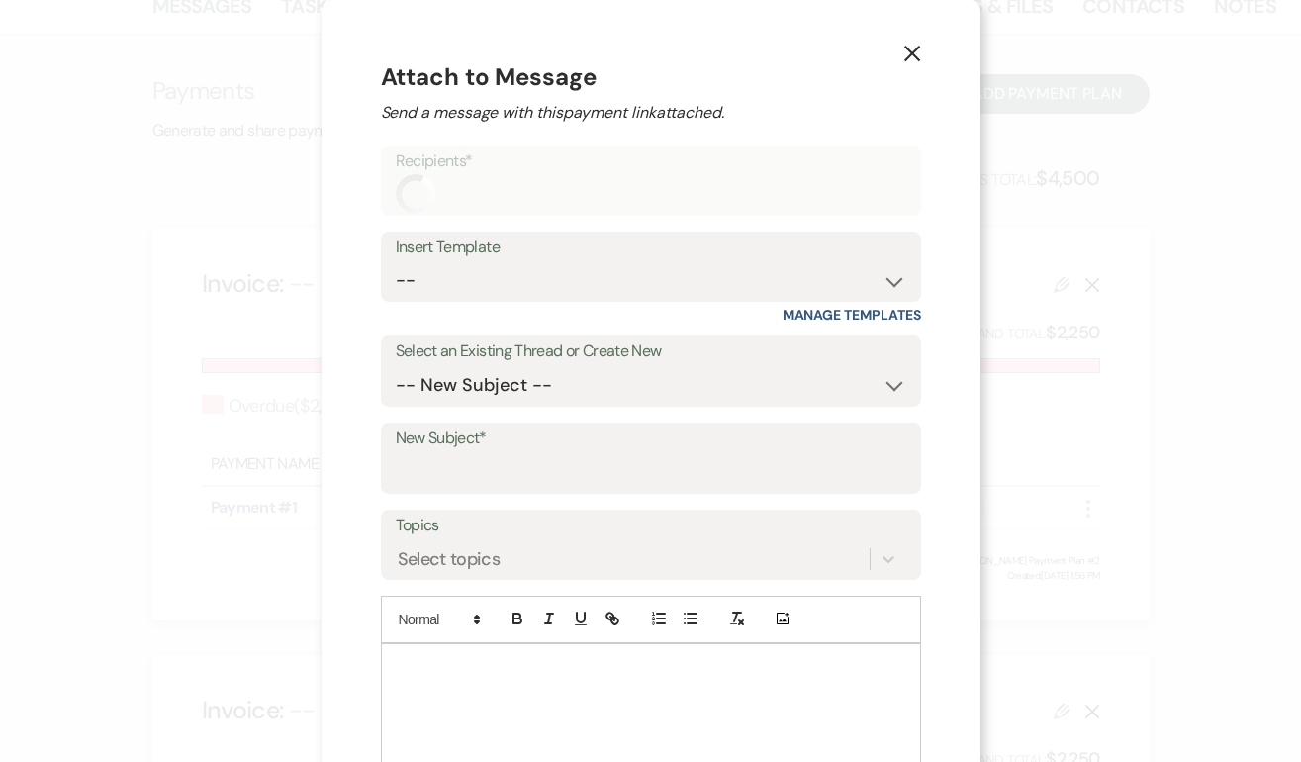
scroll to position [99, 0]
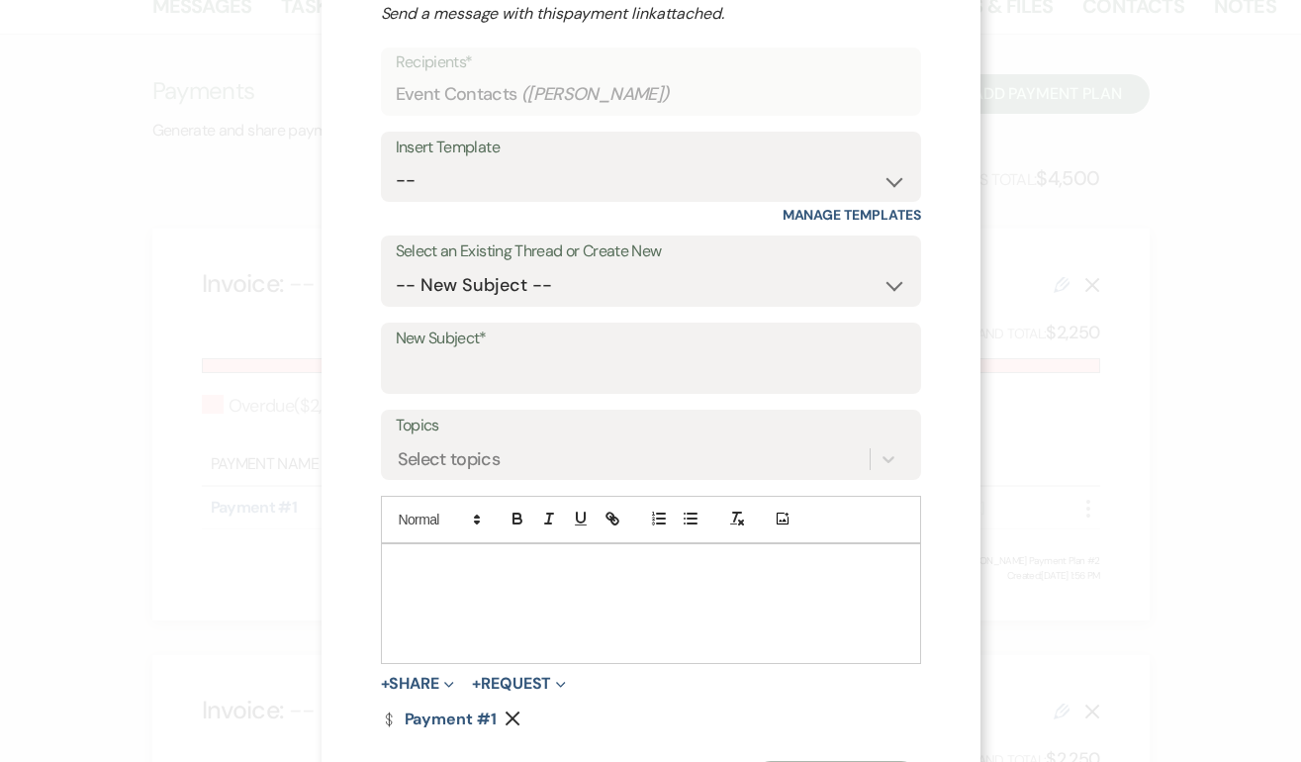
click at [625, 591] on div at bounding box center [651, 603] width 538 height 119
click at [532, 356] on input "New Subject*" at bounding box center [651, 372] width 511 height 39
type input "Payment Due/Caterer"
click at [455, 558] on p at bounding box center [651, 567] width 509 height 22
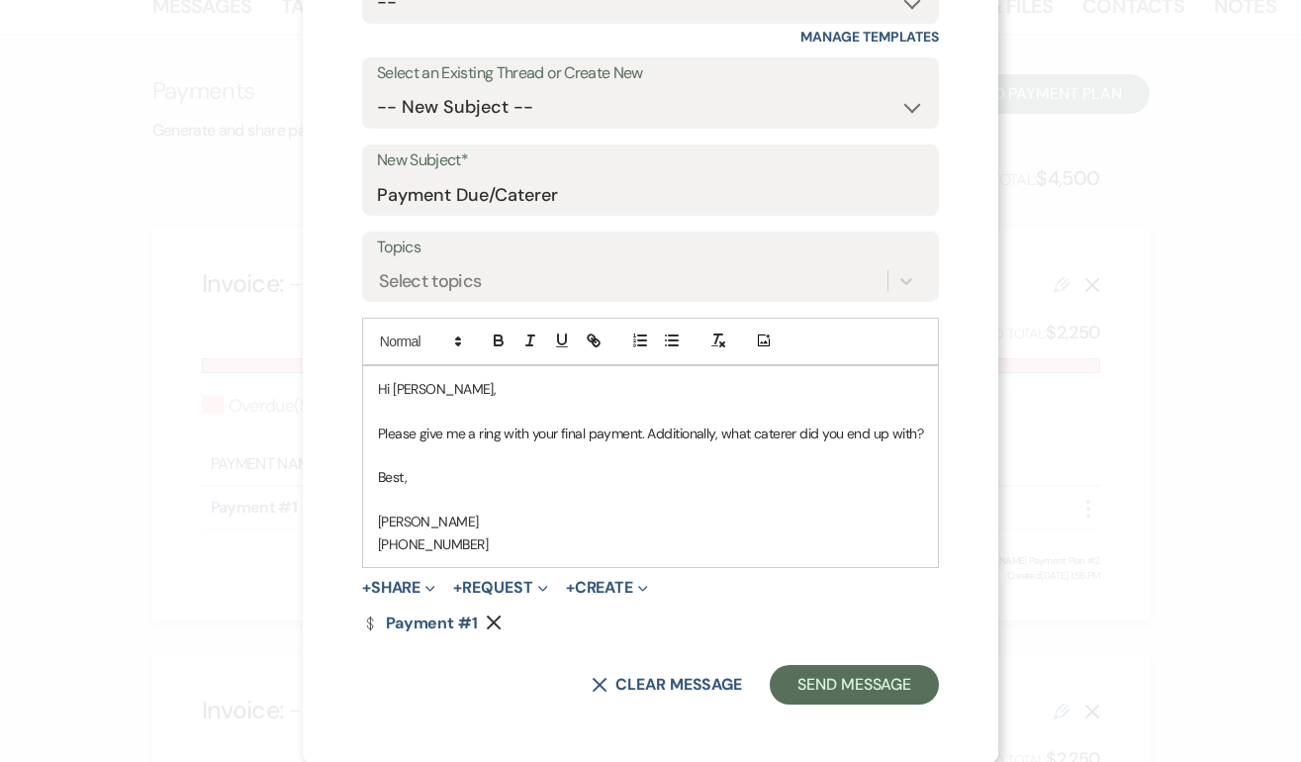
scroll to position [278, 0]
click at [839, 684] on button "Send Message" at bounding box center [854, 684] width 169 height 40
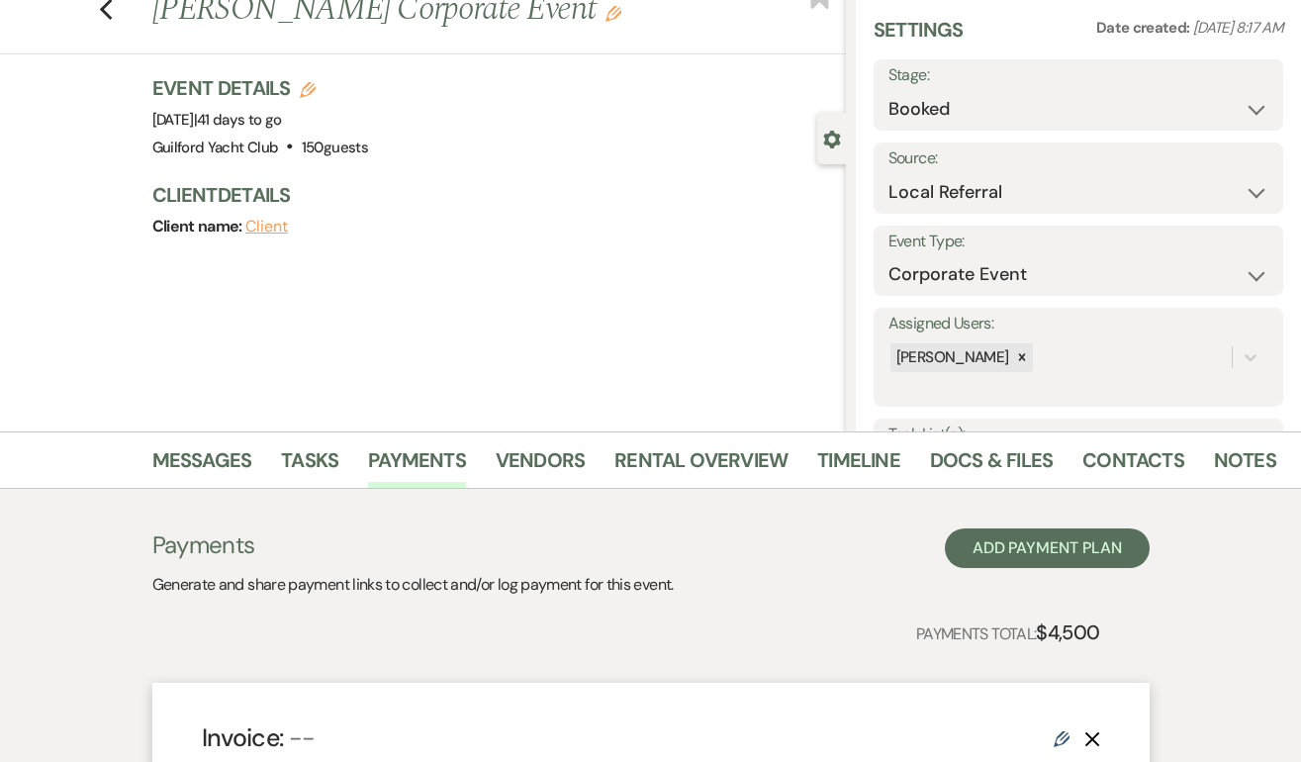
scroll to position [0, 0]
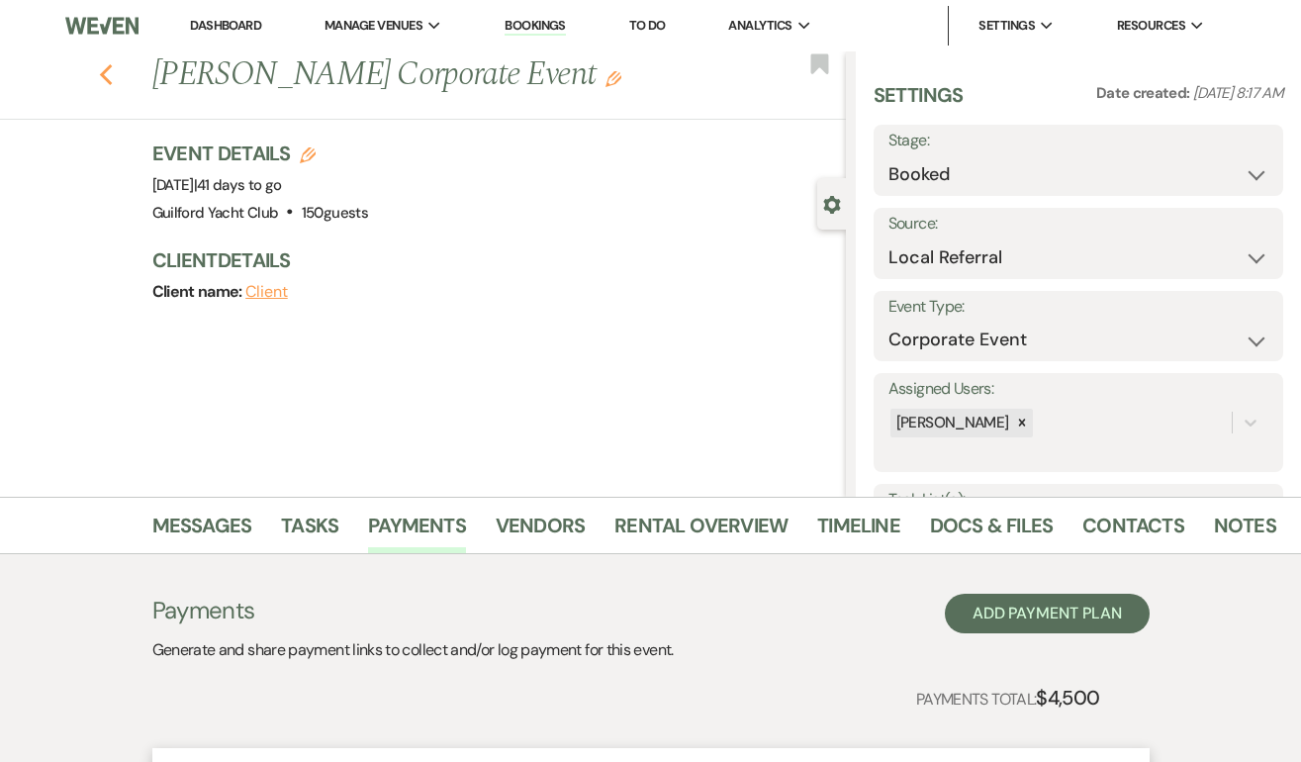
click at [106, 78] on use "button" at bounding box center [105, 75] width 13 height 22
select select "8"
select select "5"
select select "8"
select select "10"
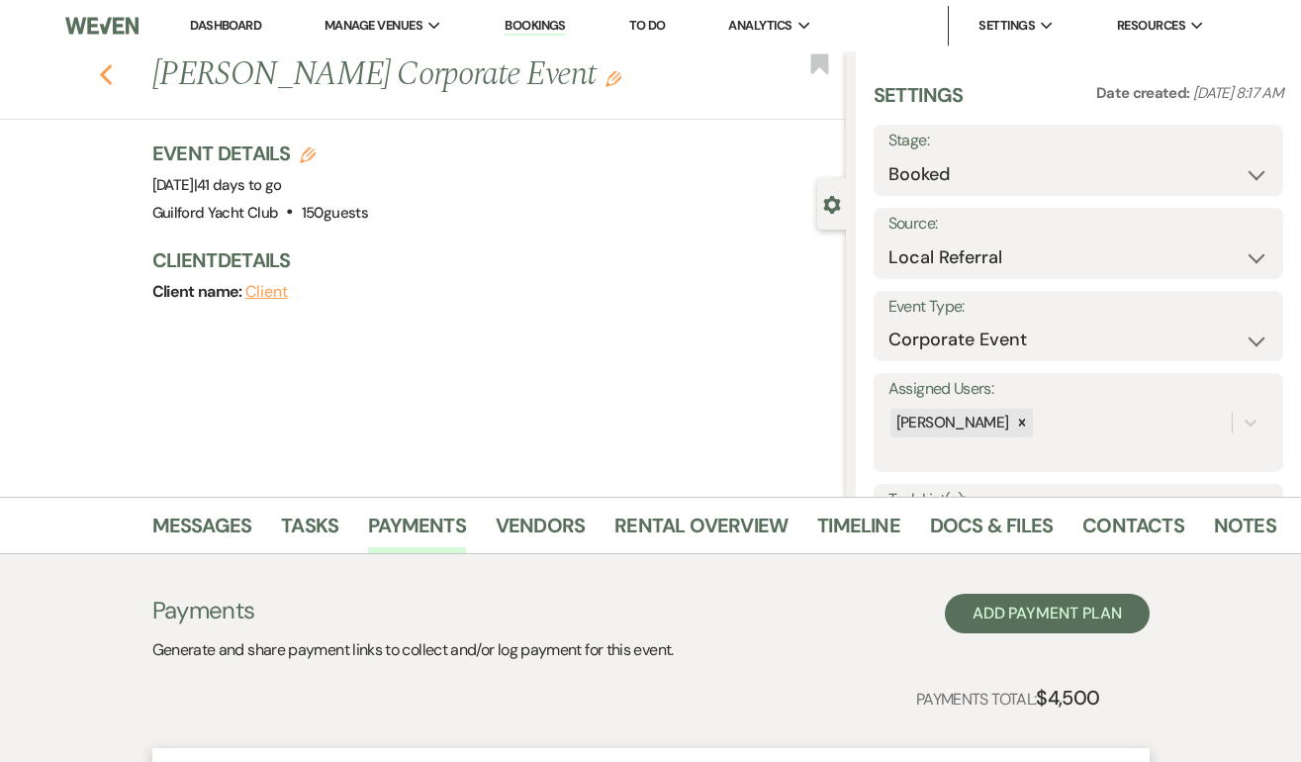
select select "8"
select select "5"
select select "8"
select select "5"
select select "8"
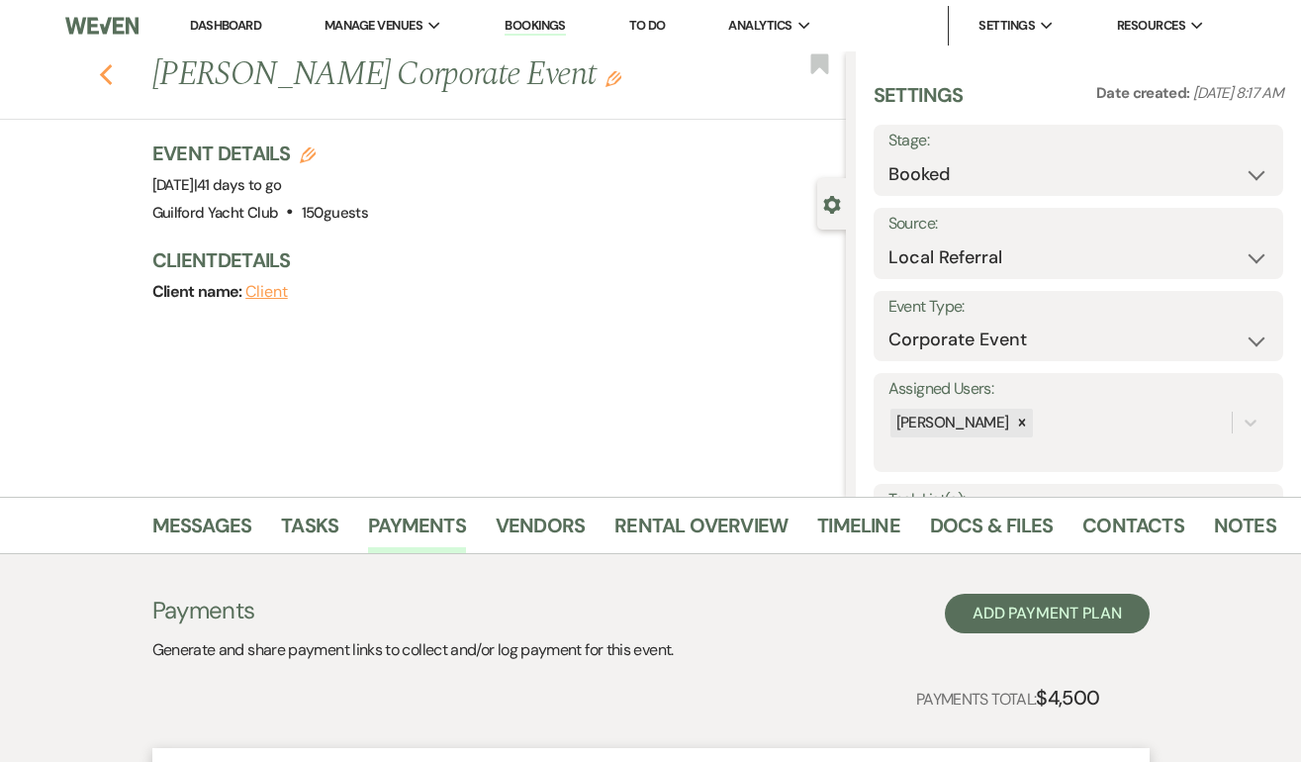
select select "5"
select select "8"
select select "10"
select select "8"
select select "5"
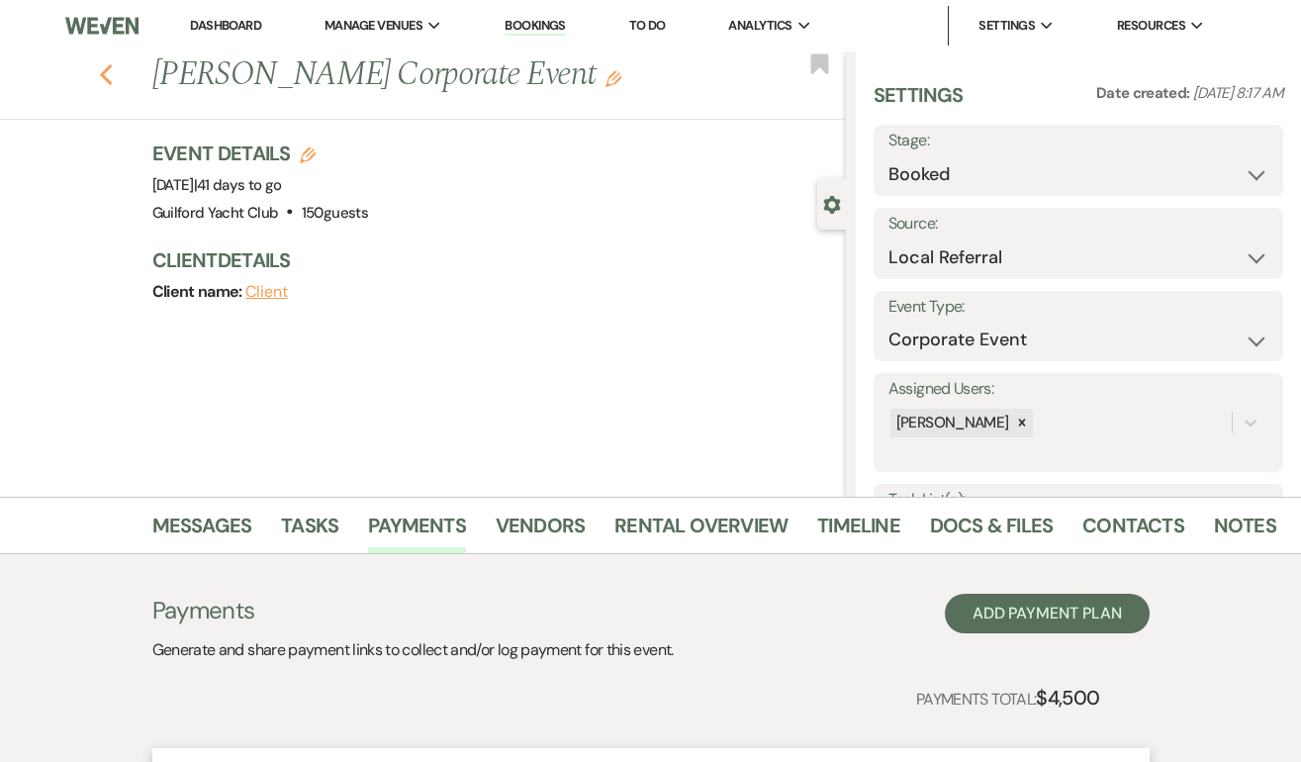
select select "8"
select select "5"
select select "8"
select select "5"
select select "8"
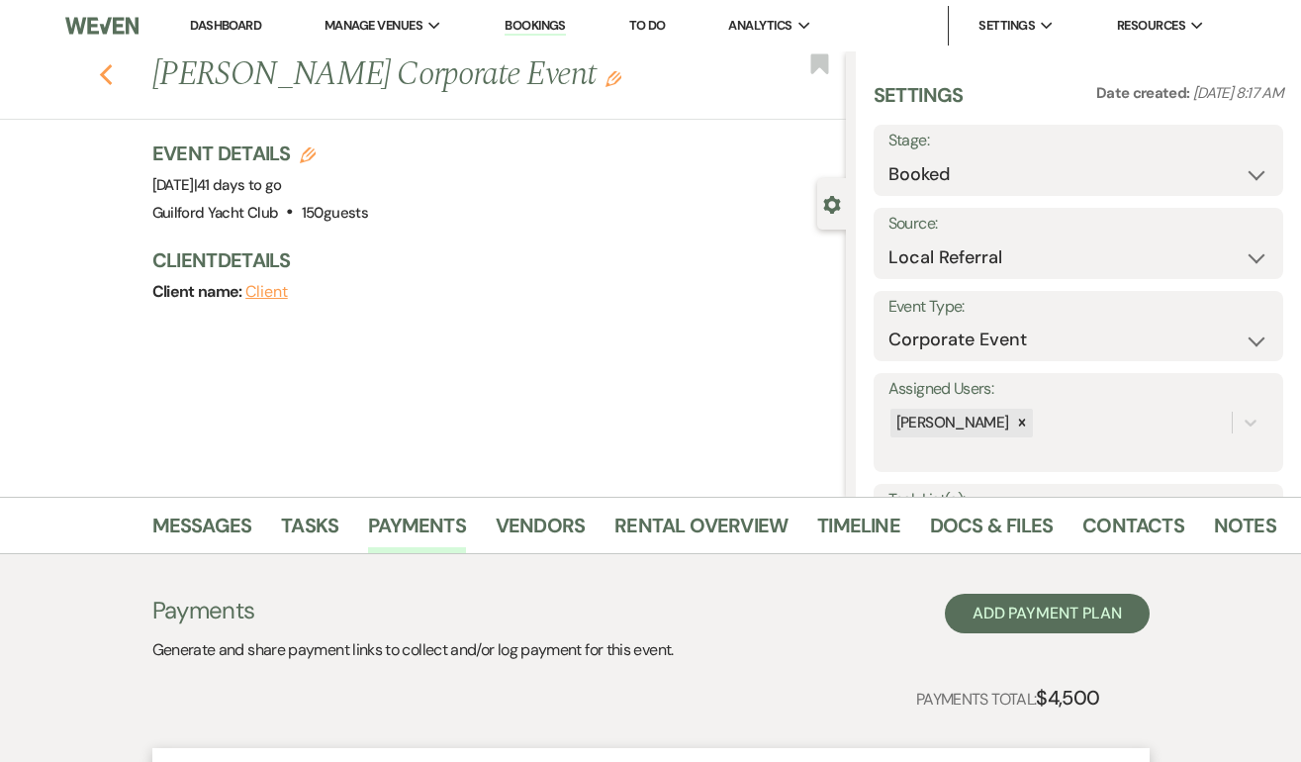
select select "5"
select select "8"
select select "7"
select select "8"
select select "5"
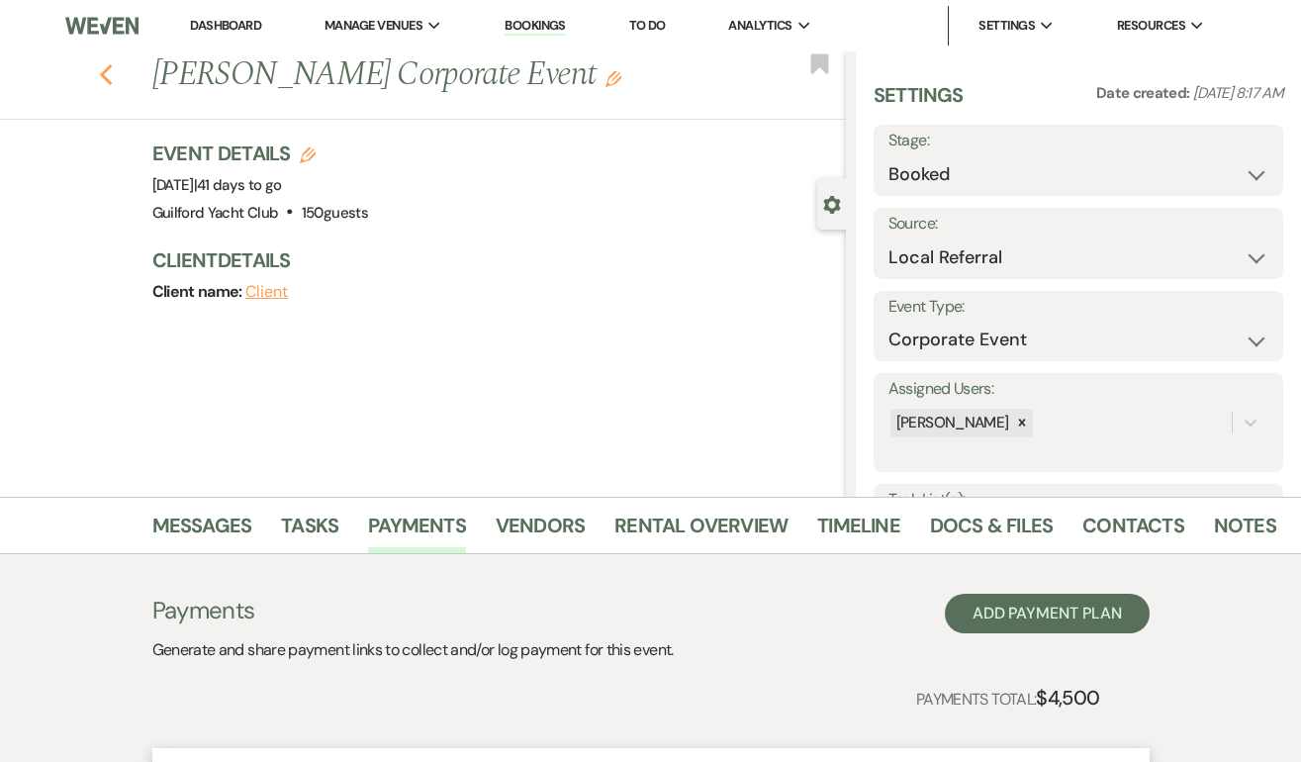
select select "8"
select select "6"
select select "8"
select select "5"
select select "8"
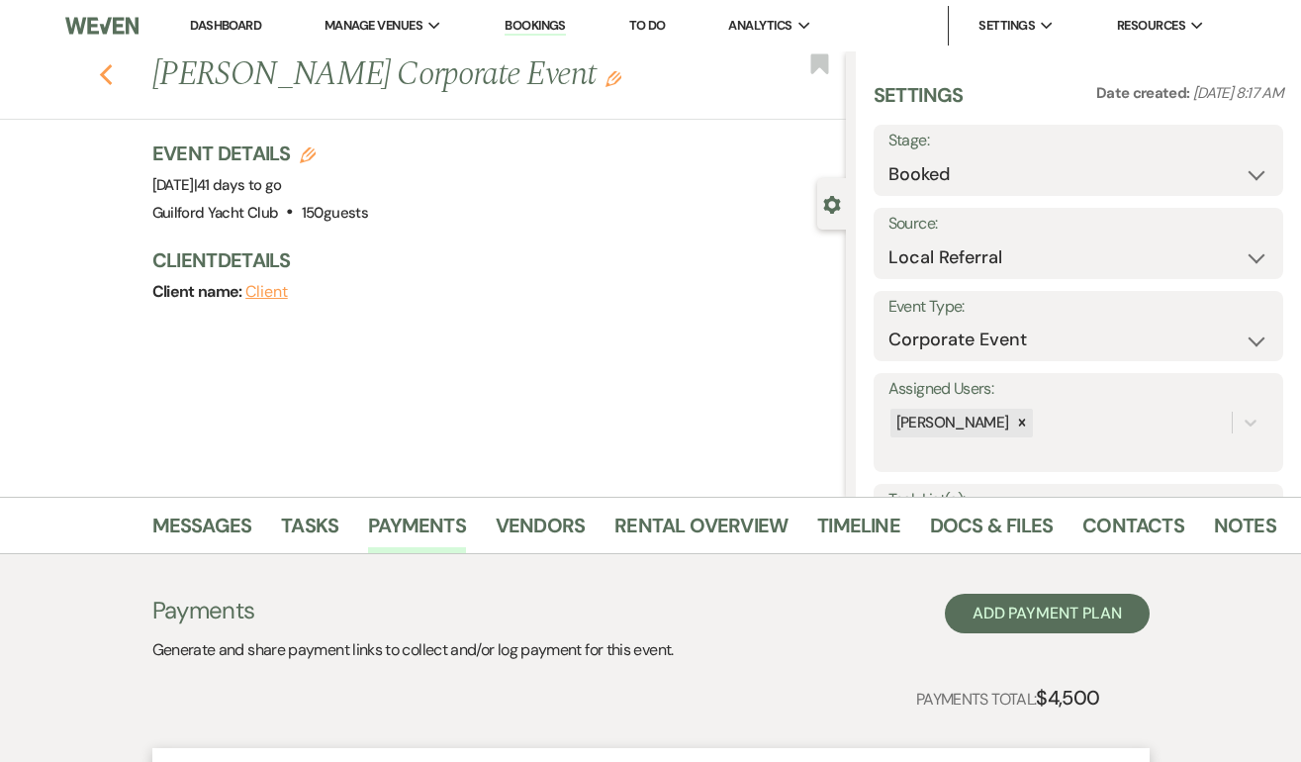
select select "5"
select select "8"
select select "5"
select select "8"
select select "5"
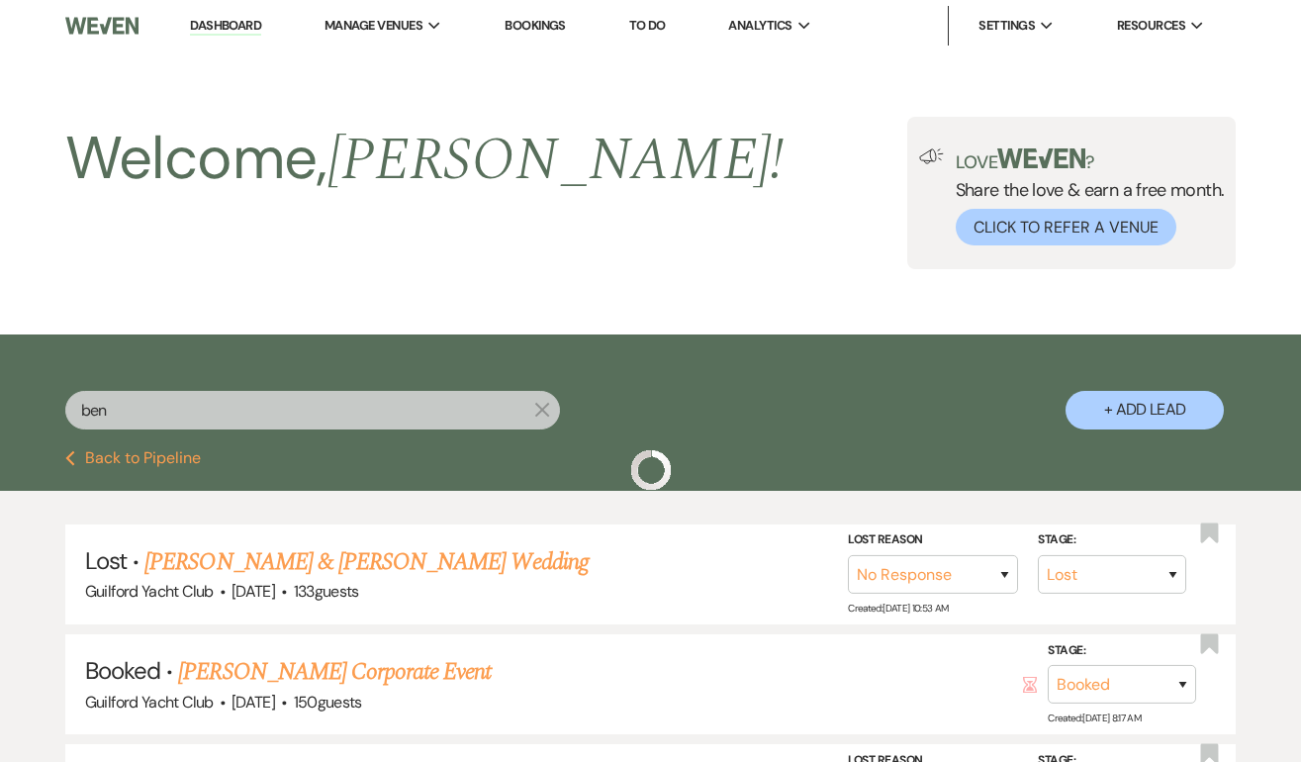
scroll to position [284, 0]
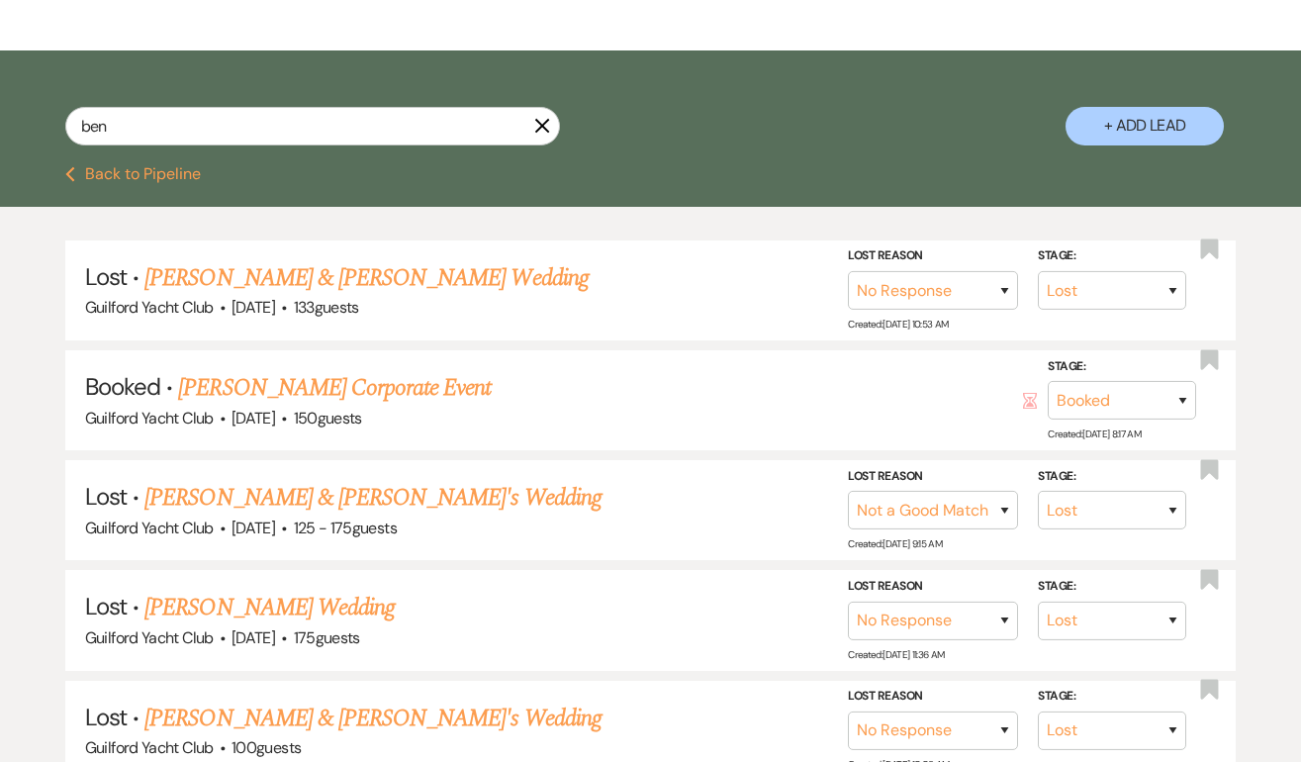
click at [154, 166] on button "Previous Back to Pipeline" at bounding box center [133, 174] width 136 height 16
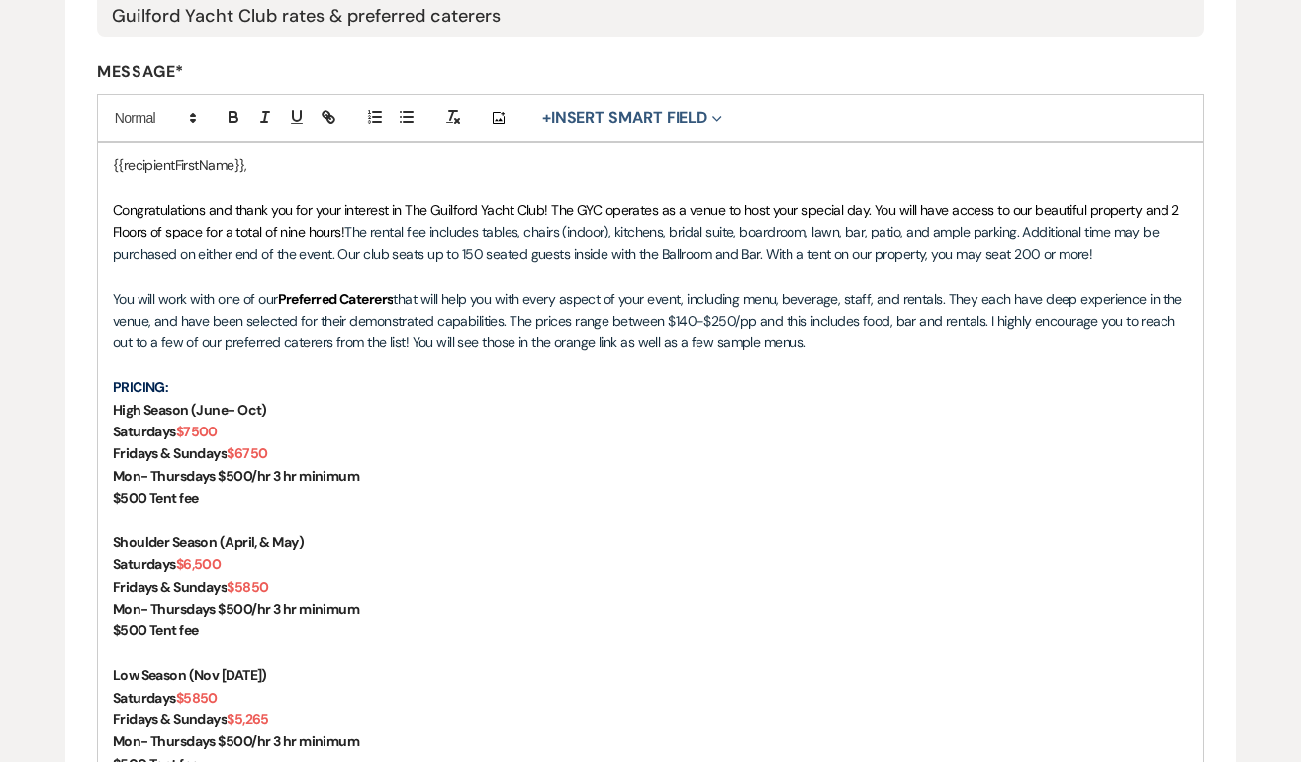
scroll to position [479, 0]
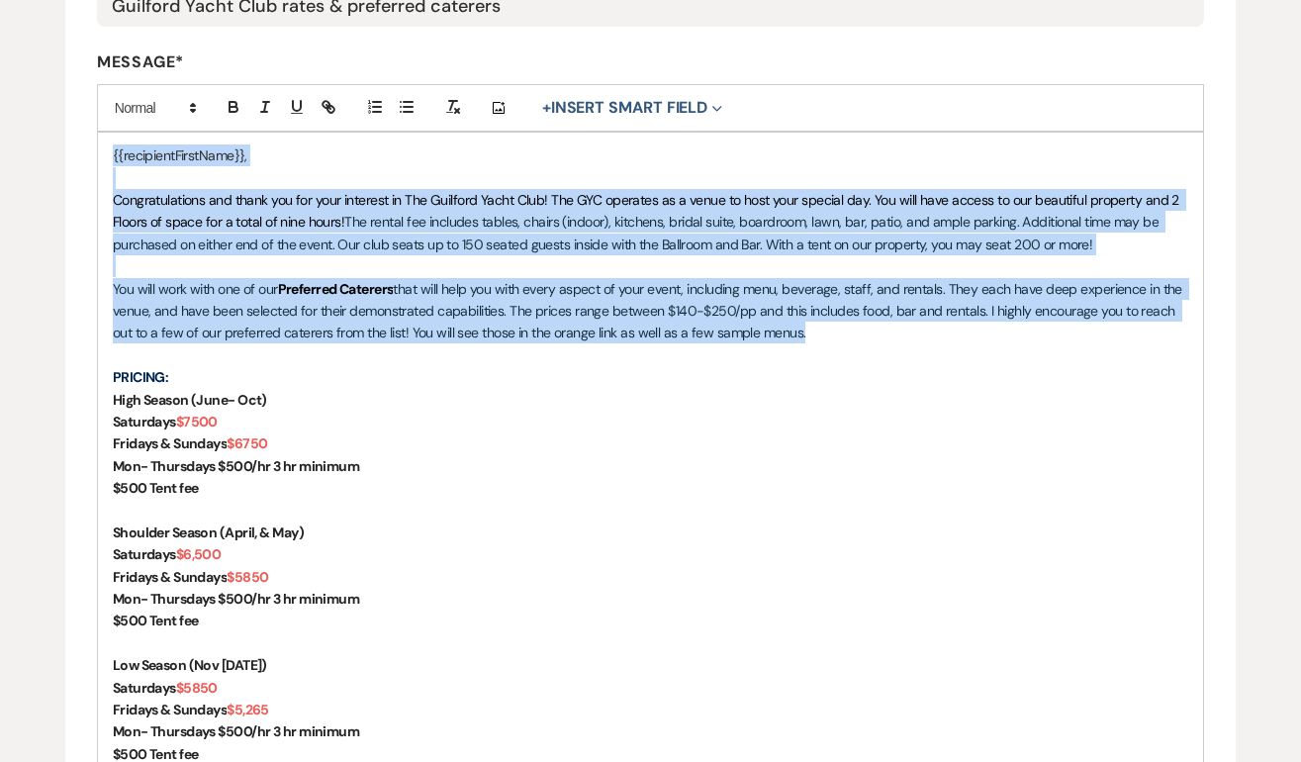
drag, startPoint x: 816, startPoint y: 335, endPoint x: 75, endPoint y: 151, distance: 763.8
click at [75, 151] on form "Edit Message Template This template was created on [DATE] * Required Template N…" at bounding box center [651, 531] width 1172 height 1637
copy div "{{recipientFirstName}}, Congratulations and thank you for your interest in The …"
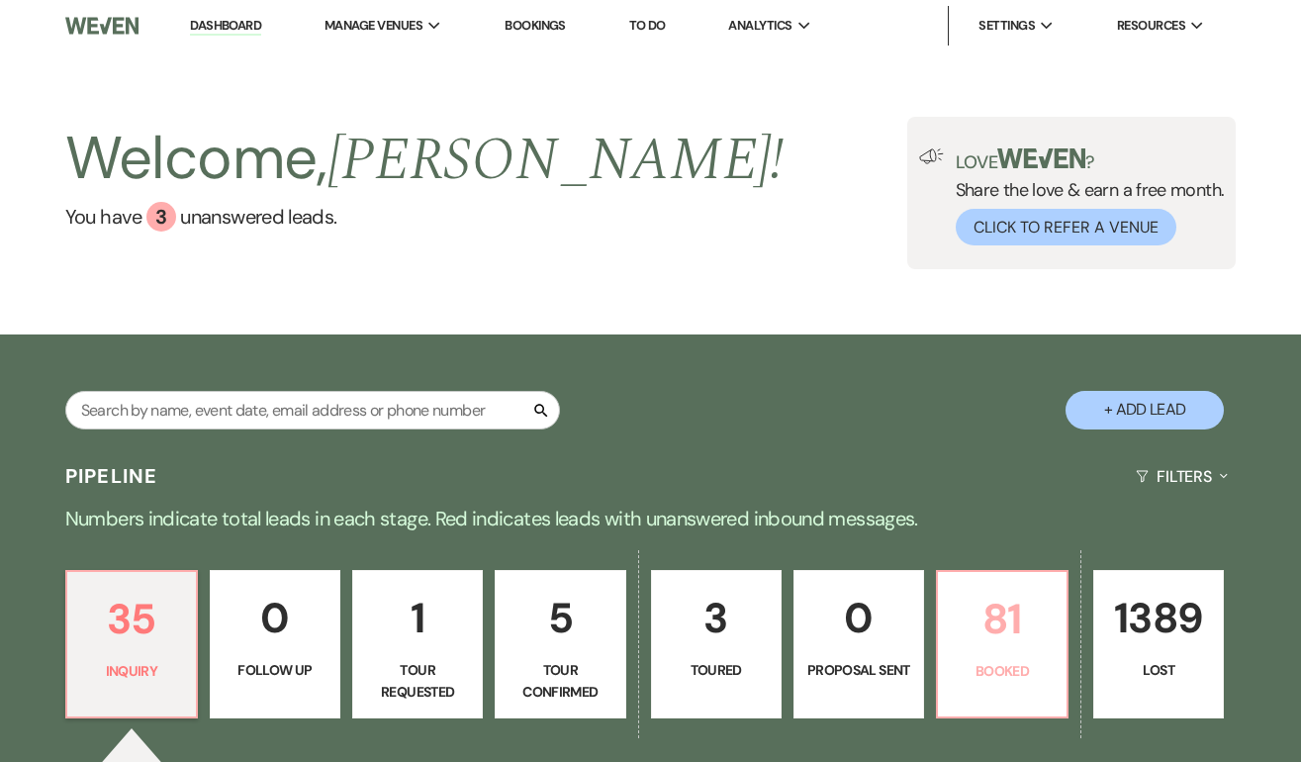
click at [1000, 647] on p "81" at bounding box center [1002, 619] width 105 height 66
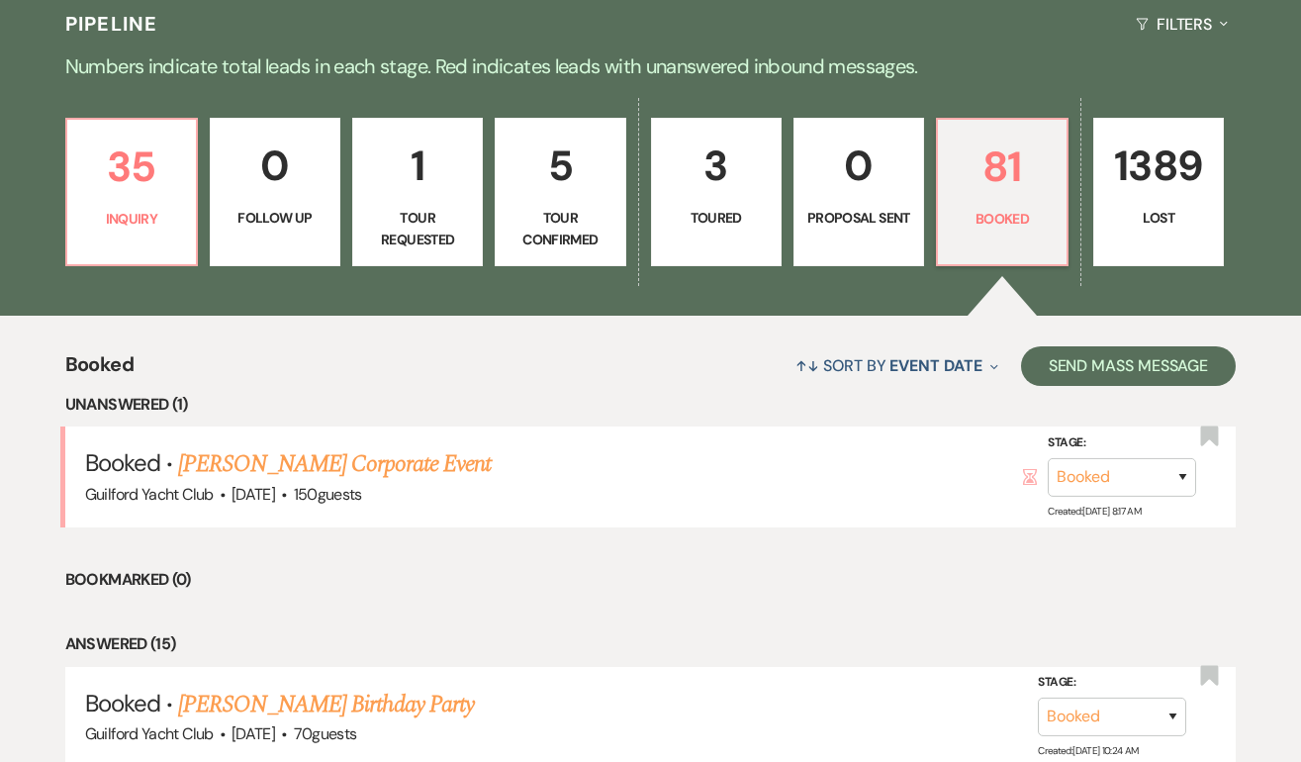
scroll to position [640, 0]
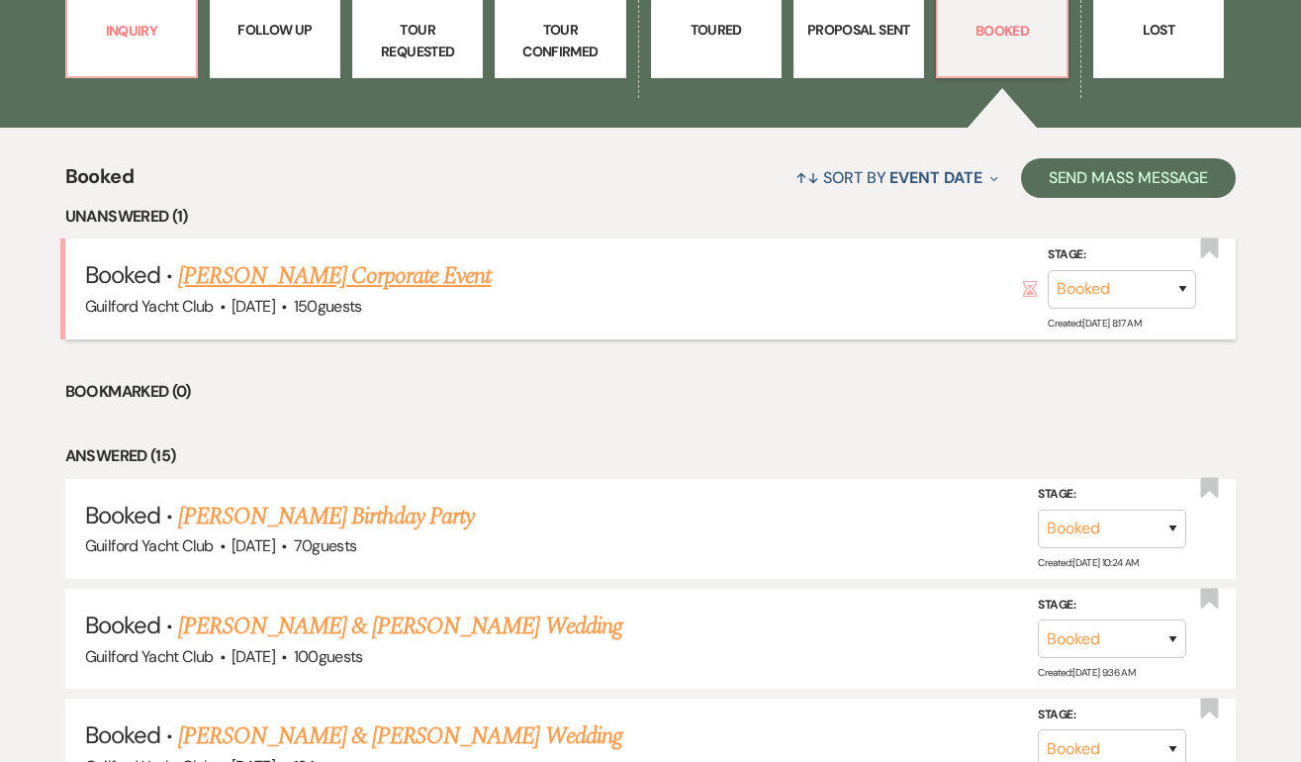
click at [393, 282] on link "[PERSON_NAME] Corporate Event" at bounding box center [334, 276] width 313 height 36
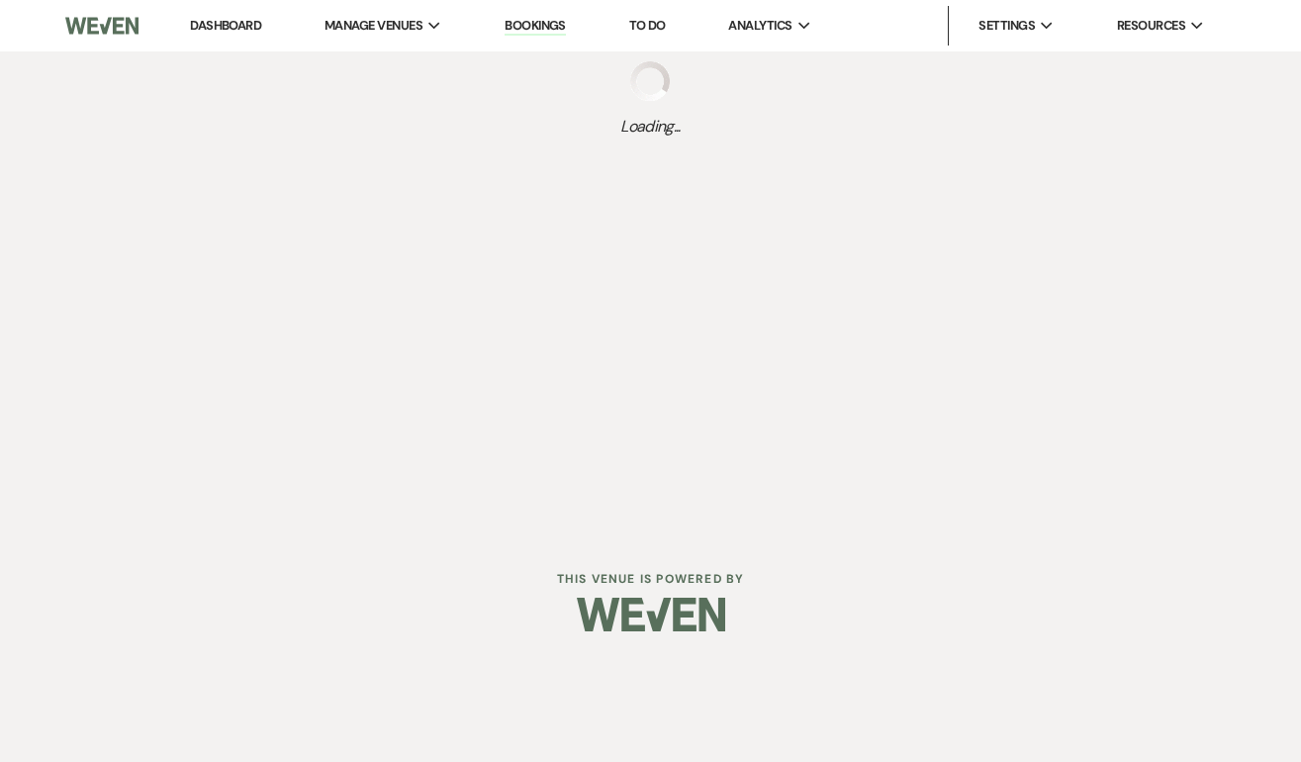
select select "20"
select select "9"
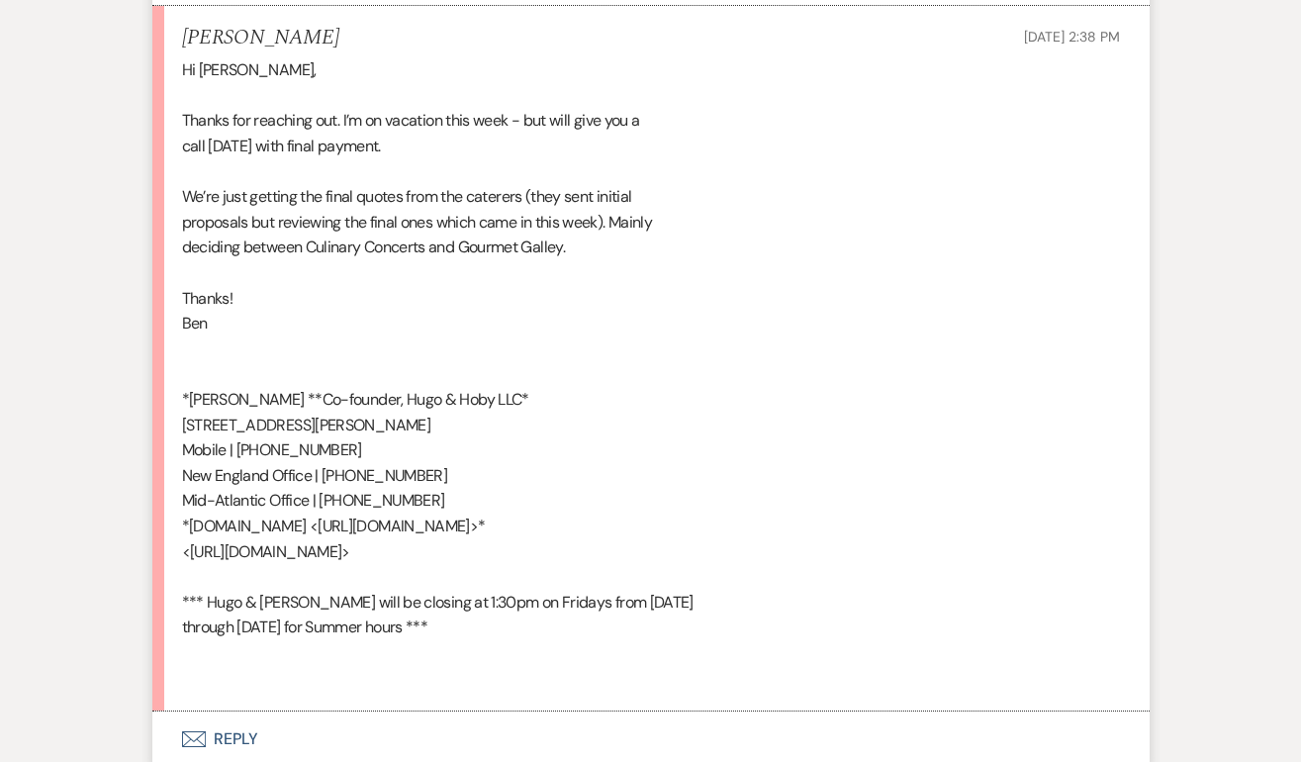
scroll to position [1234, 0]
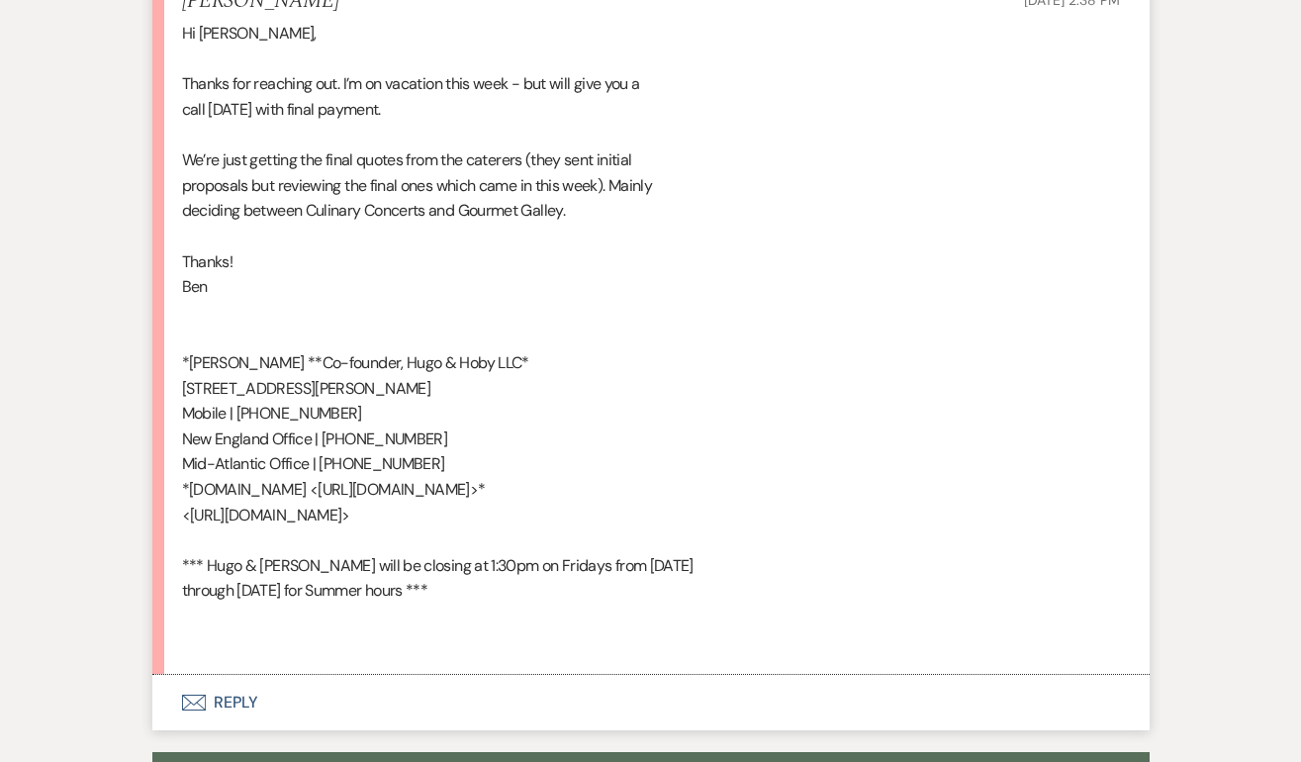
click at [245, 696] on button "Envelope Reply" at bounding box center [651, 702] width 998 height 55
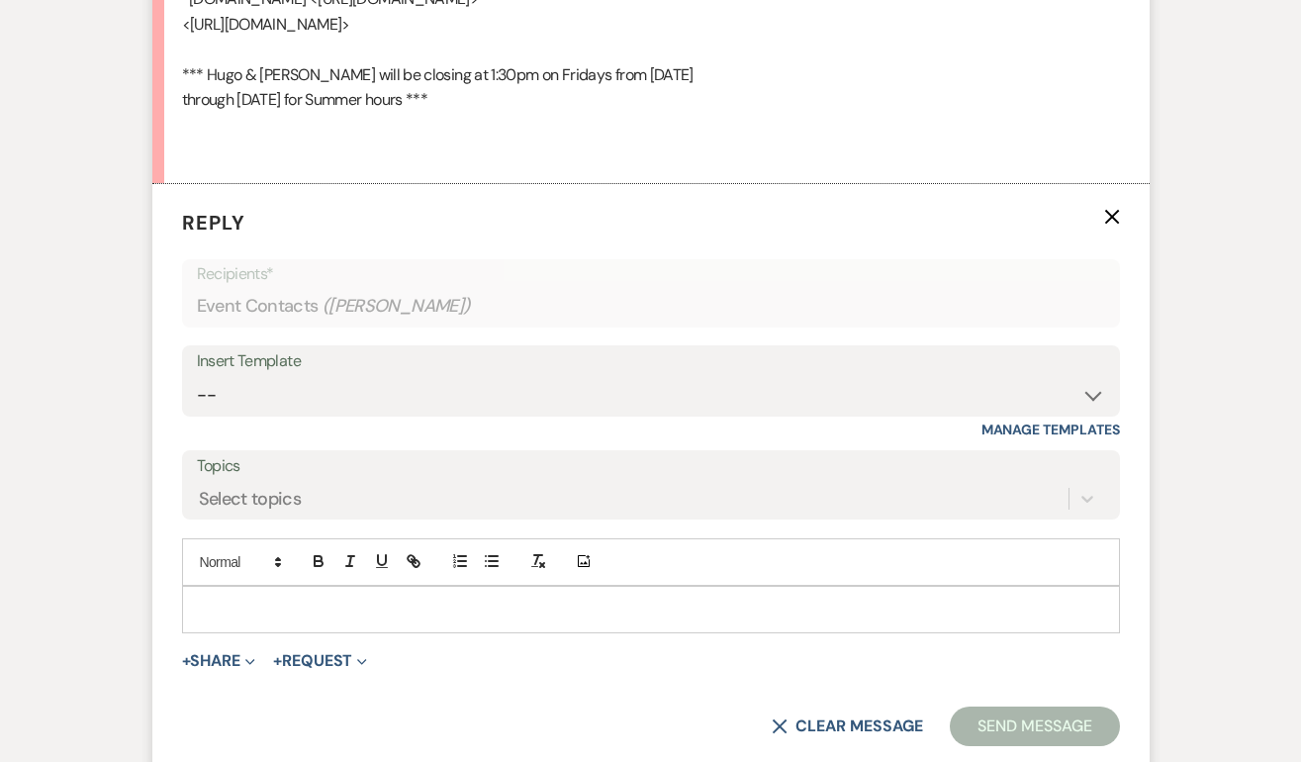
scroll to position [1733, 0]
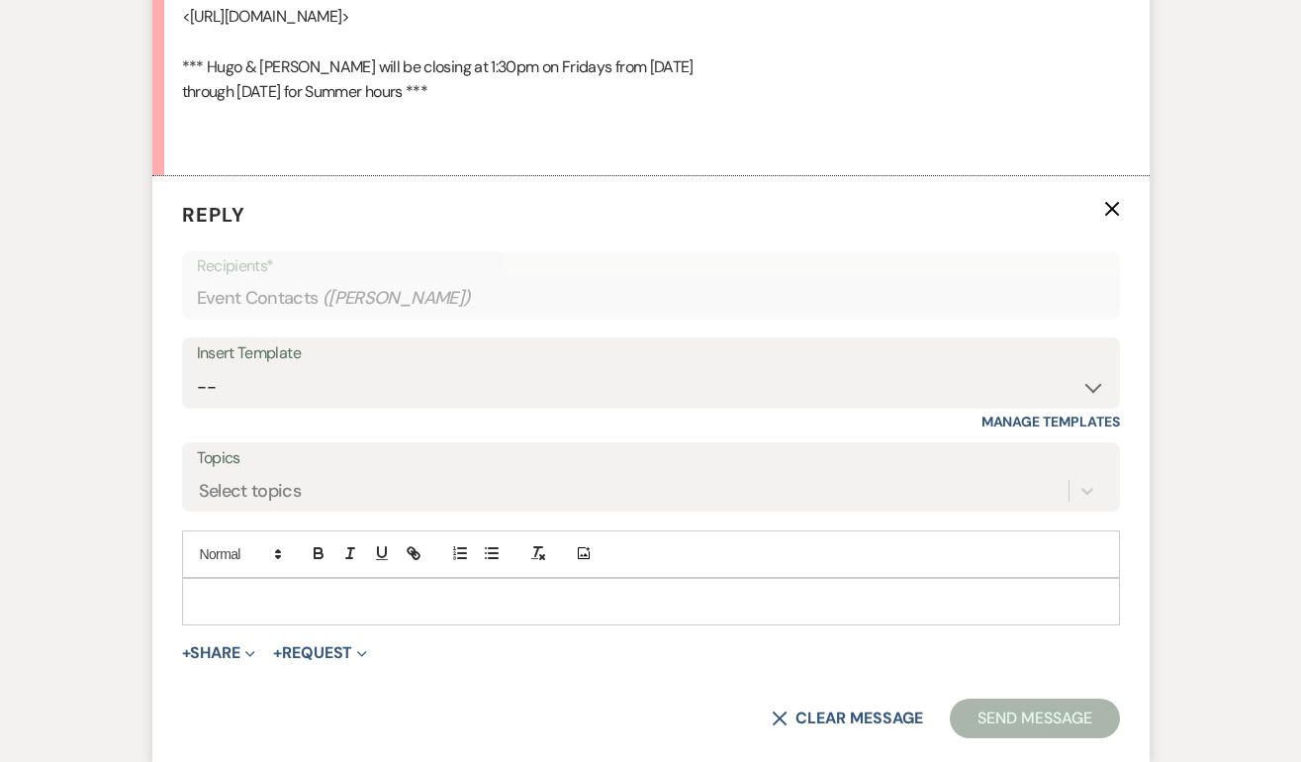
click at [242, 600] on p at bounding box center [651, 602] width 907 height 22
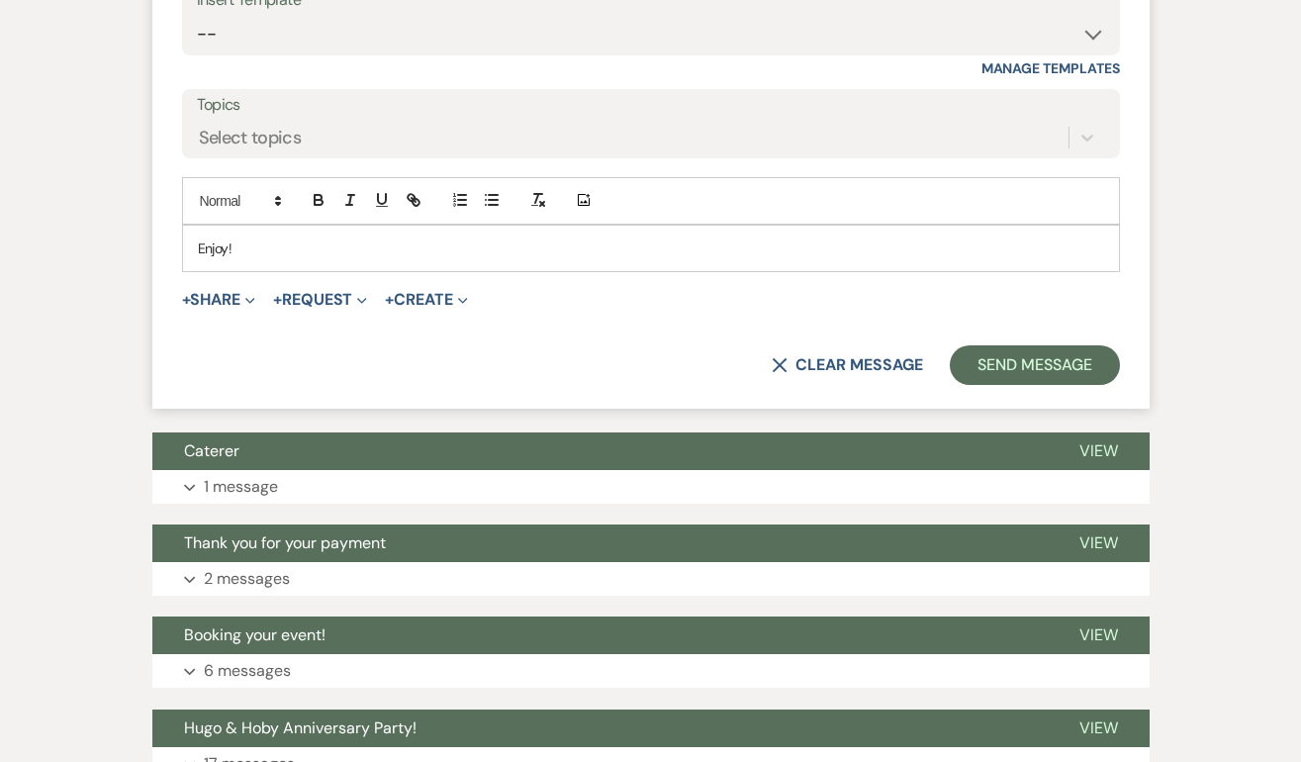
scroll to position [2012, 0]
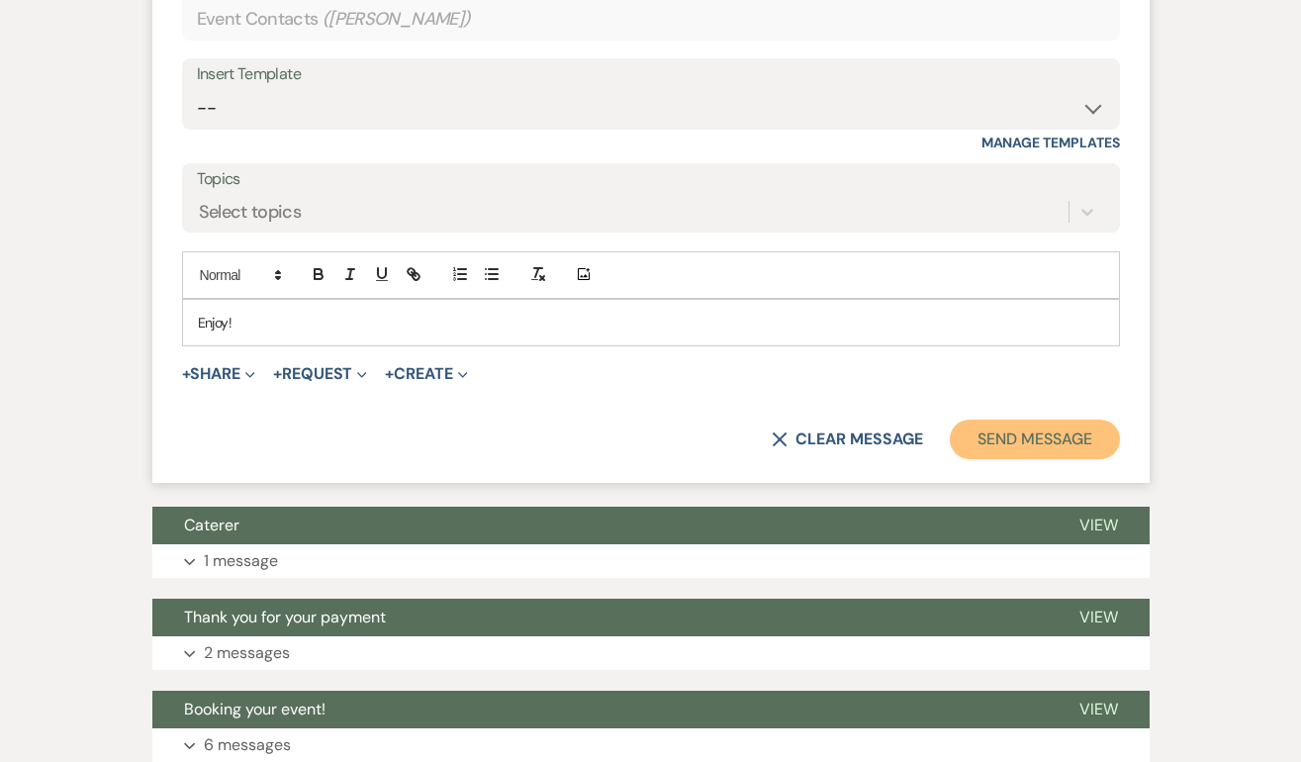
click at [1012, 436] on button "Send Message" at bounding box center [1034, 440] width 169 height 40
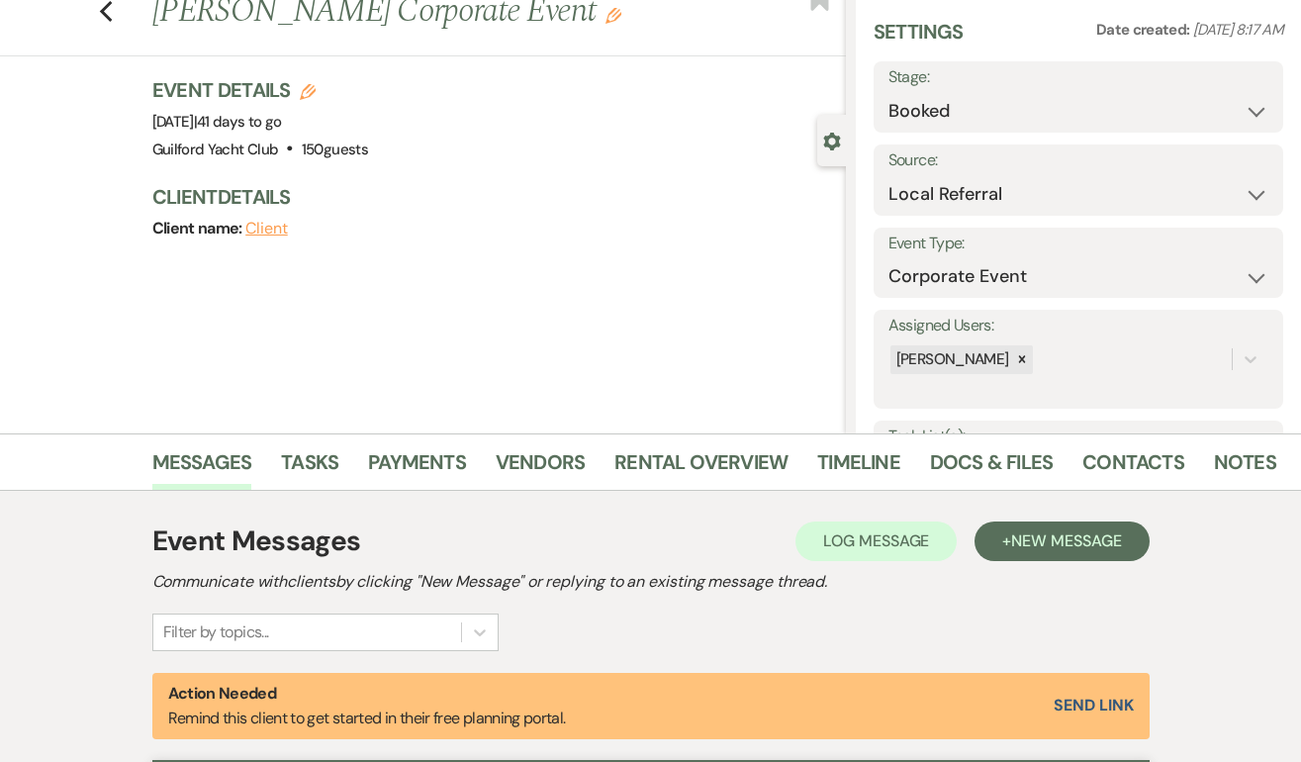
scroll to position [0, 0]
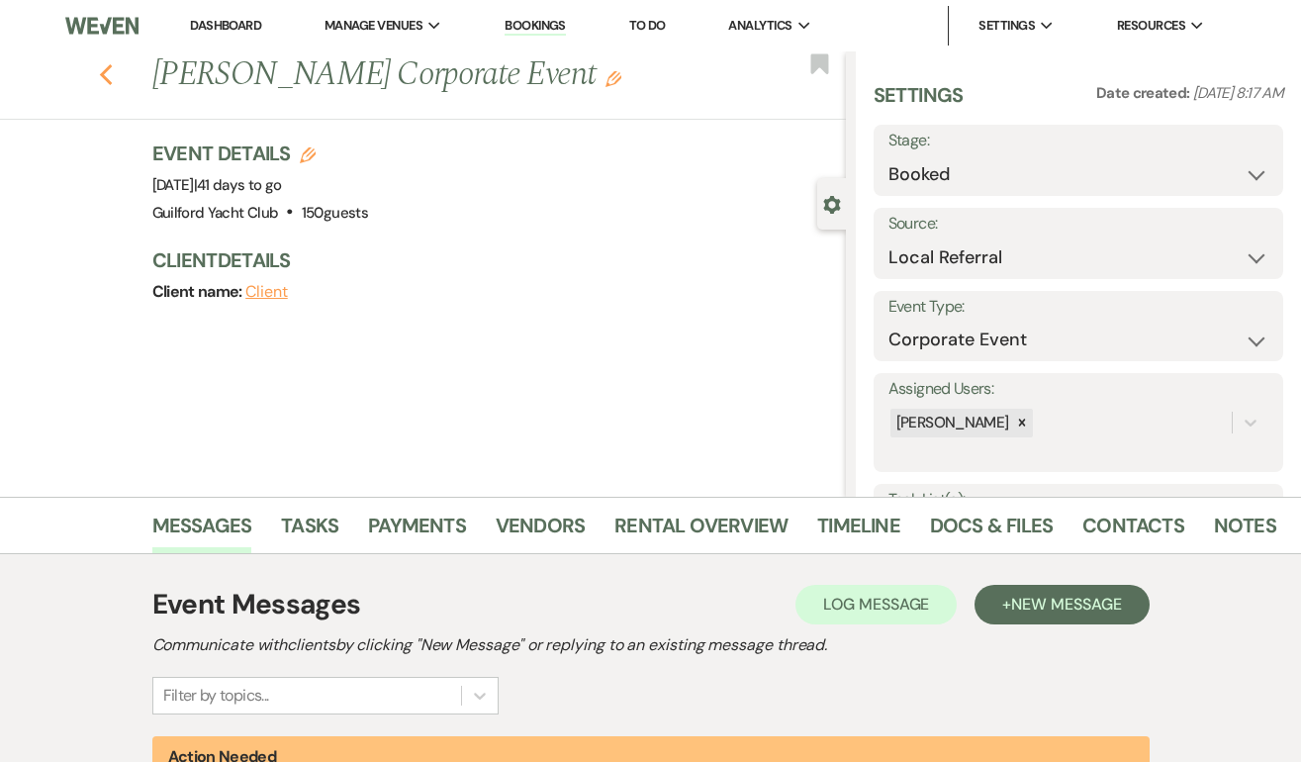
click at [105, 74] on icon "Previous" at bounding box center [106, 75] width 15 height 24
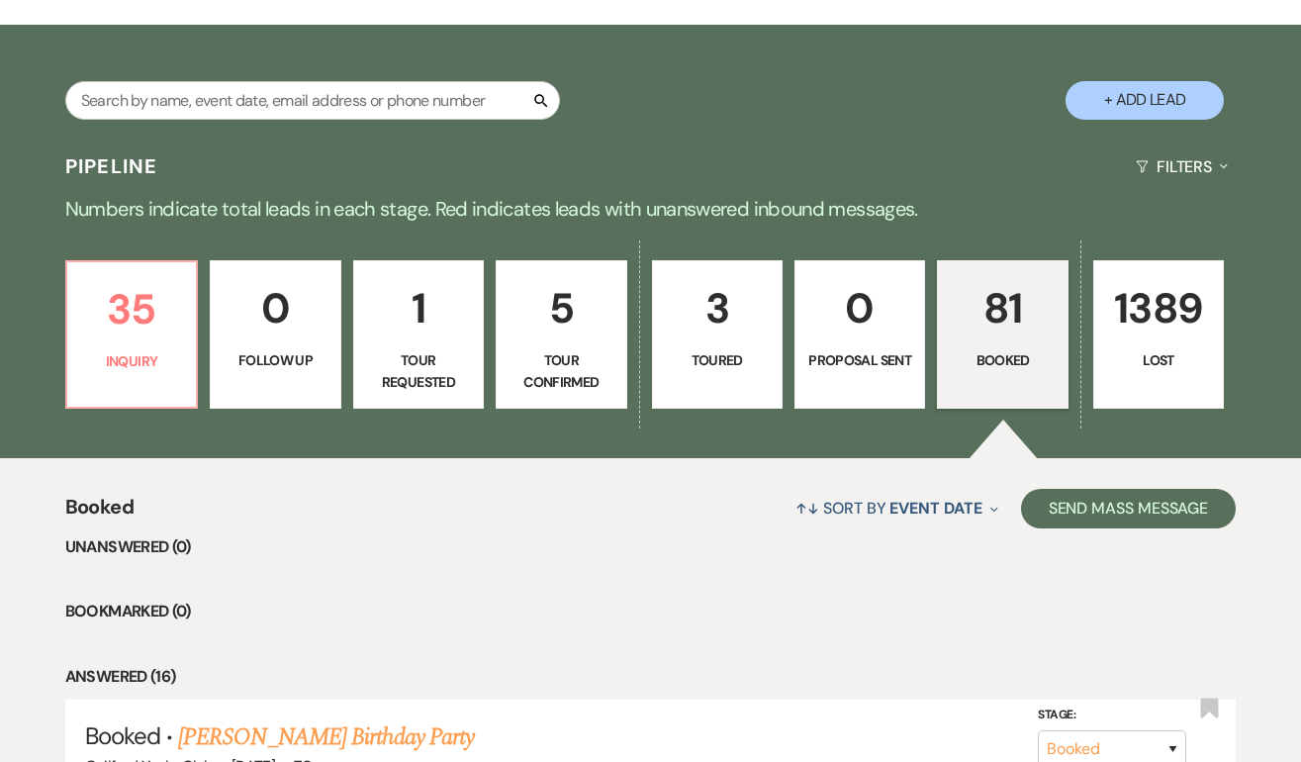
scroll to position [304, 0]
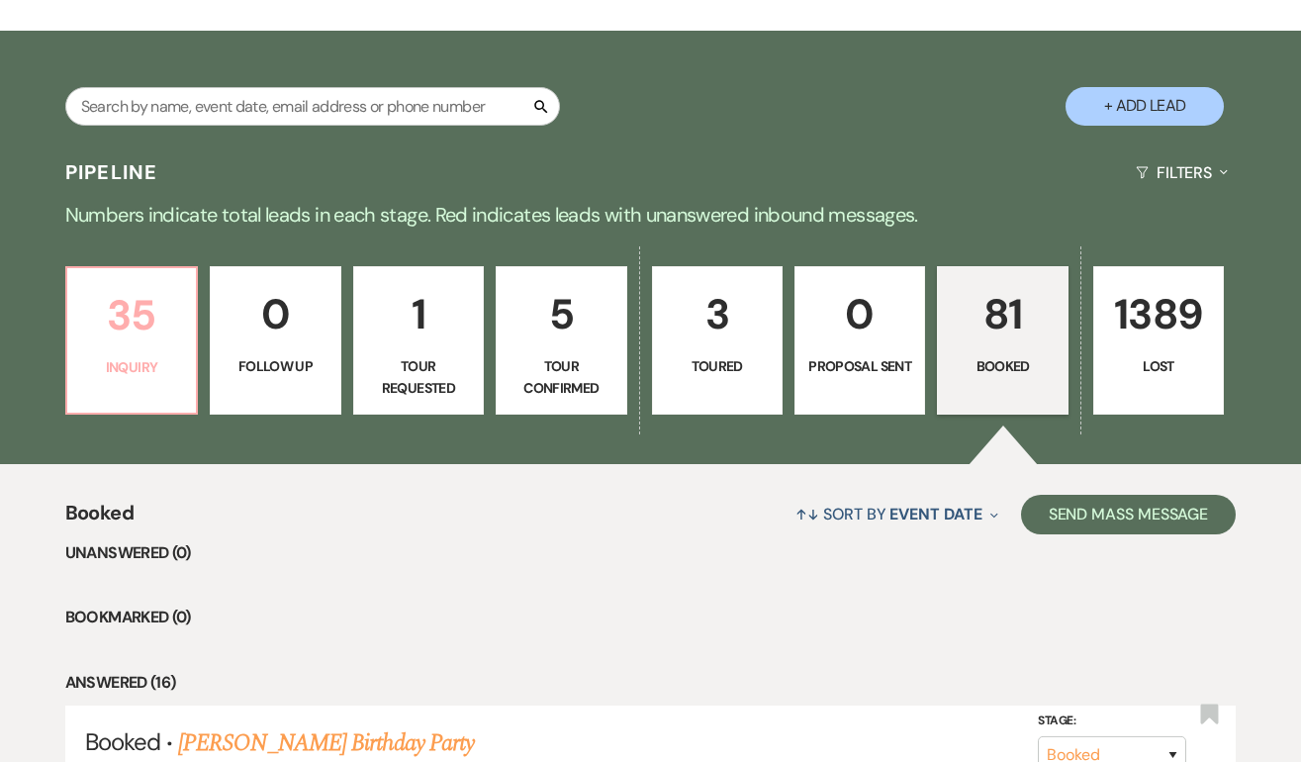
click at [158, 332] on p "35" at bounding box center [131, 315] width 105 height 66
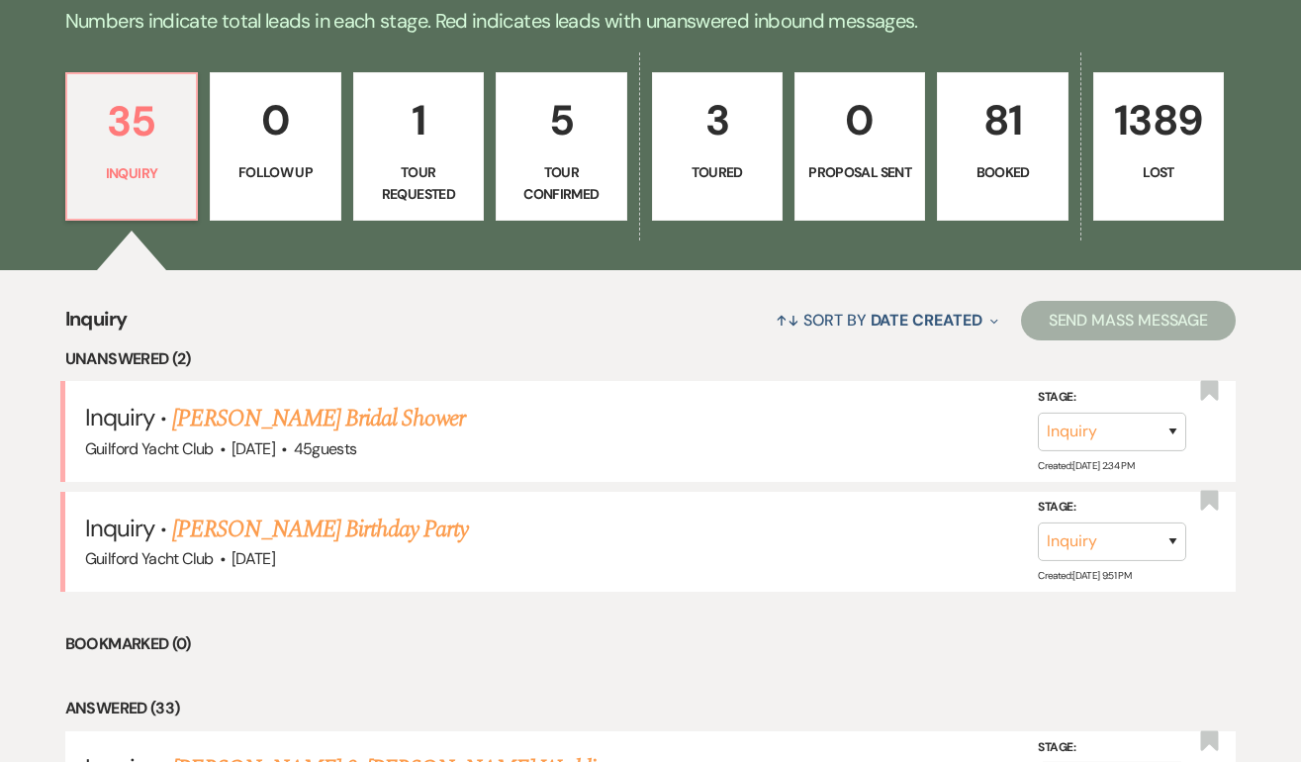
scroll to position [512, 0]
